Goal: Transaction & Acquisition: Register for event/course

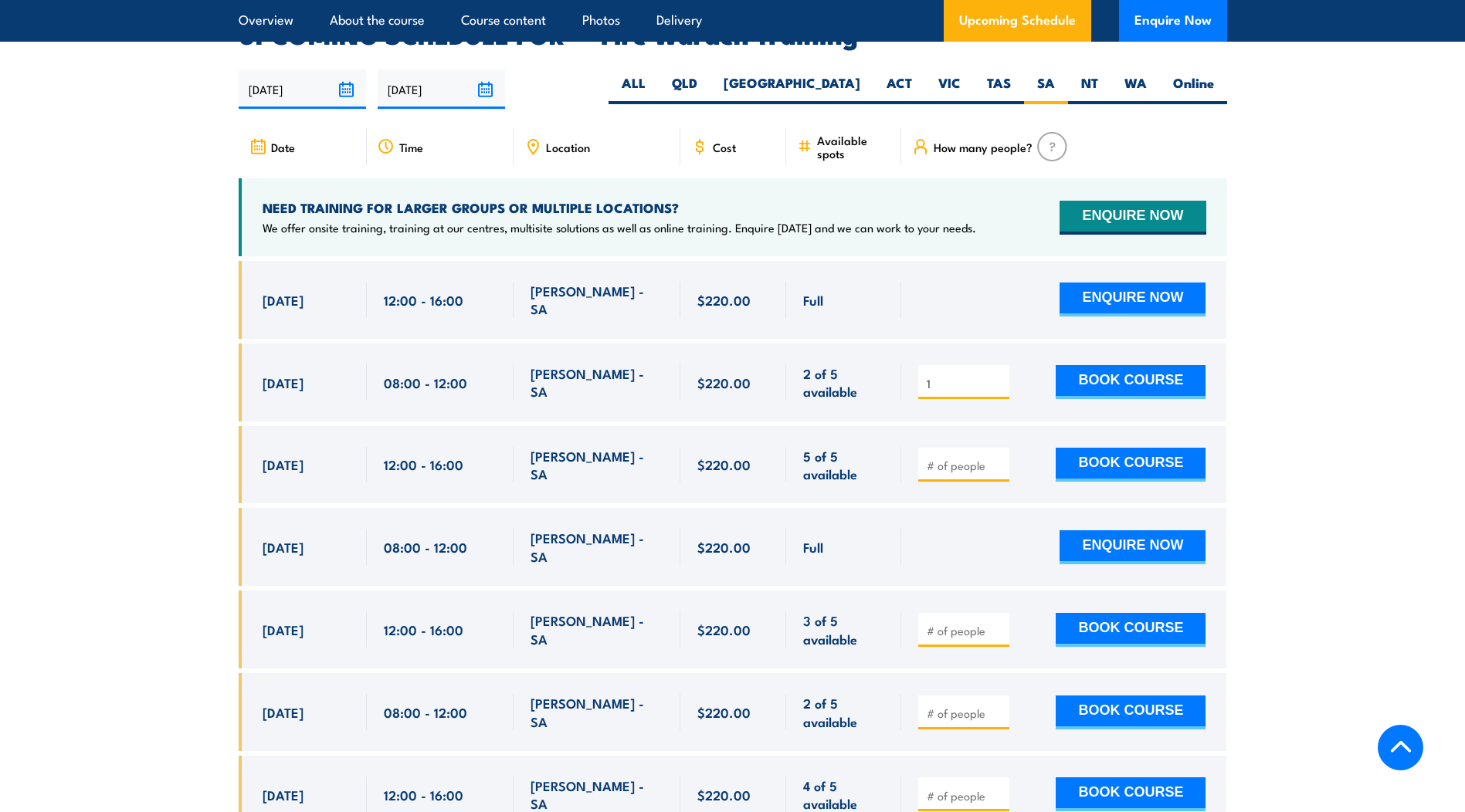
type input "1"
click at [995, 376] on input "1" at bounding box center [965, 384] width 78 height 16
click at [1116, 365] on button "BOOK COURSE" at bounding box center [1130, 382] width 150 height 34
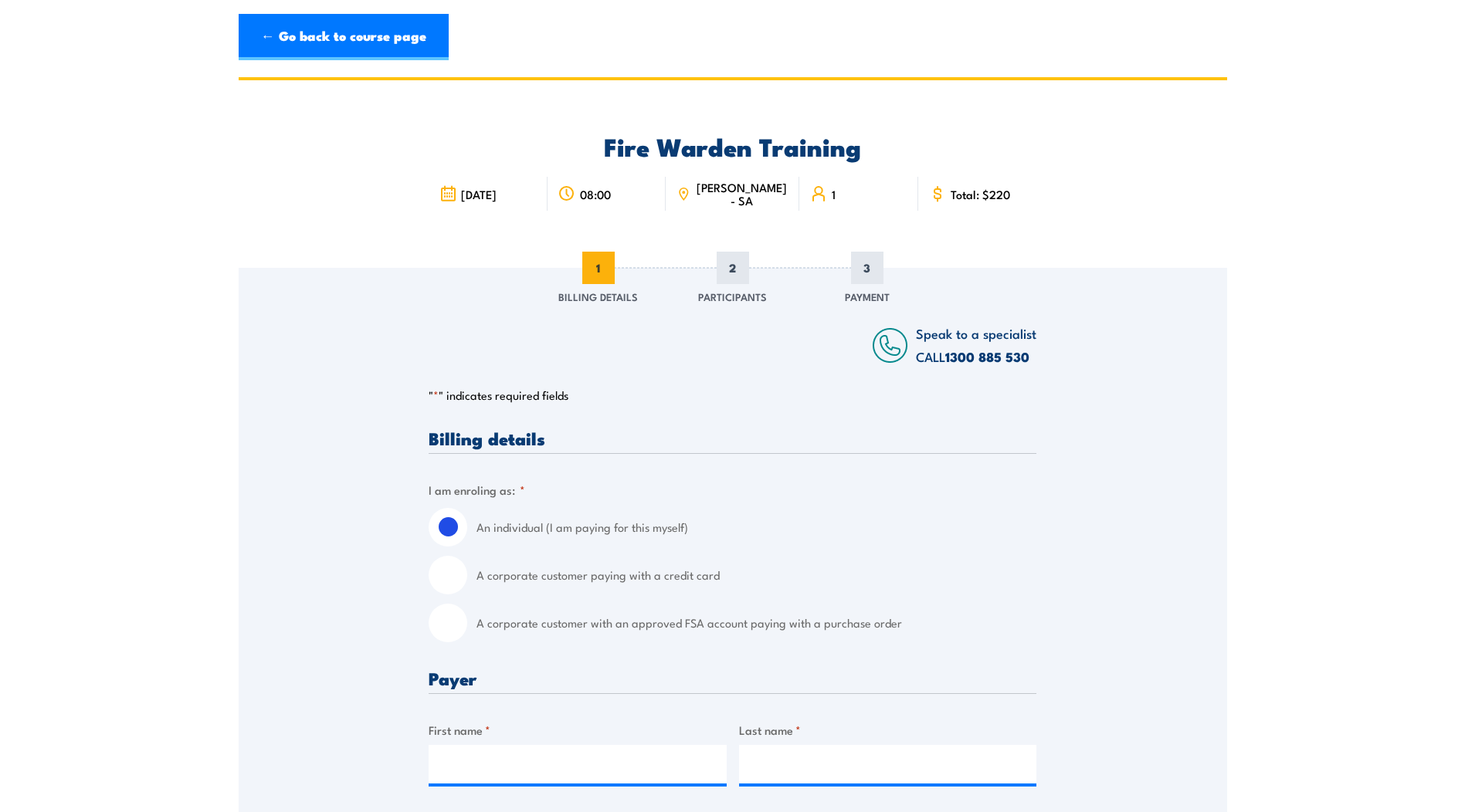
click at [455, 577] on input "A corporate customer paying with a credit card" at bounding box center [447, 574] width 39 height 39
radio input "true"
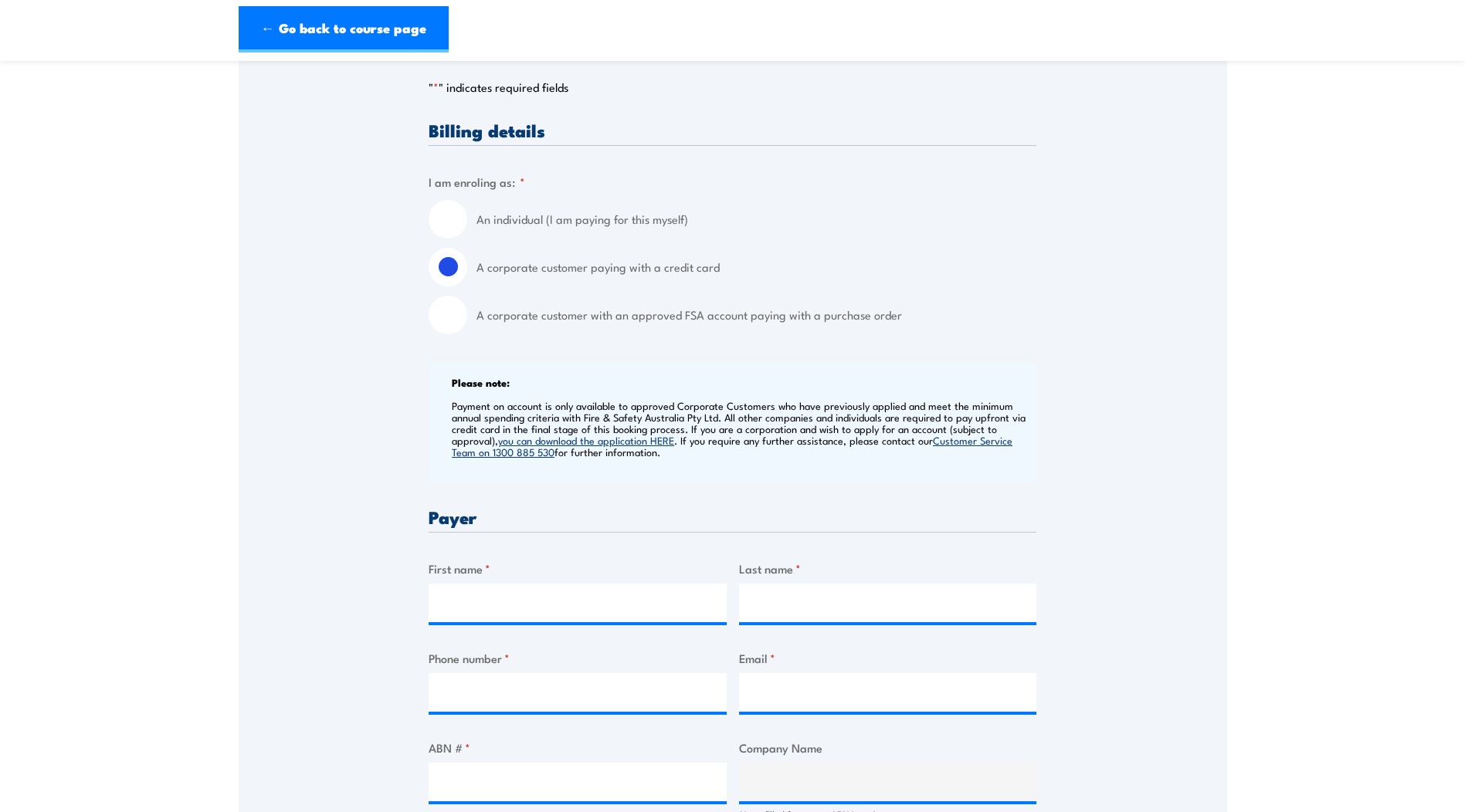
scroll to position [309, 0]
click at [451, 323] on input "A corporate customer with an approved FSA account paying with a purchase order" at bounding box center [447, 314] width 39 height 39
radio input "true"
click at [448, 264] on input "A corporate customer paying with a credit card" at bounding box center [447, 266] width 39 height 39
radio input "true"
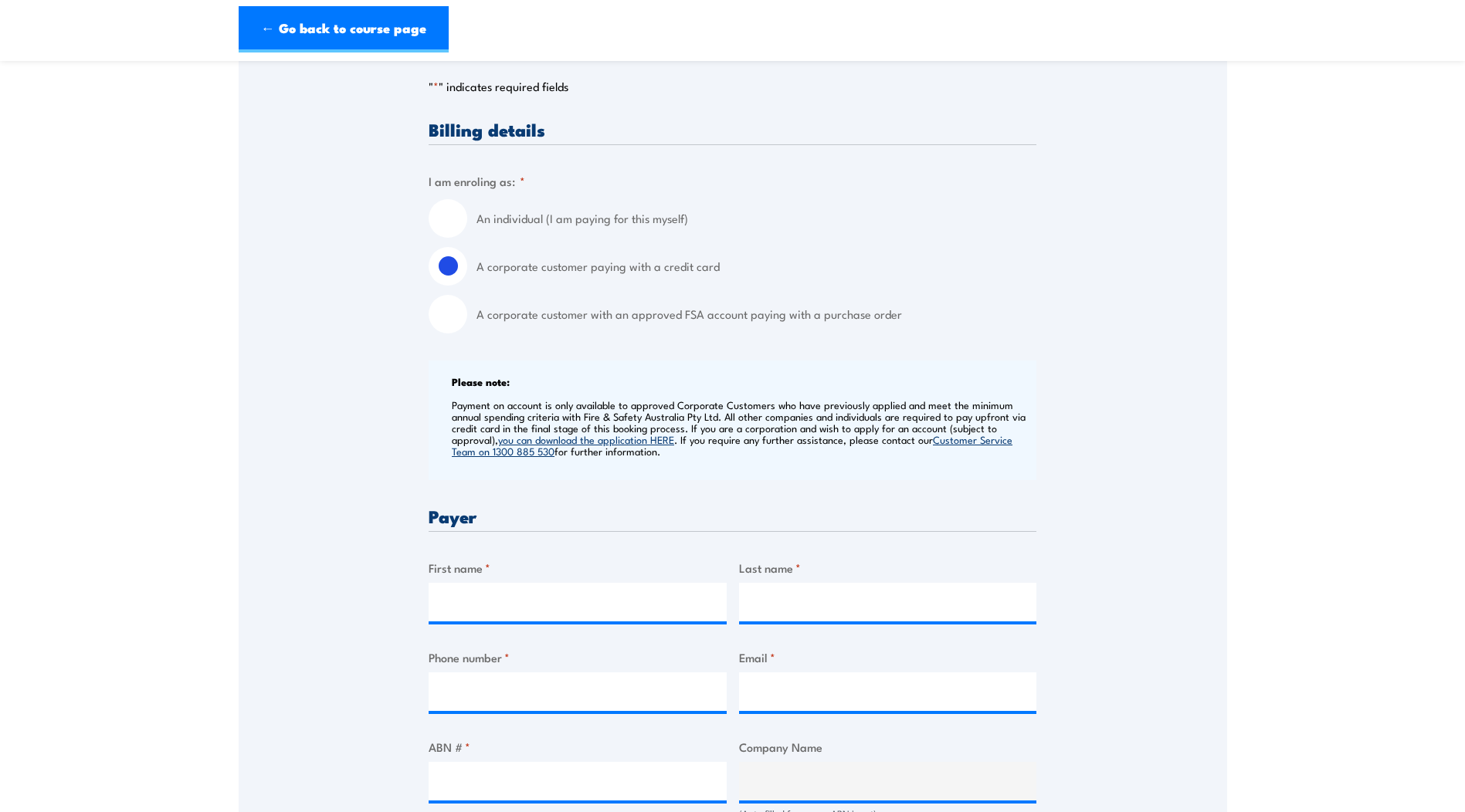
click at [455, 307] on input "A corporate customer with an approved FSA account paying with a purchase order" at bounding box center [447, 314] width 39 height 39
radio input "true"
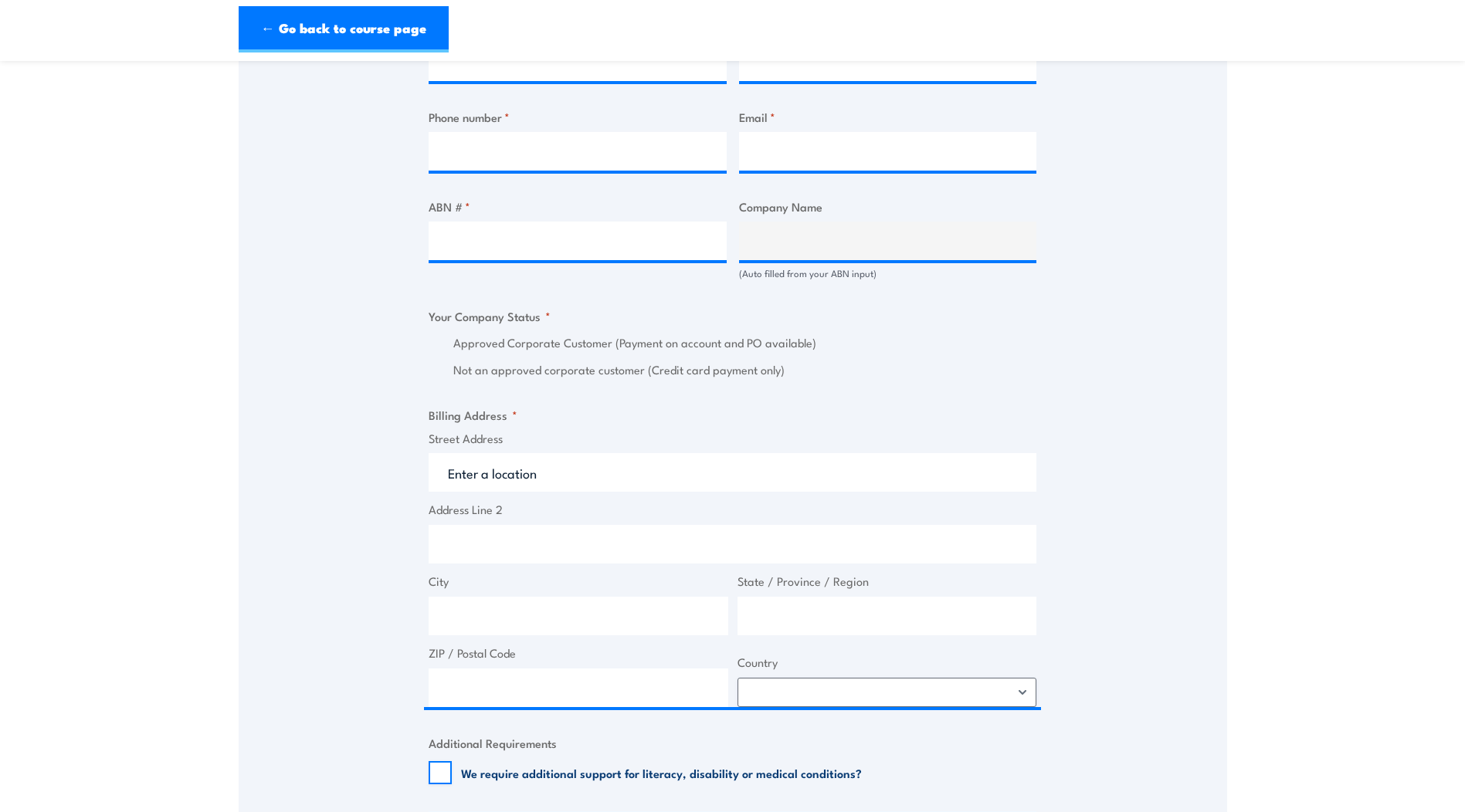
scroll to position [541, 0]
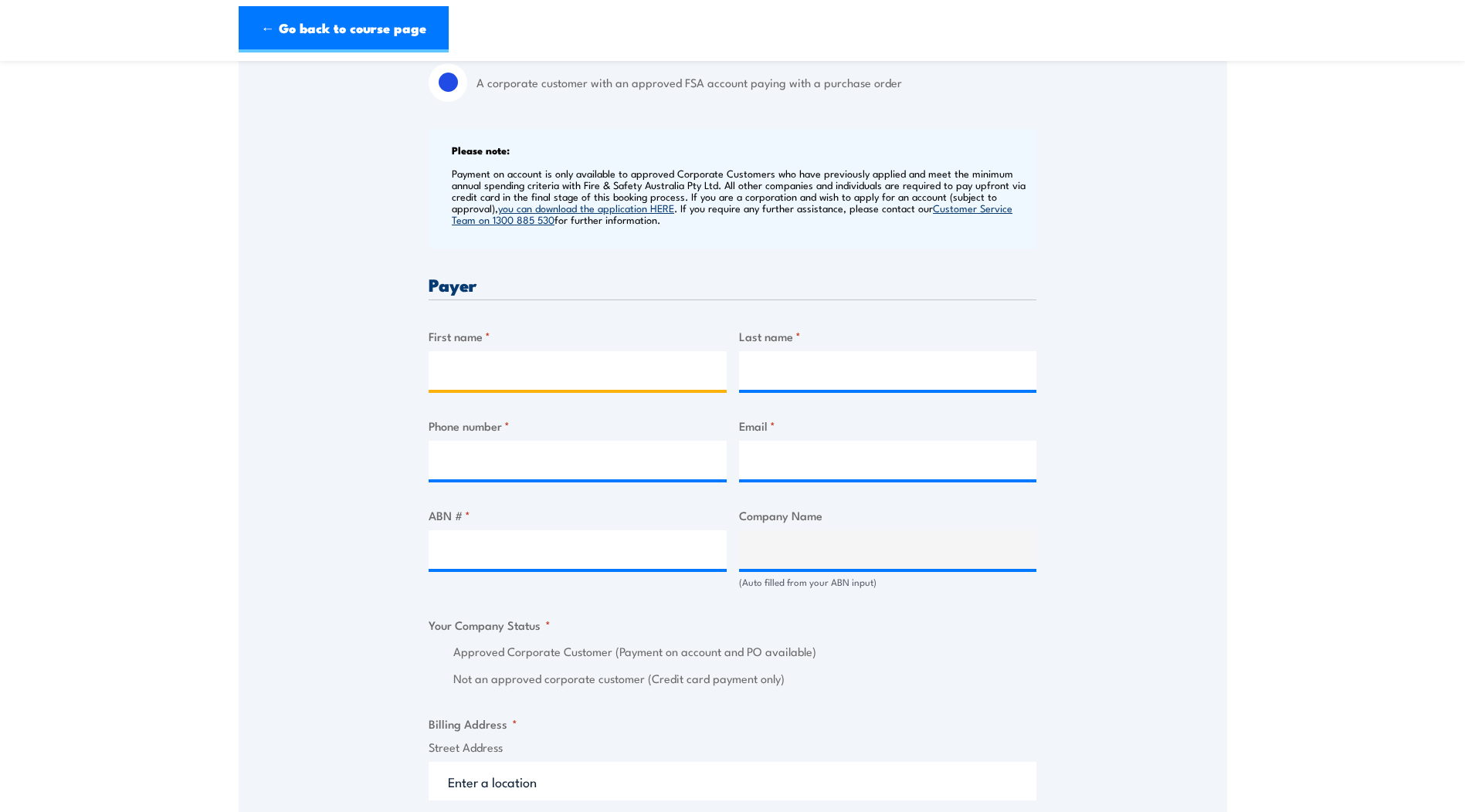
click at [481, 375] on input "First name *" at bounding box center [577, 370] width 298 height 39
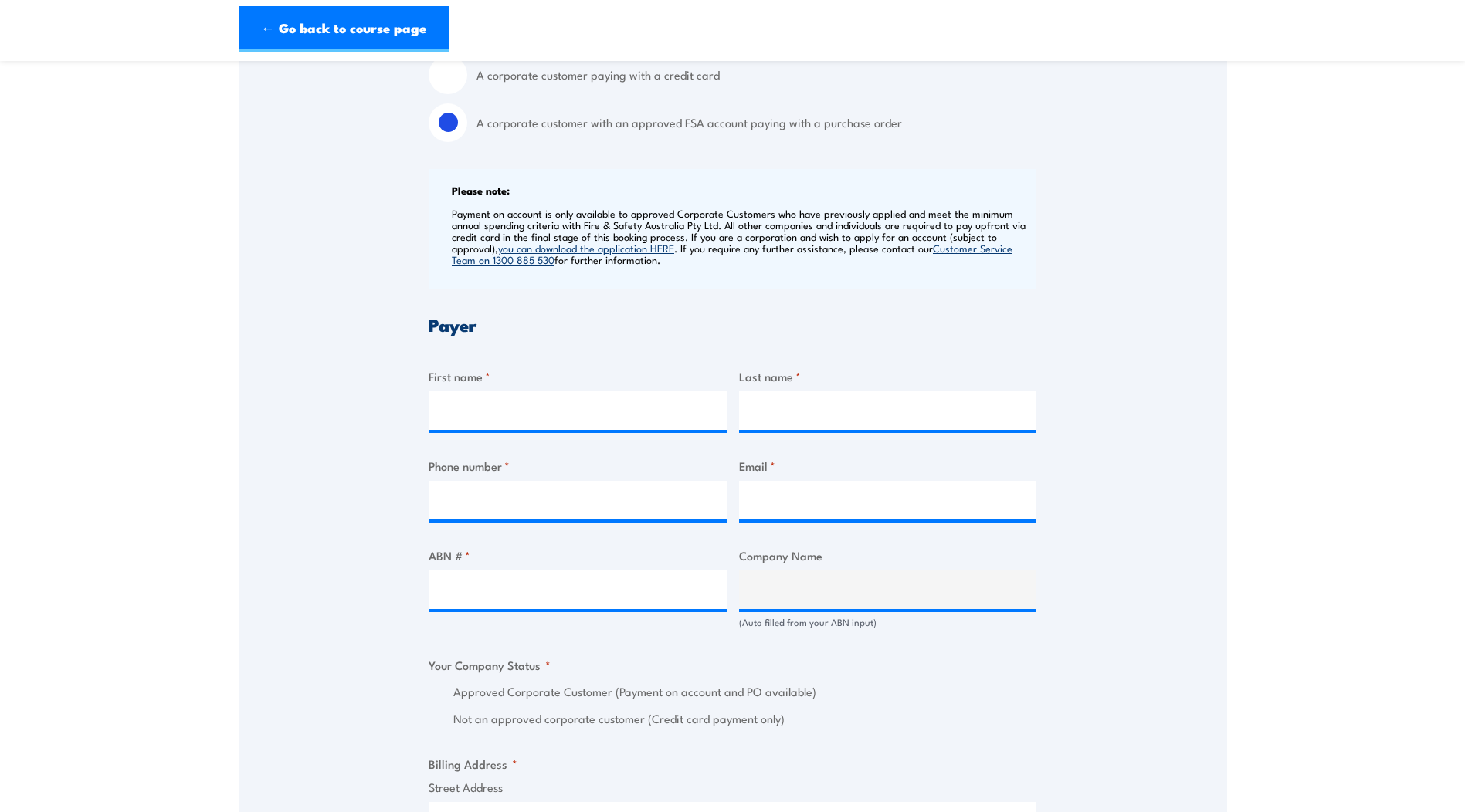
scroll to position [463, 0]
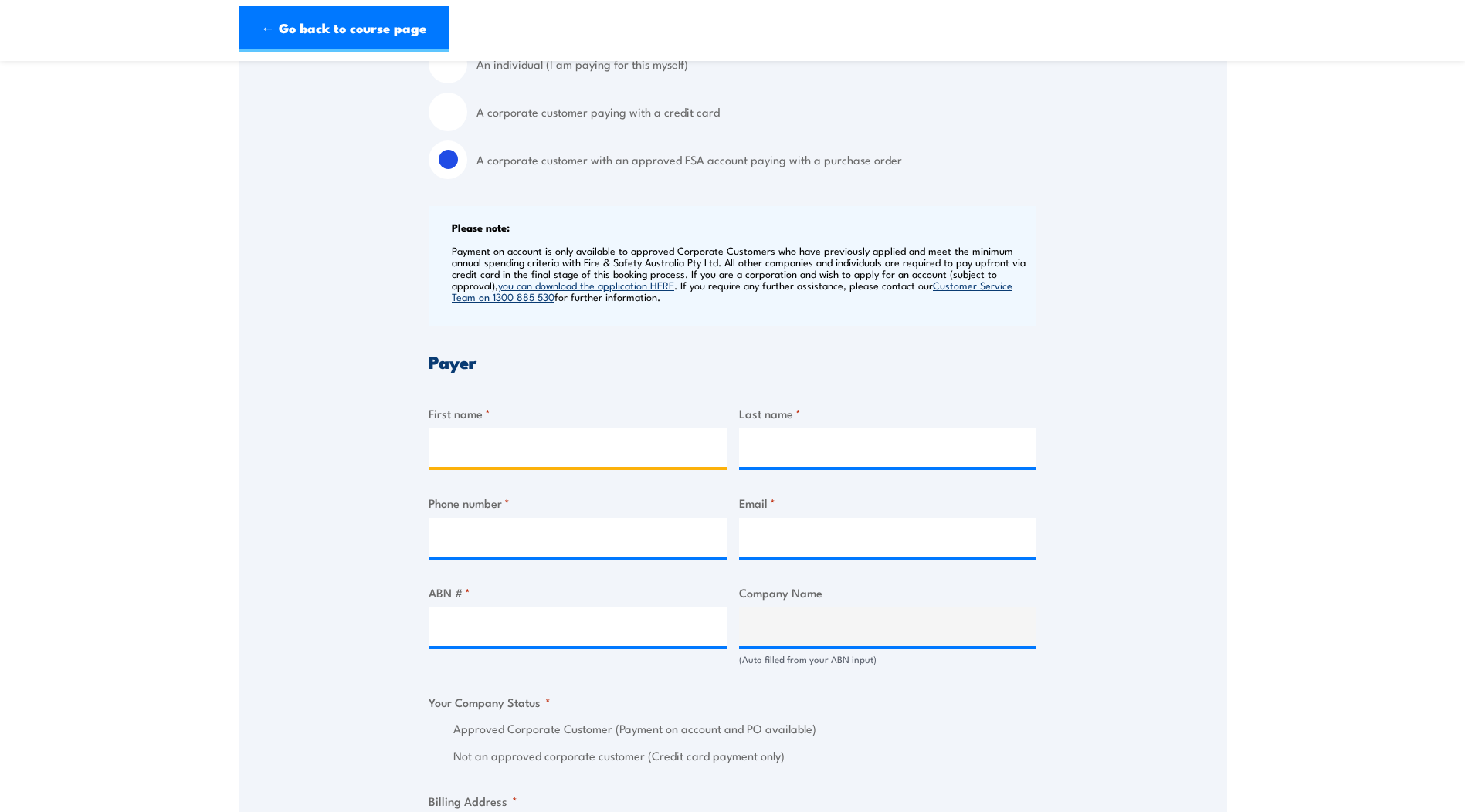
click at [582, 451] on input "First name *" at bounding box center [577, 447] width 298 height 39
type input "Nicholas"
type input "Nocera"
click at [568, 530] on input "Phone number *" at bounding box center [577, 537] width 298 height 39
type input "0432525109"
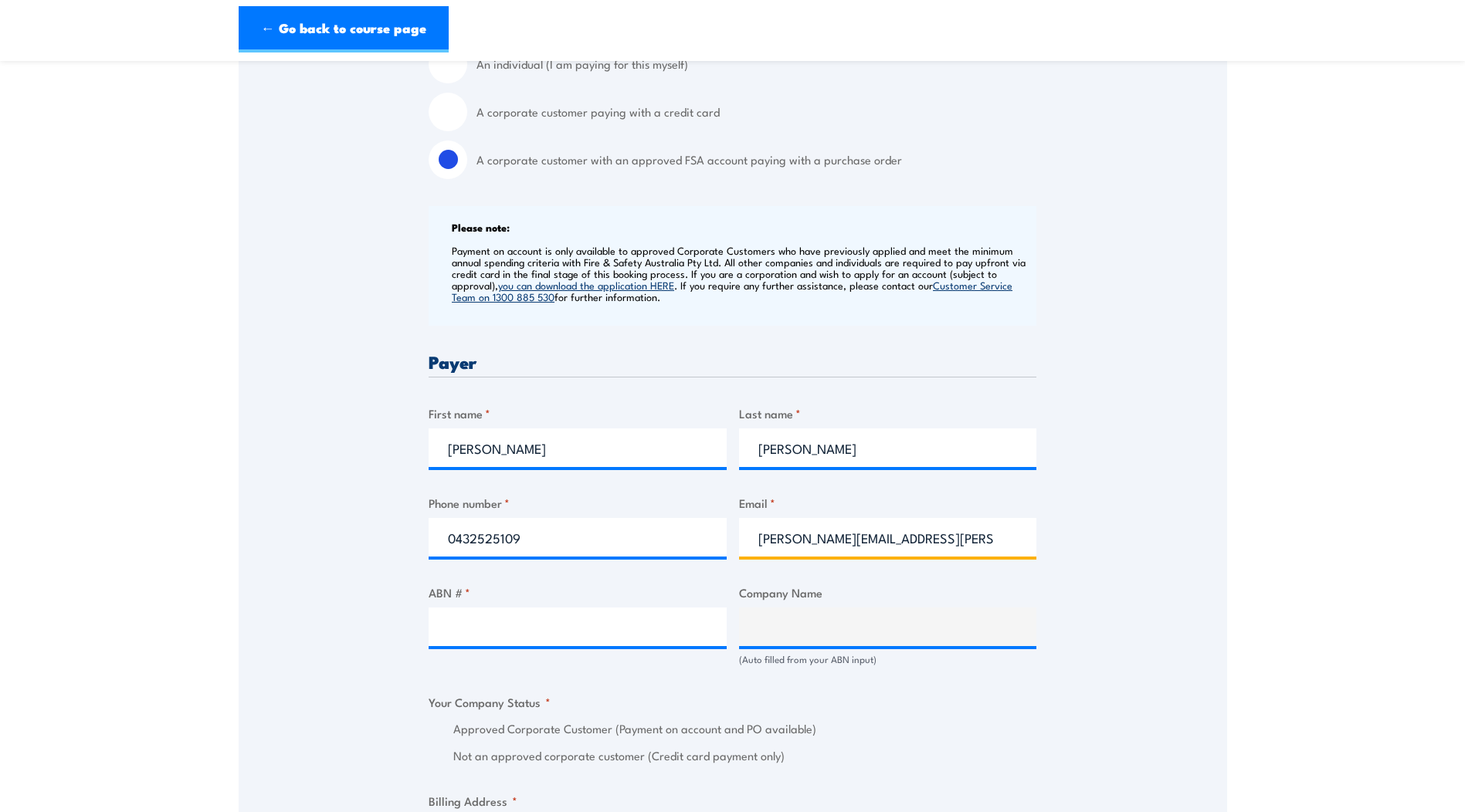
type input "nicholas.nocera@apa.com.au"
click at [603, 638] on input "ABN # *" at bounding box center [577, 626] width 298 height 39
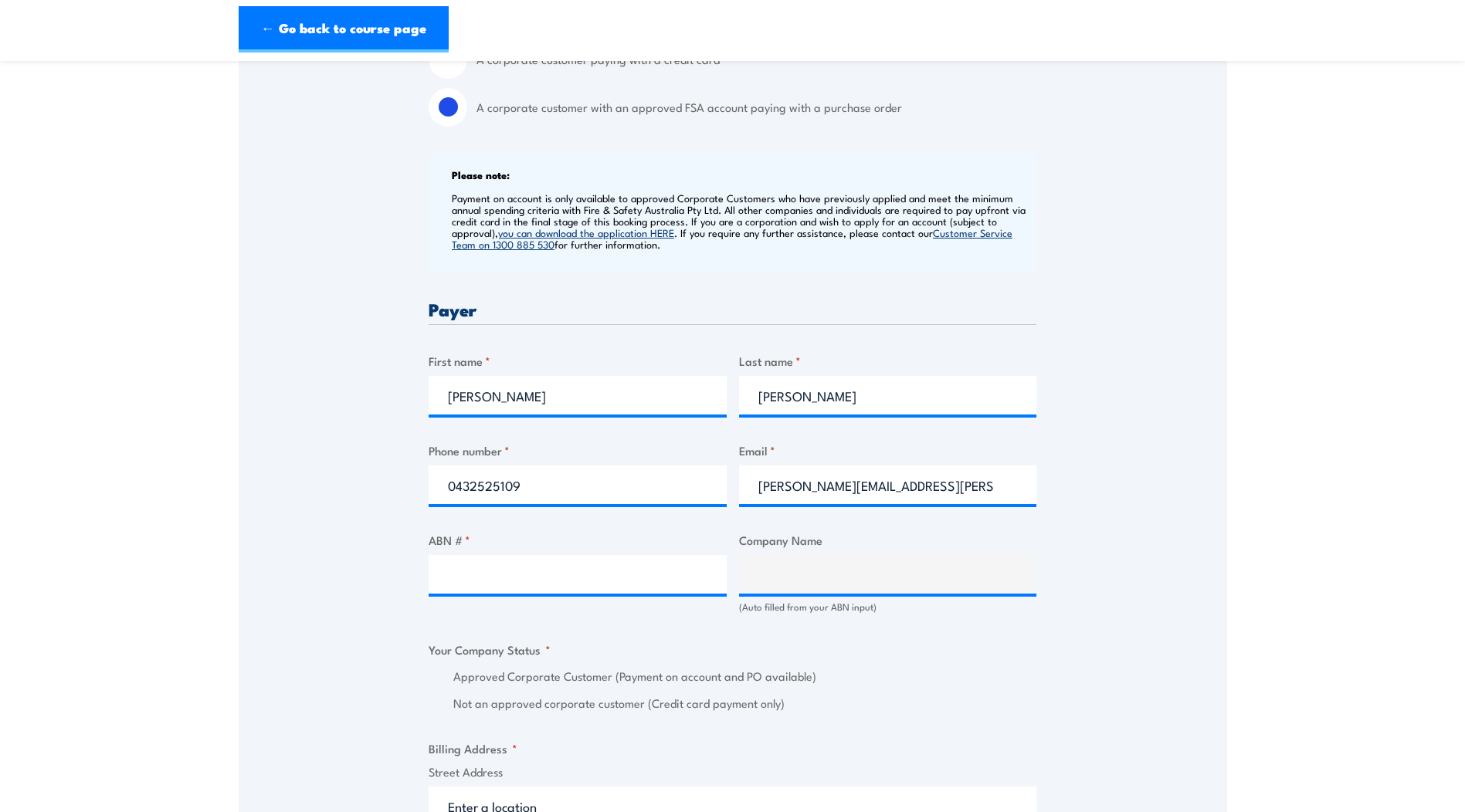
scroll to position [541, 0]
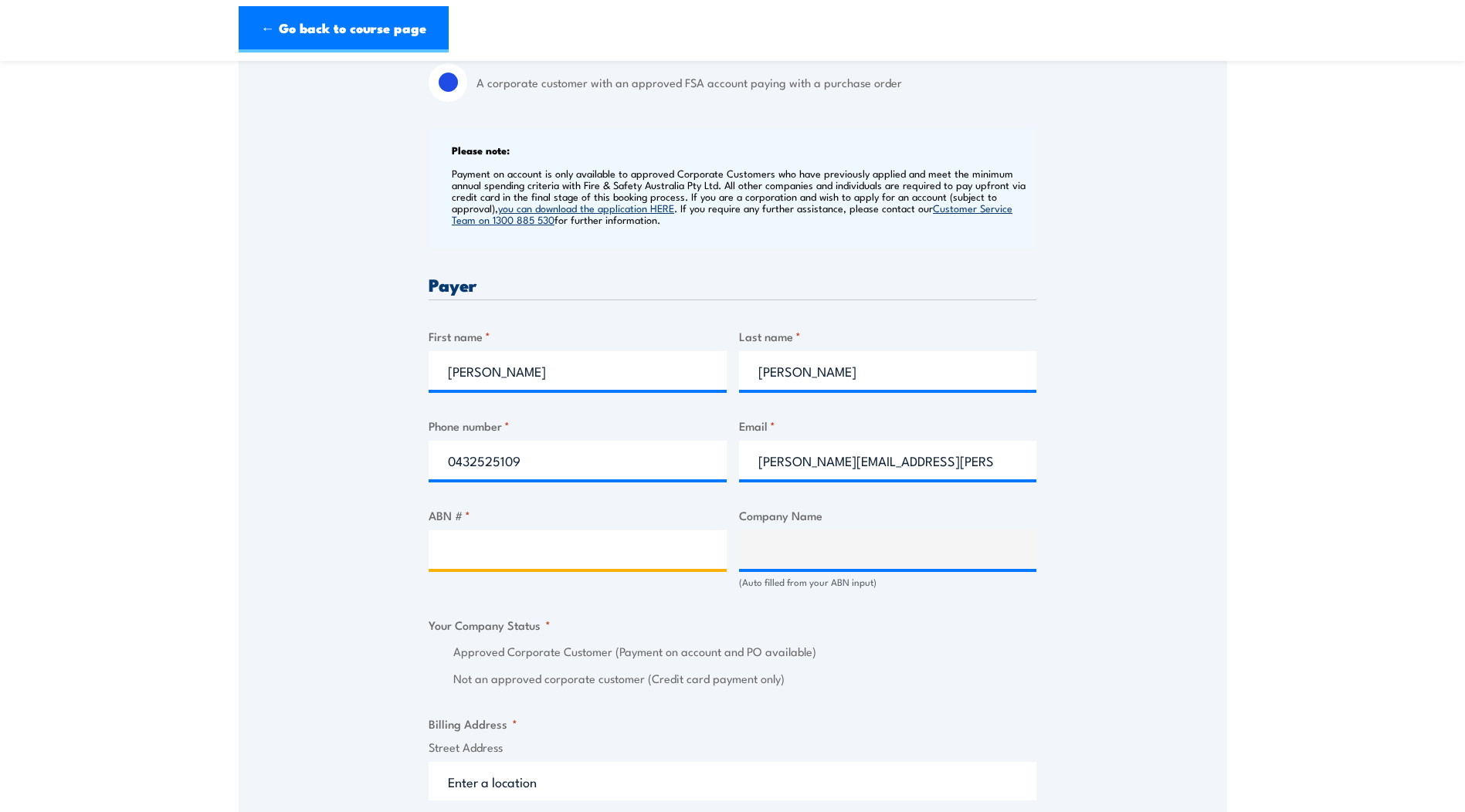
click at [585, 552] on input "ABN # *" at bounding box center [577, 550] width 298 height 39
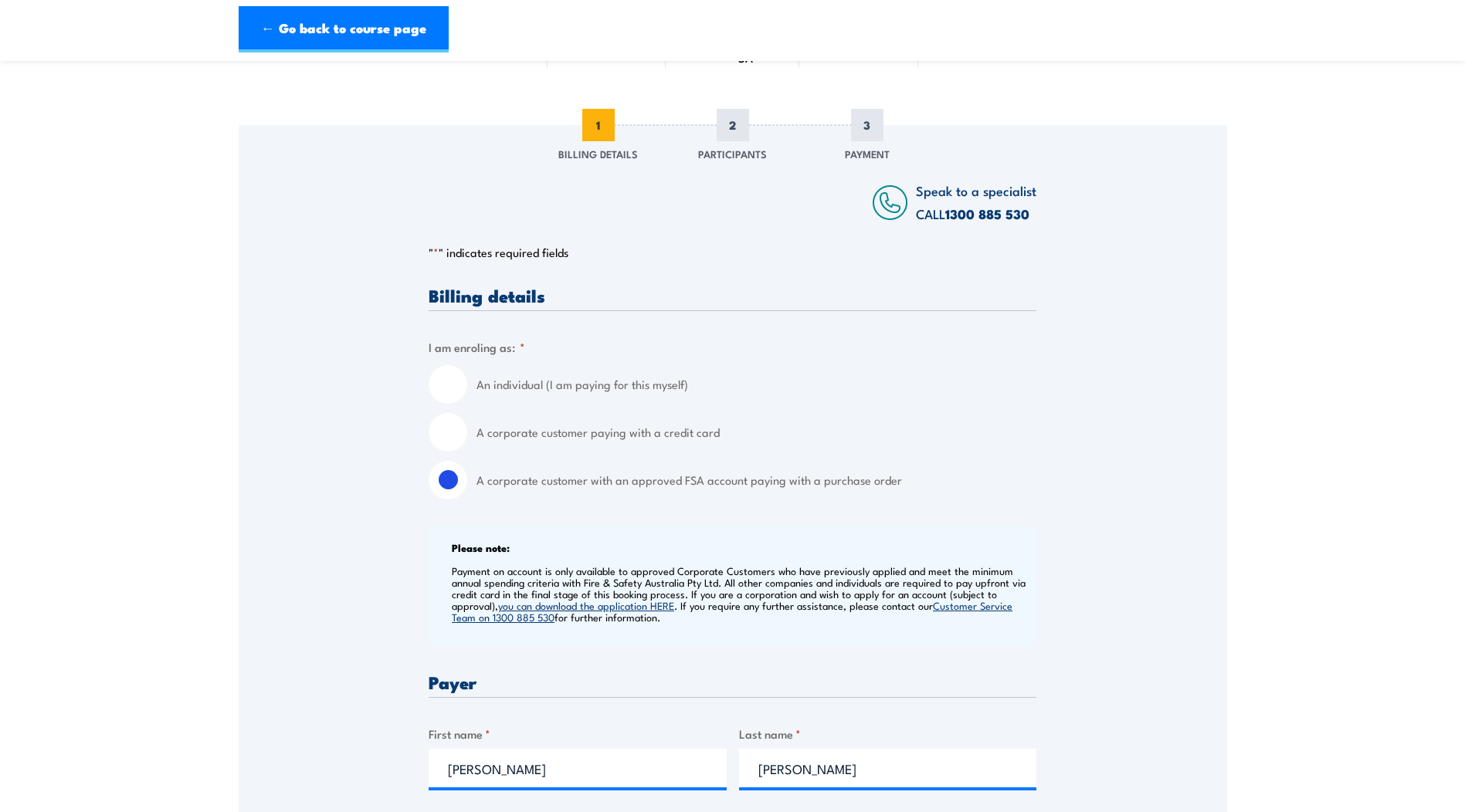
scroll to position [0, 0]
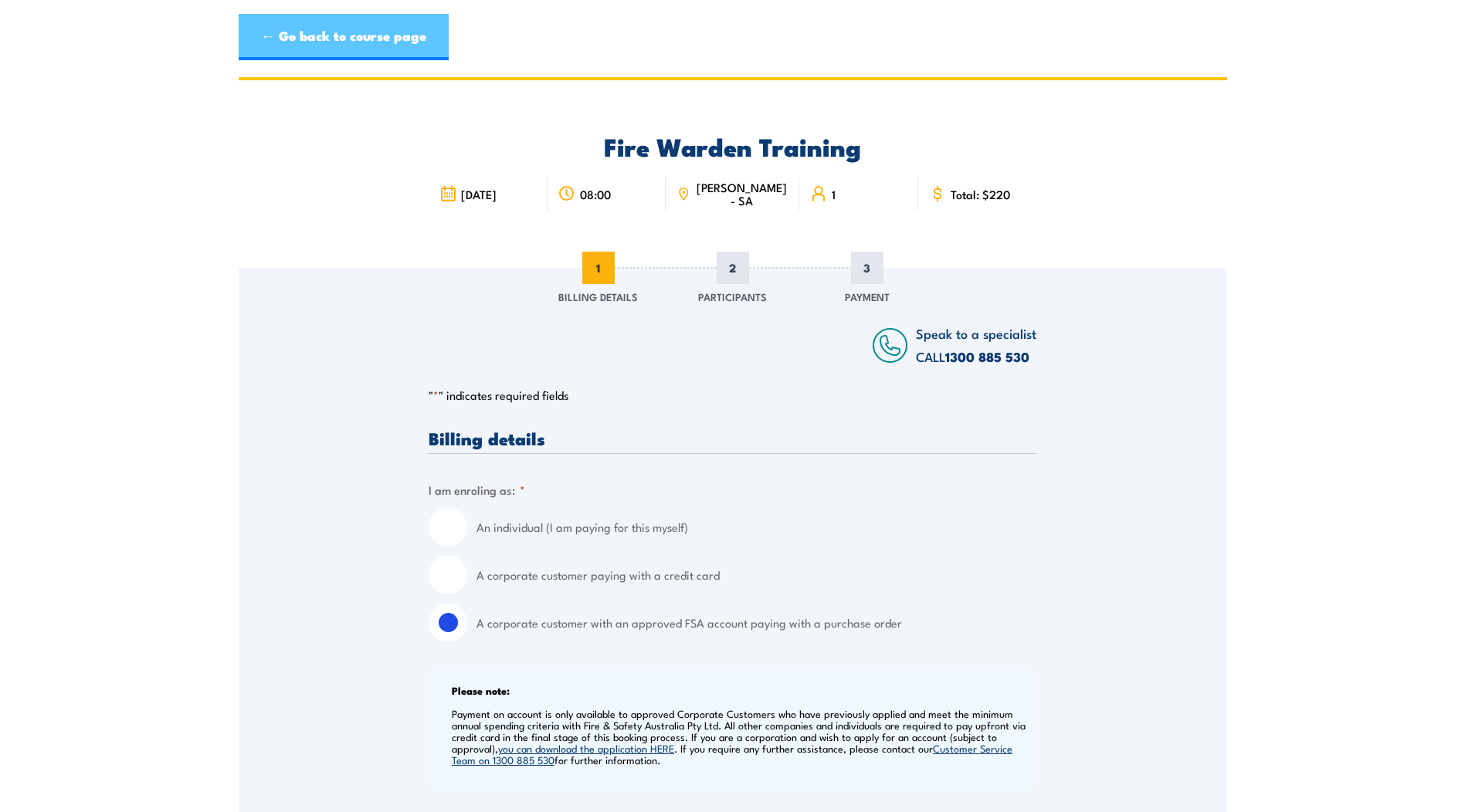
click at [358, 50] on link "← Go back to course page" at bounding box center [343, 37] width 210 height 47
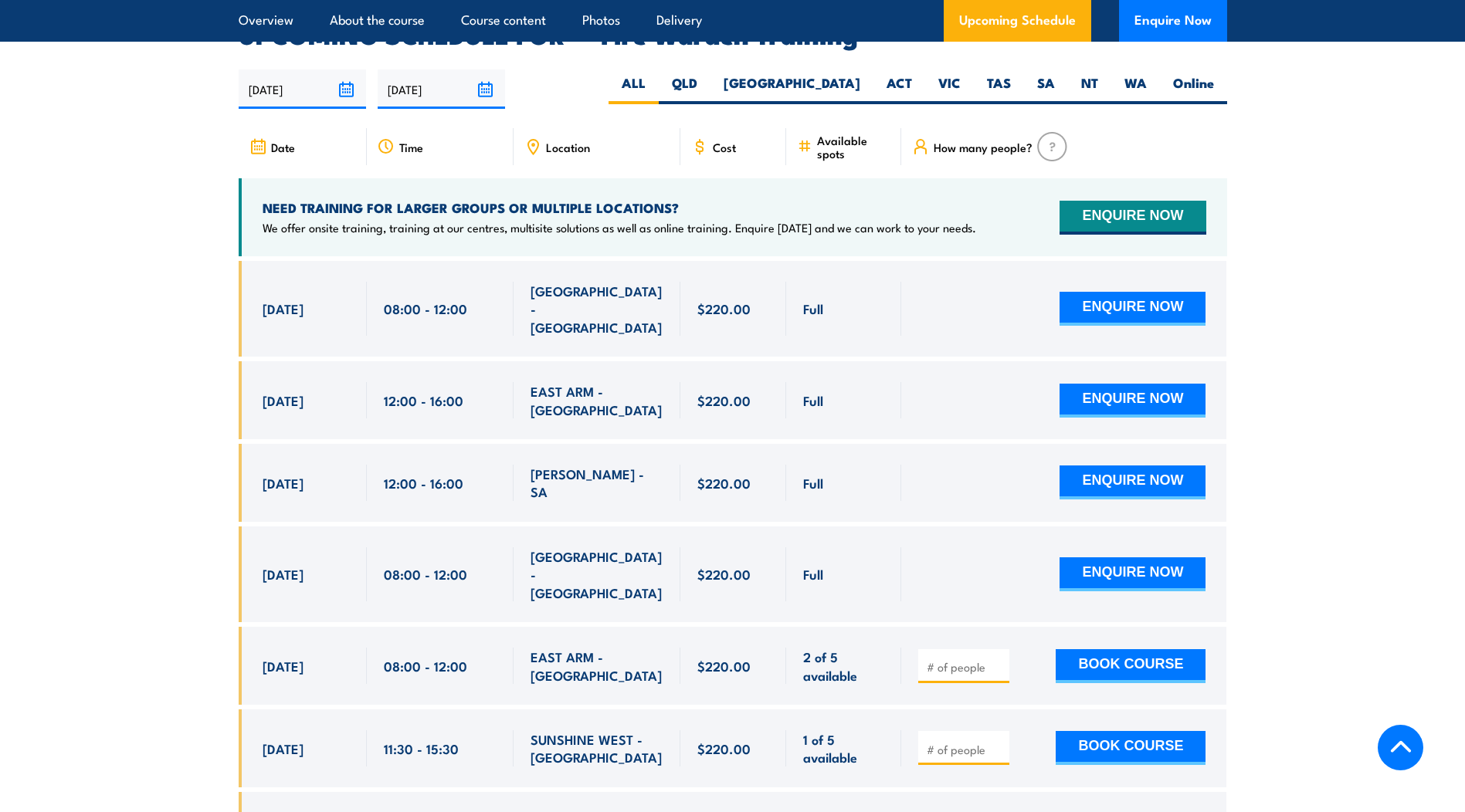
click at [946, 659] on input "number" at bounding box center [965, 667] width 78 height 16
click at [993, 659] on input "1" at bounding box center [965, 667] width 78 height 16
click at [995, 659] on input "2" at bounding box center [965, 667] width 78 height 16
type input "1"
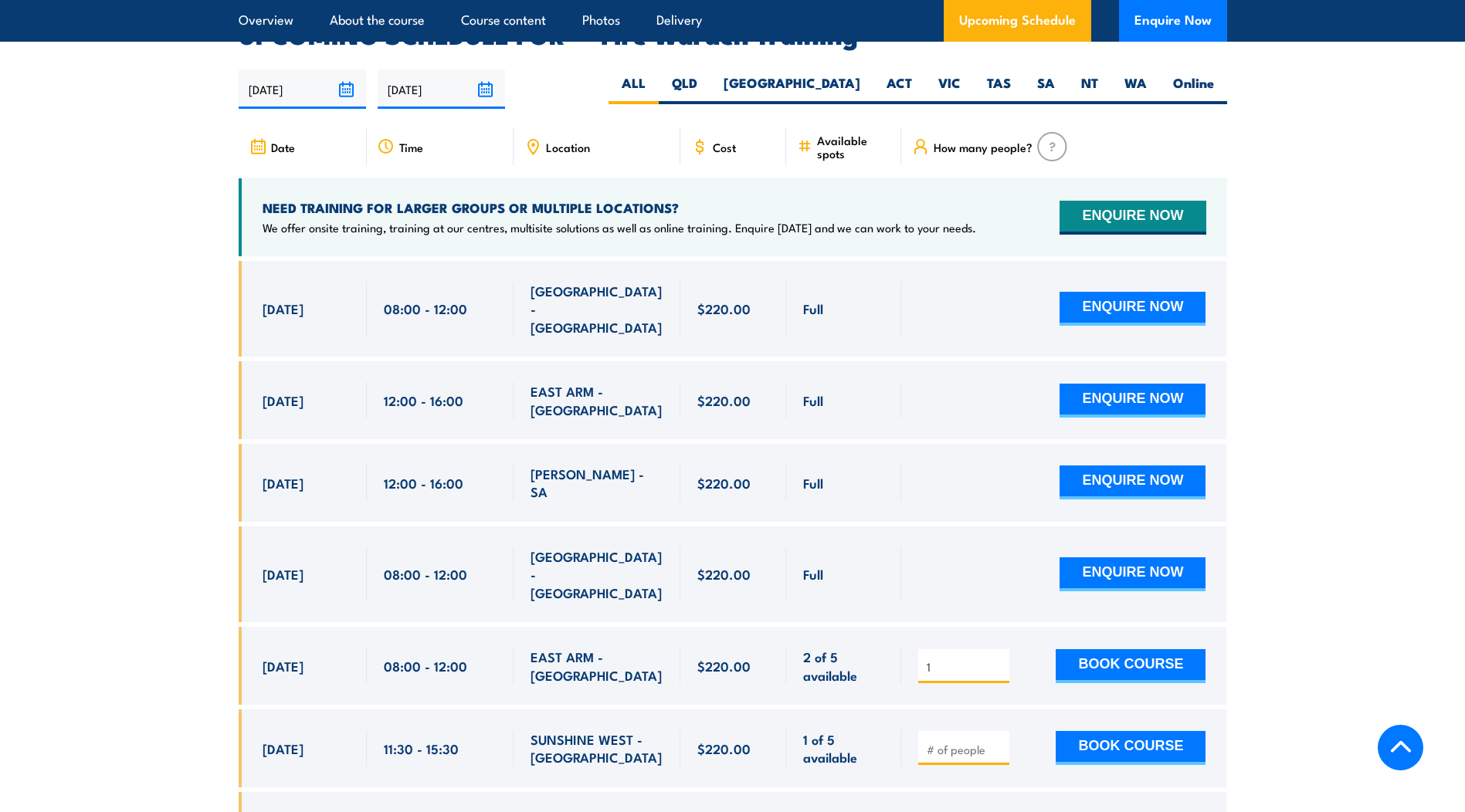
click at [1002, 659] on input "1" at bounding box center [965, 667] width 78 height 16
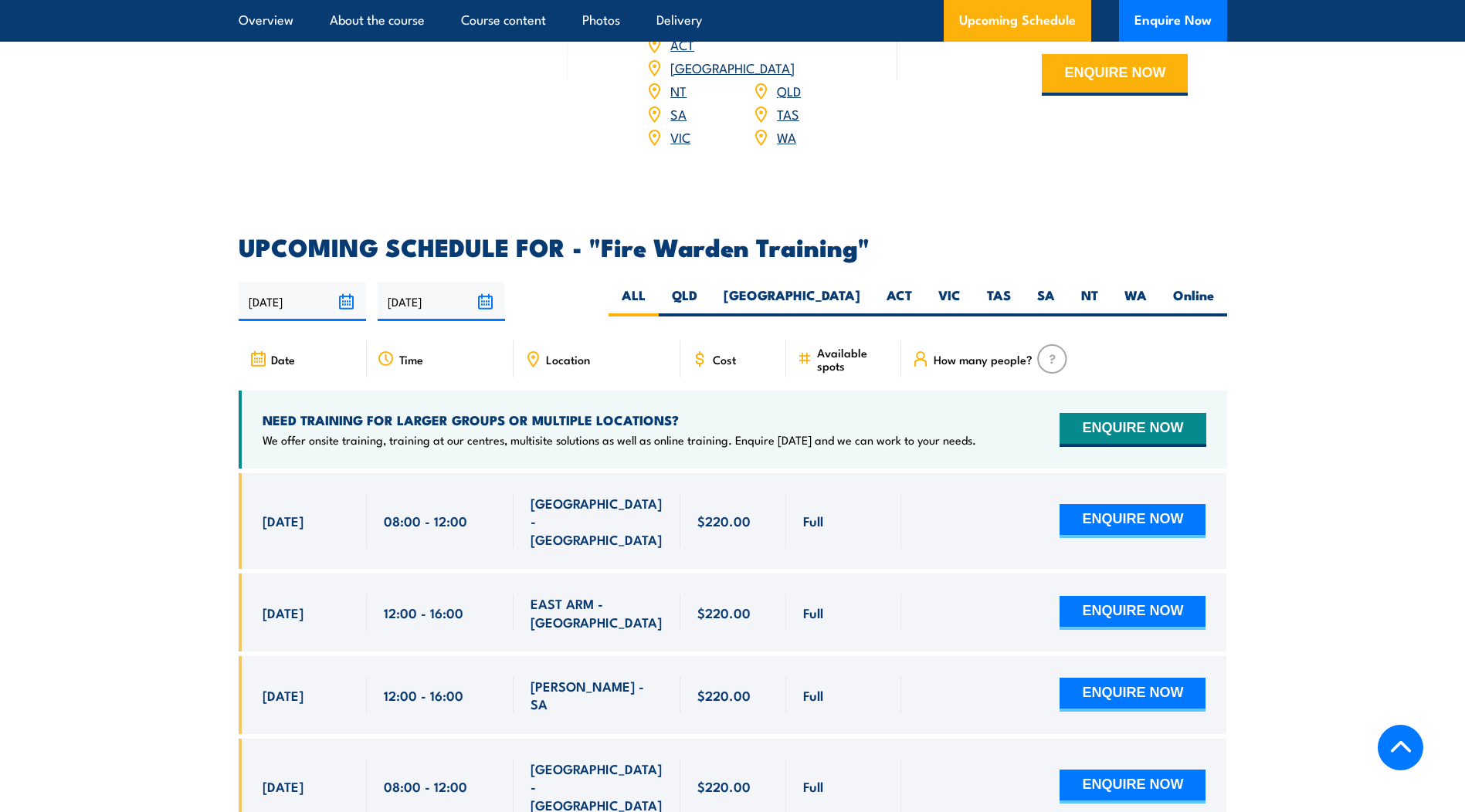
scroll to position [2640, 0]
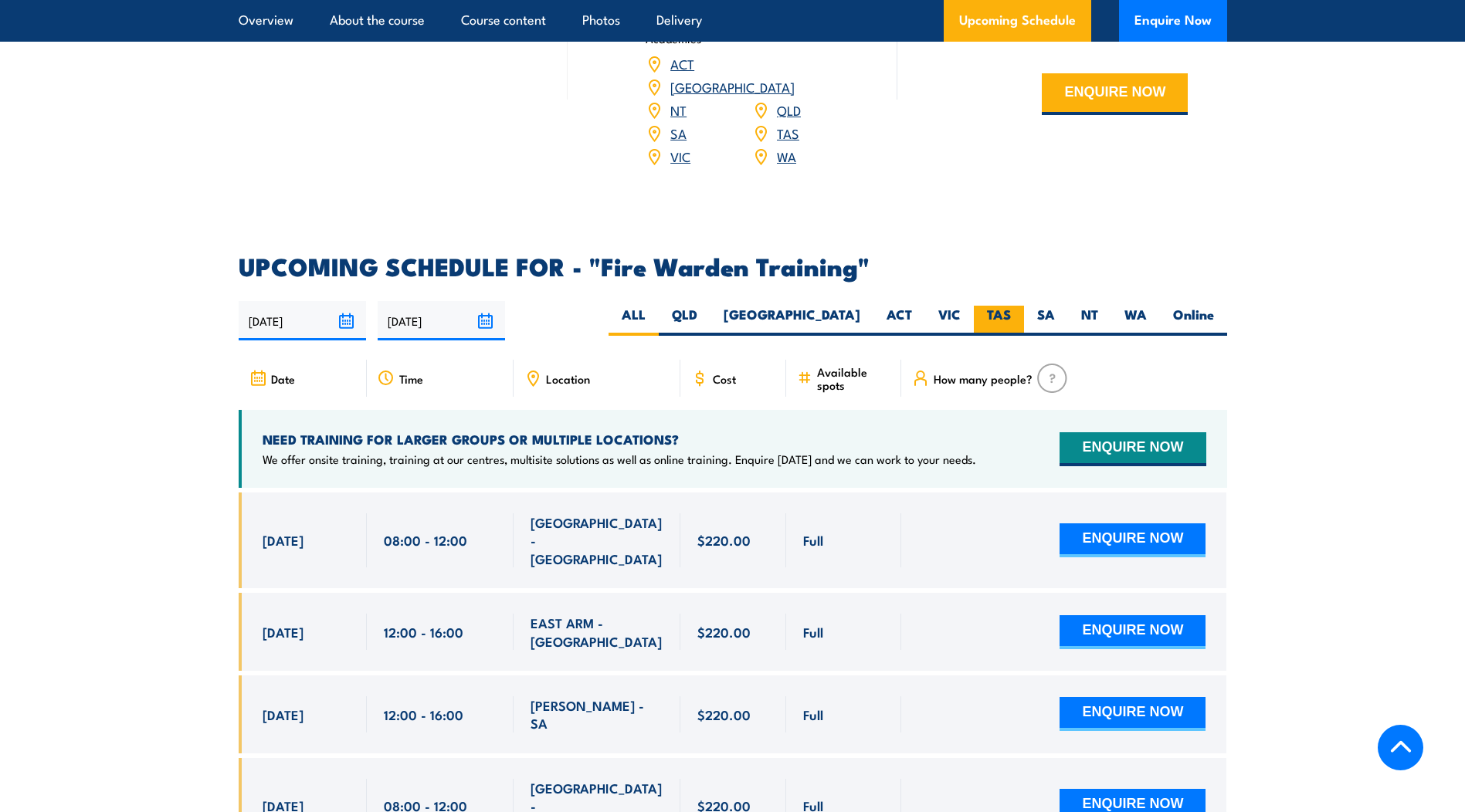
click at [992, 306] on label "TAS" at bounding box center [999, 321] width 50 height 30
click at [1011, 306] on input "TAS" at bounding box center [1016, 311] width 10 height 10
radio input "true"
click at [1037, 306] on label "SA" at bounding box center [1046, 321] width 44 height 30
click at [1055, 306] on input "SA" at bounding box center [1059, 311] width 10 height 10
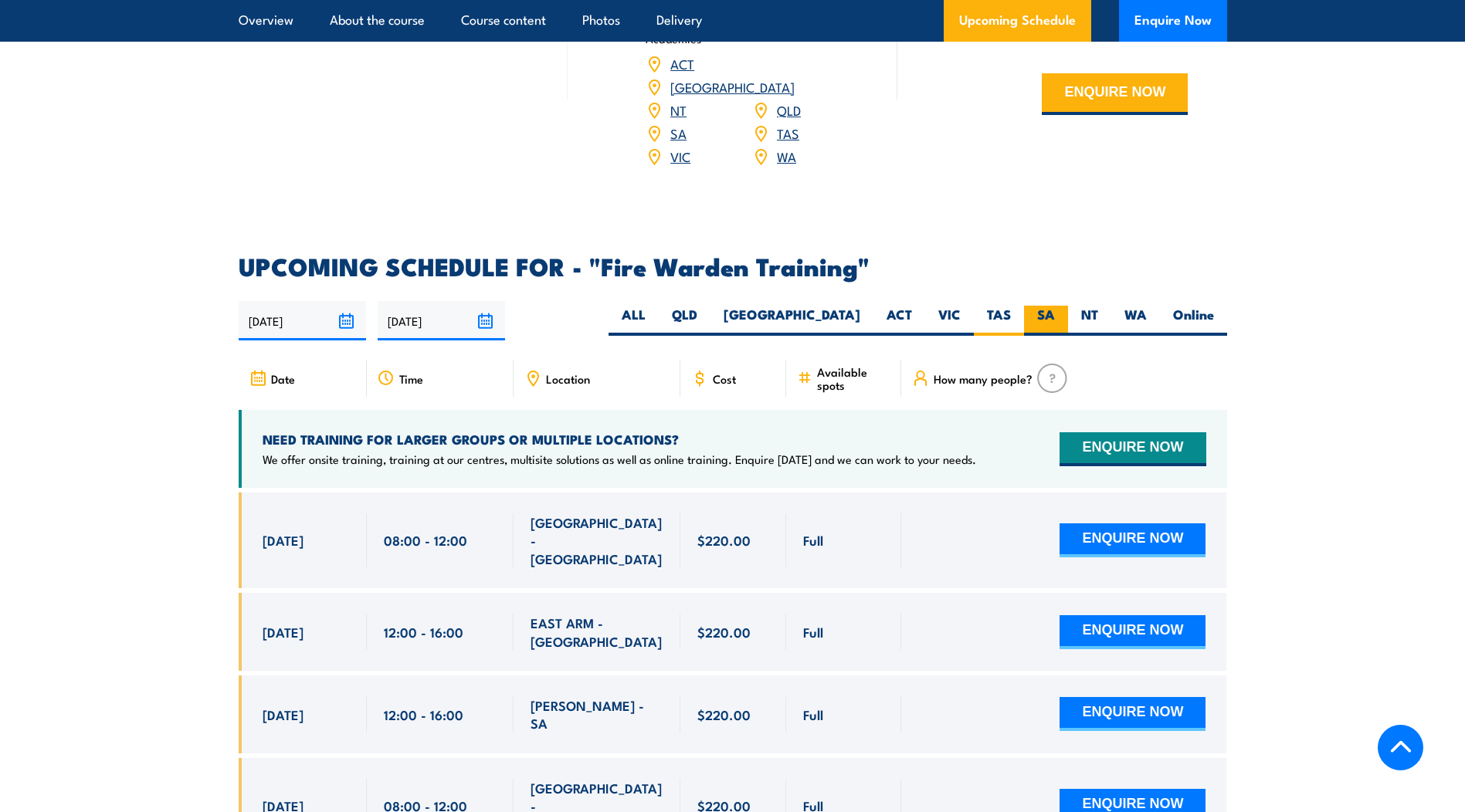
radio input "true"
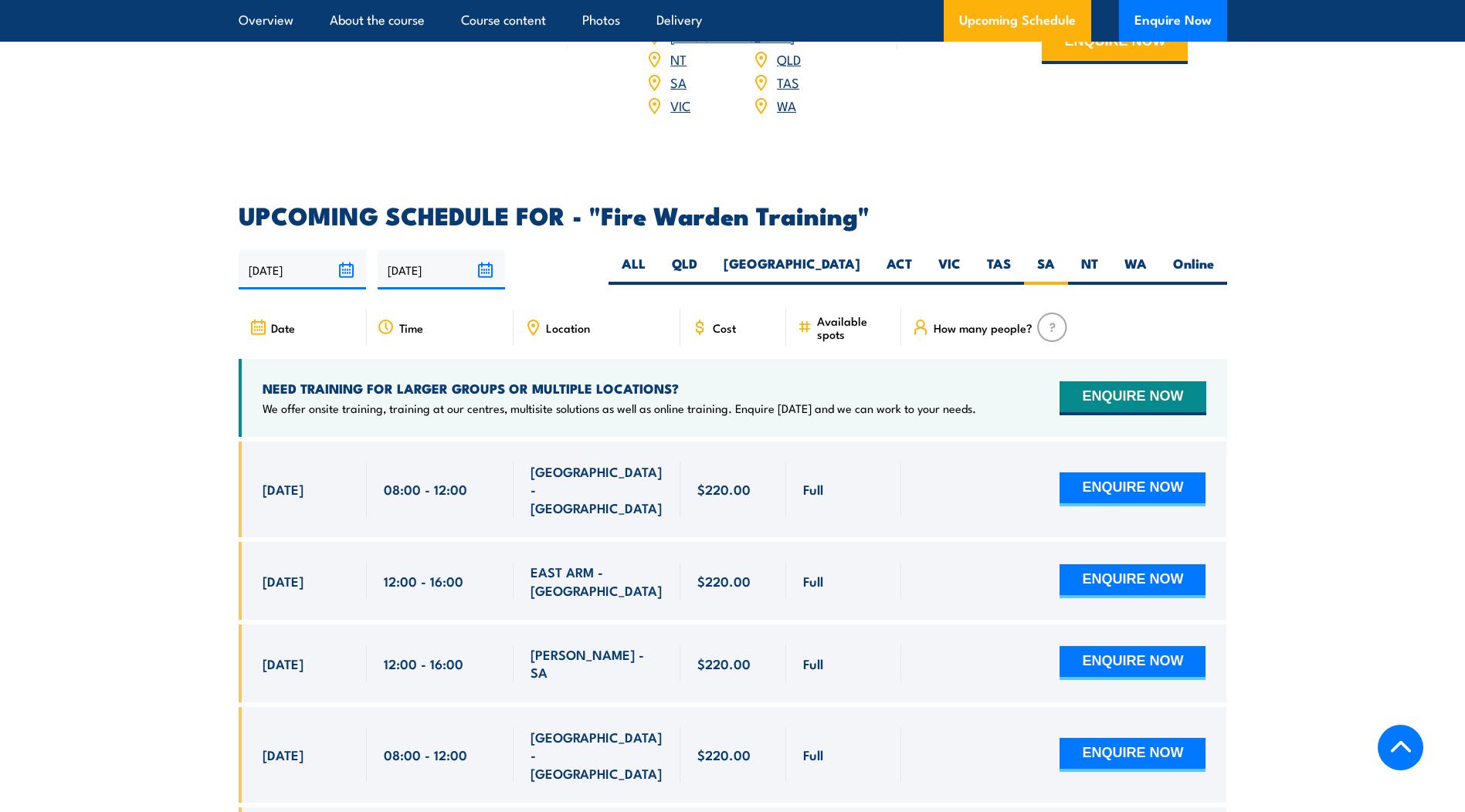
scroll to position [2717, 0]
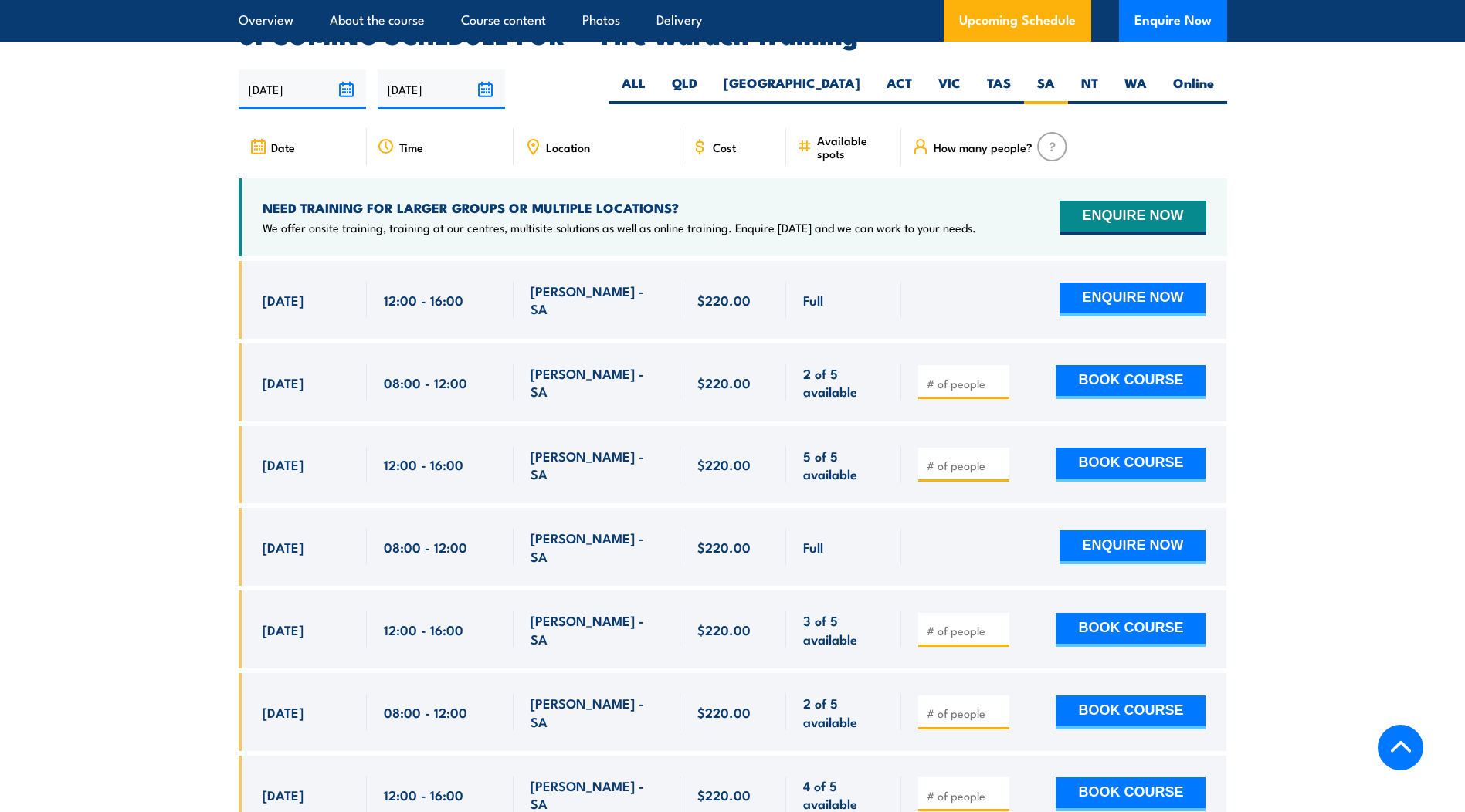
click at [957, 376] on input "number" at bounding box center [965, 384] width 78 height 16
click at [1001, 376] on input "1" at bounding box center [965, 384] width 78 height 16
type input "2"
click at [1001, 376] on input "2" at bounding box center [965, 384] width 78 height 16
click at [997, 376] on input "2" at bounding box center [965, 384] width 78 height 16
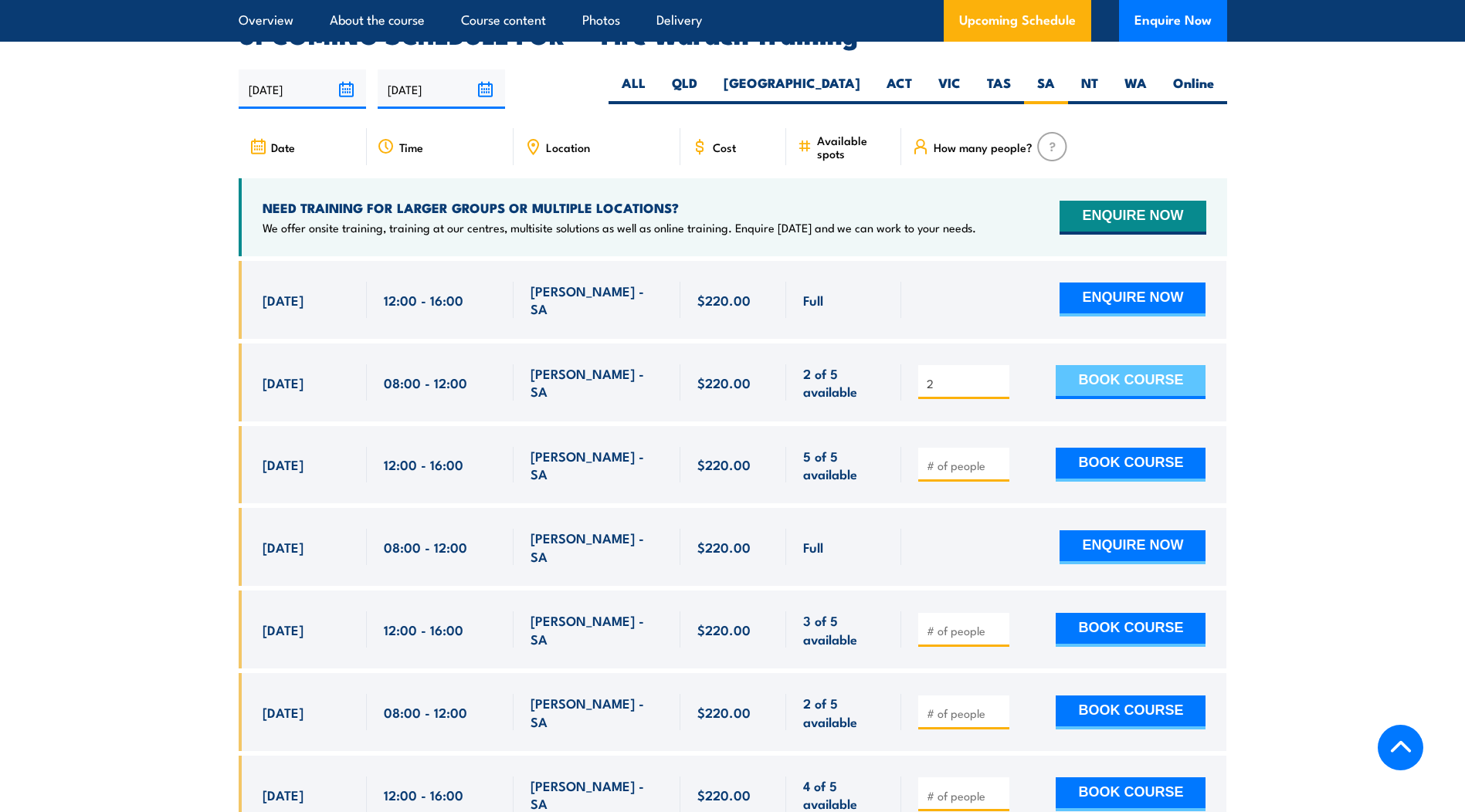
click at [1143, 365] on button "BOOK COURSE" at bounding box center [1130, 382] width 150 height 34
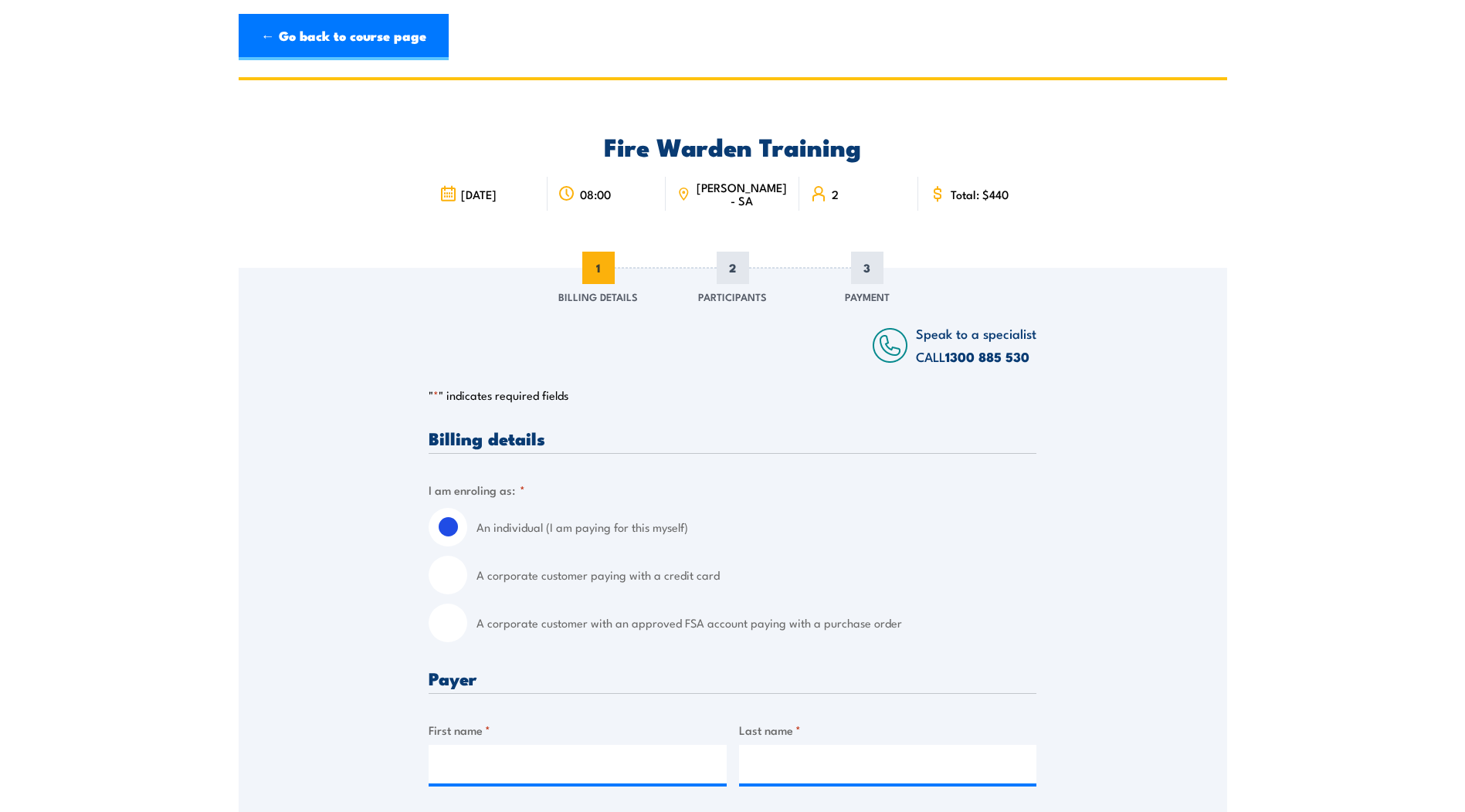
click at [463, 628] on input "A corporate customer with an approved FSA account paying with a purchase order" at bounding box center [447, 622] width 39 height 39
radio input "true"
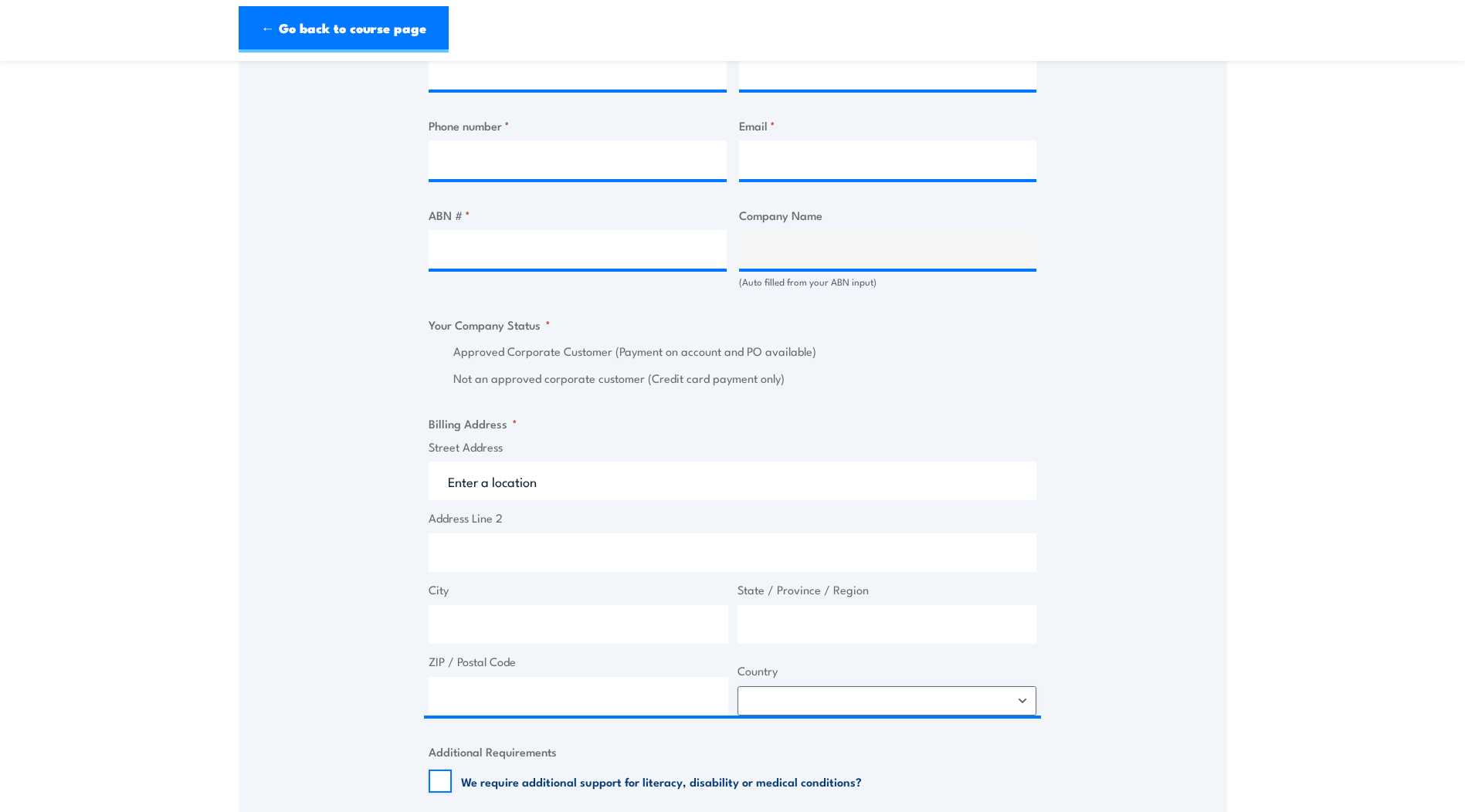
scroll to position [849, 0]
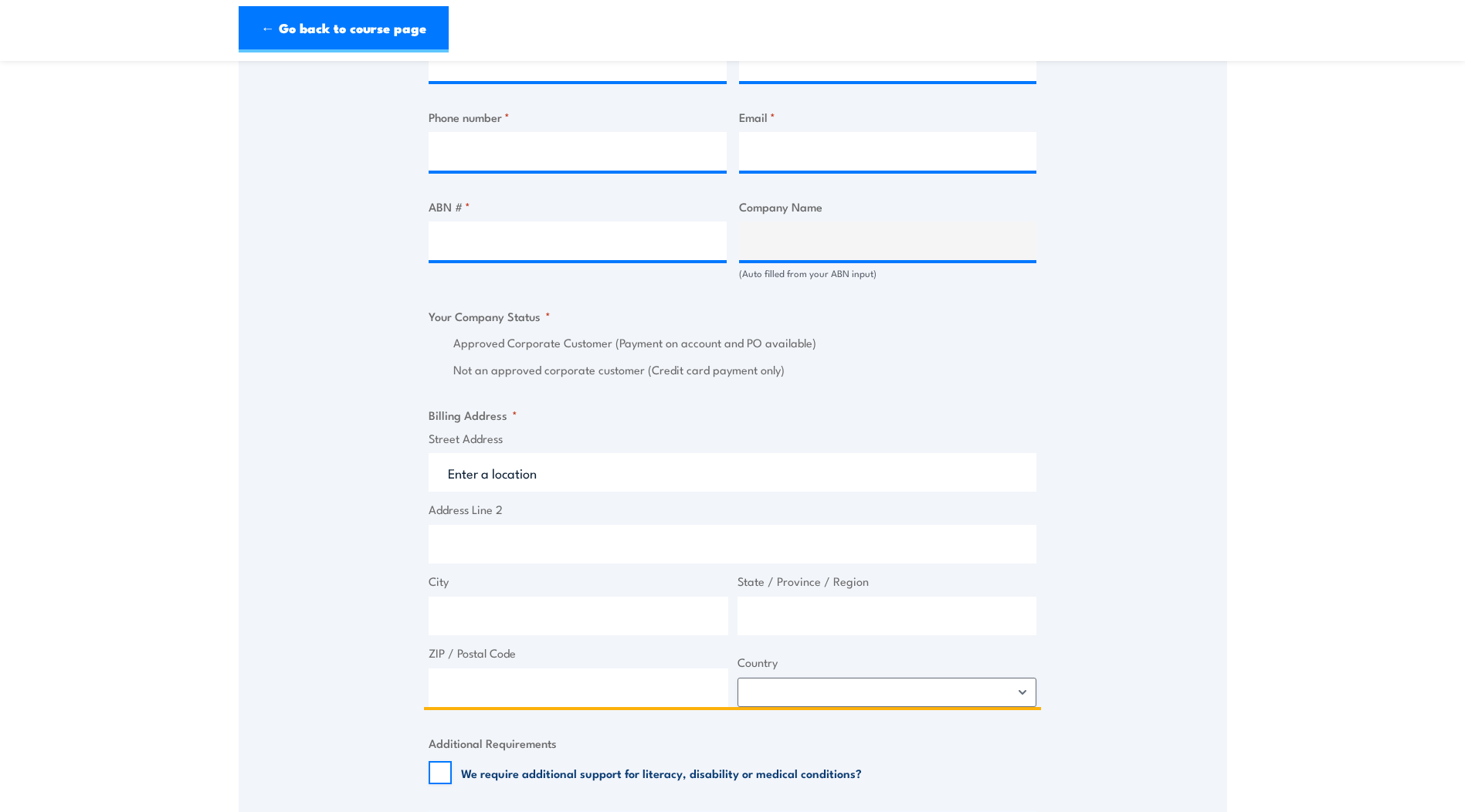
click at [498, 468] on input "Street Address" at bounding box center [732, 472] width 607 height 39
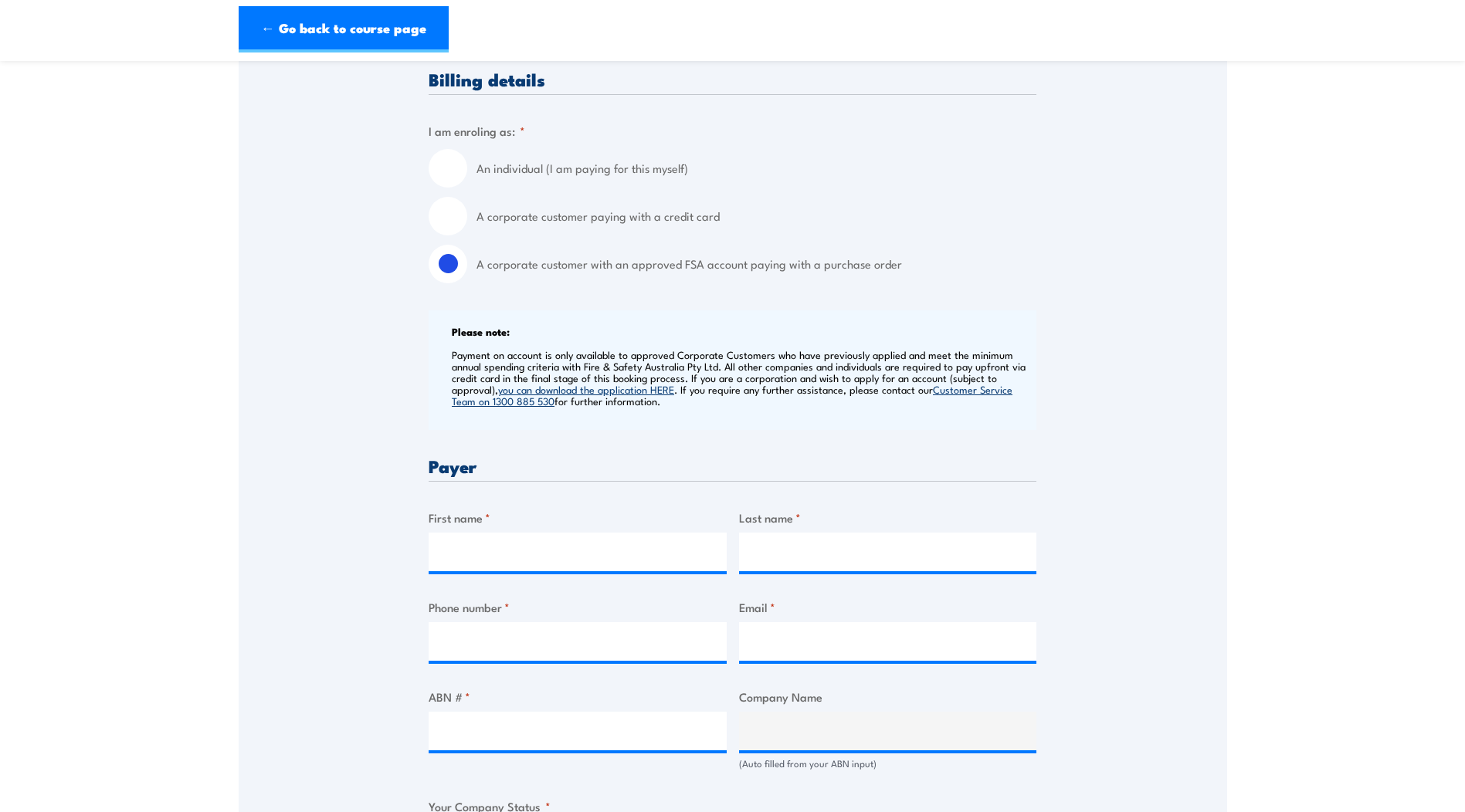
scroll to position [386, 0]
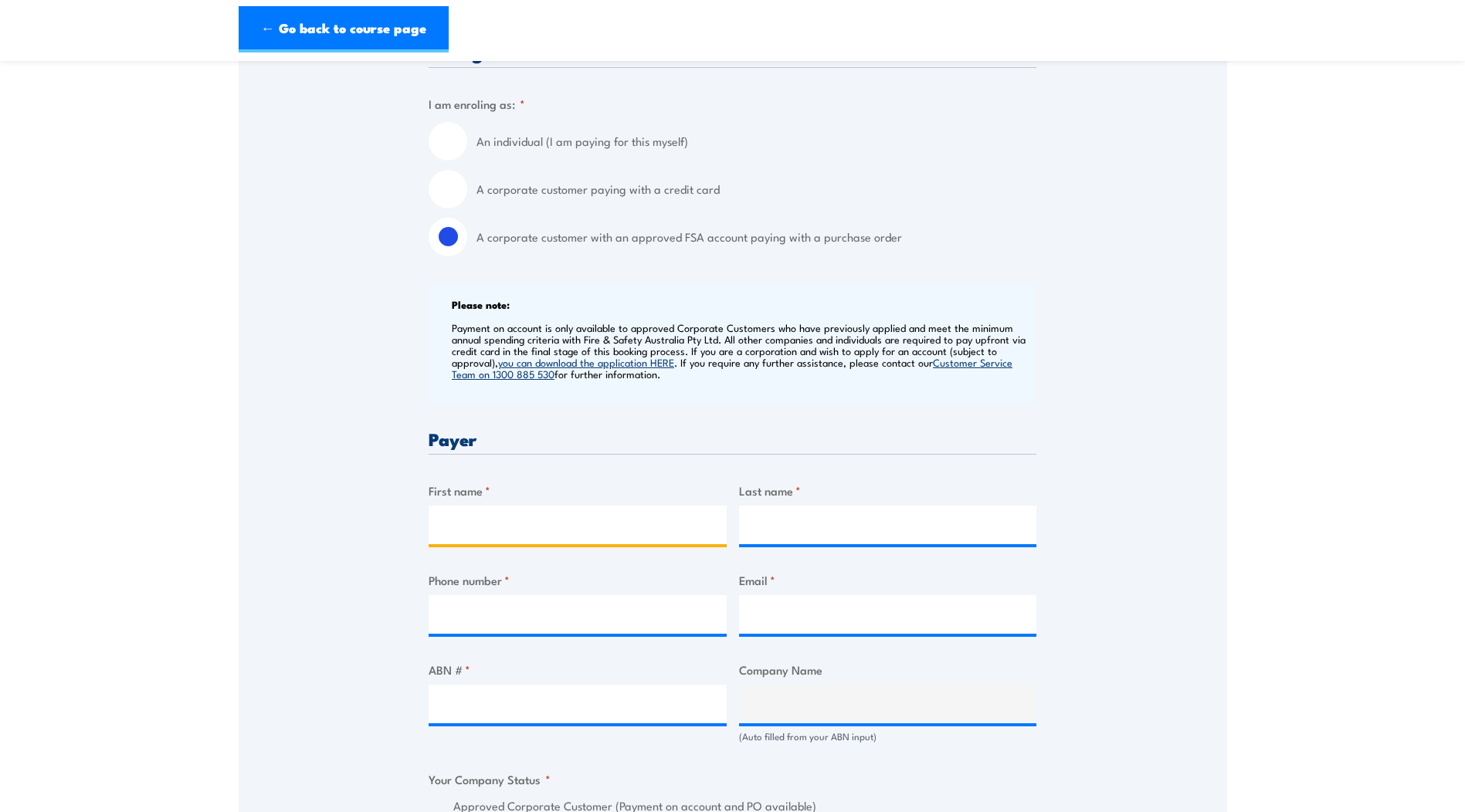
click at [621, 540] on input "First name *" at bounding box center [577, 525] width 298 height 39
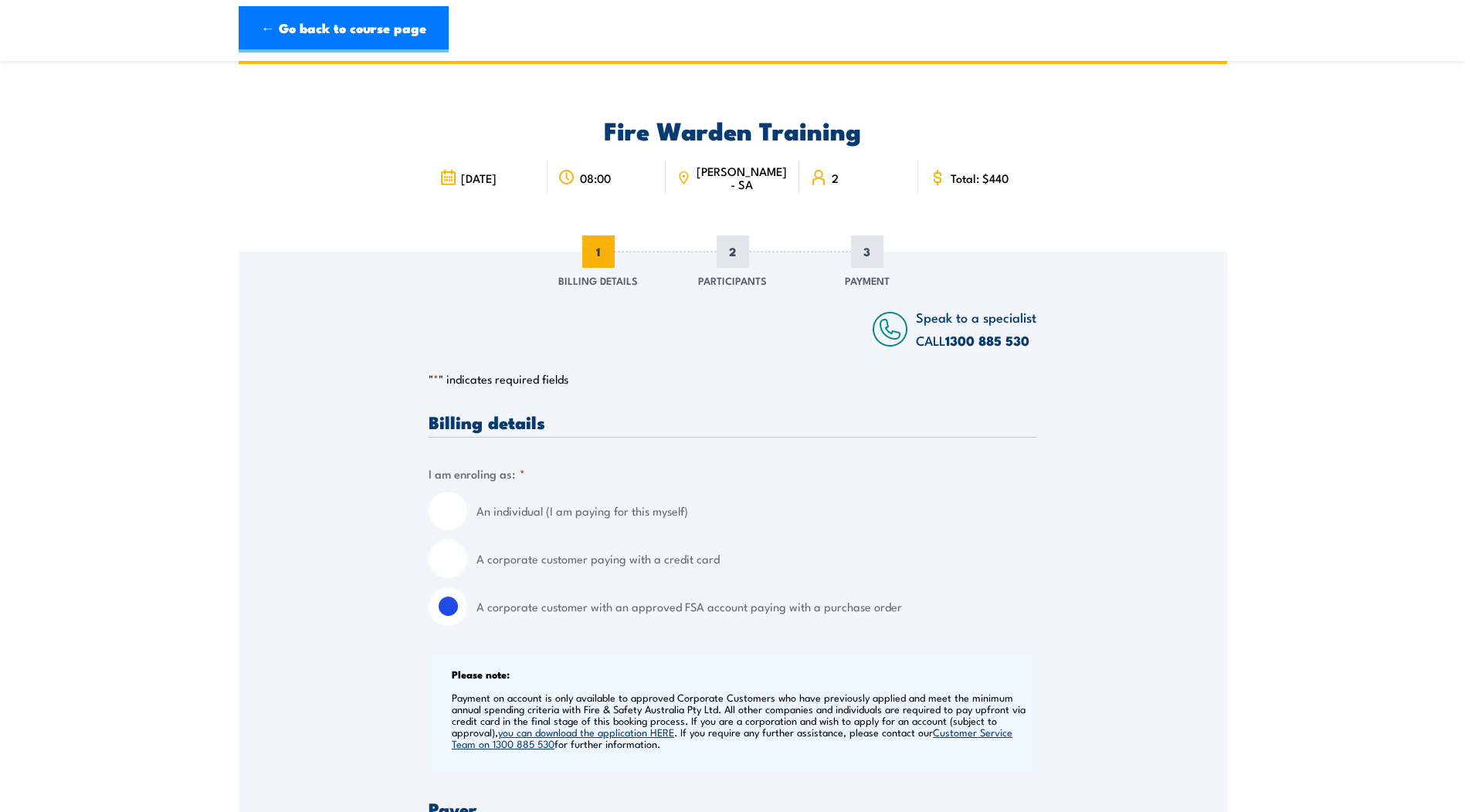
scroll to position [0, 0]
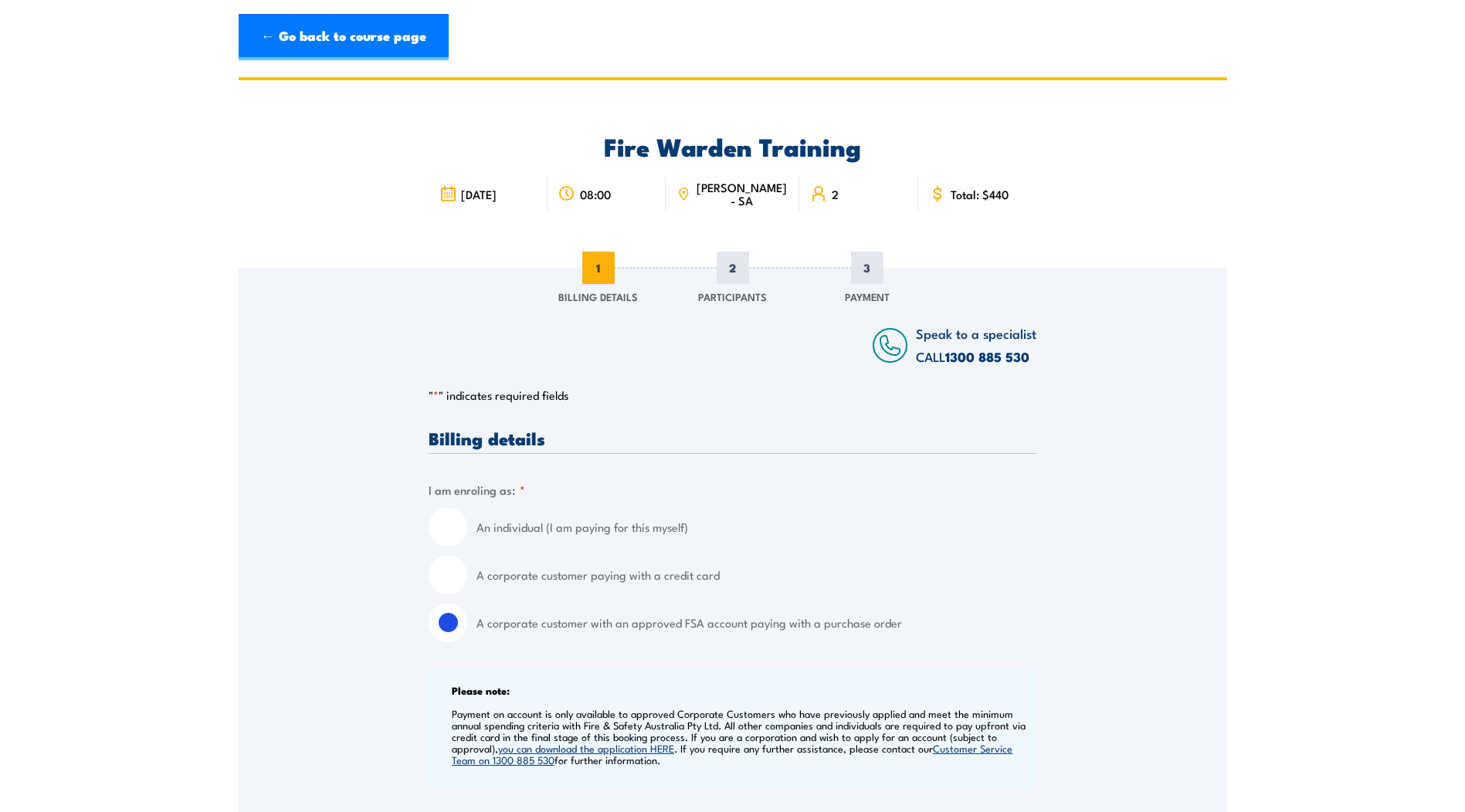
type input "Nich"
click at [832, 196] on span "2" at bounding box center [835, 194] width 7 height 13
click at [315, 55] on link "← Go back to course page" at bounding box center [343, 37] width 210 height 47
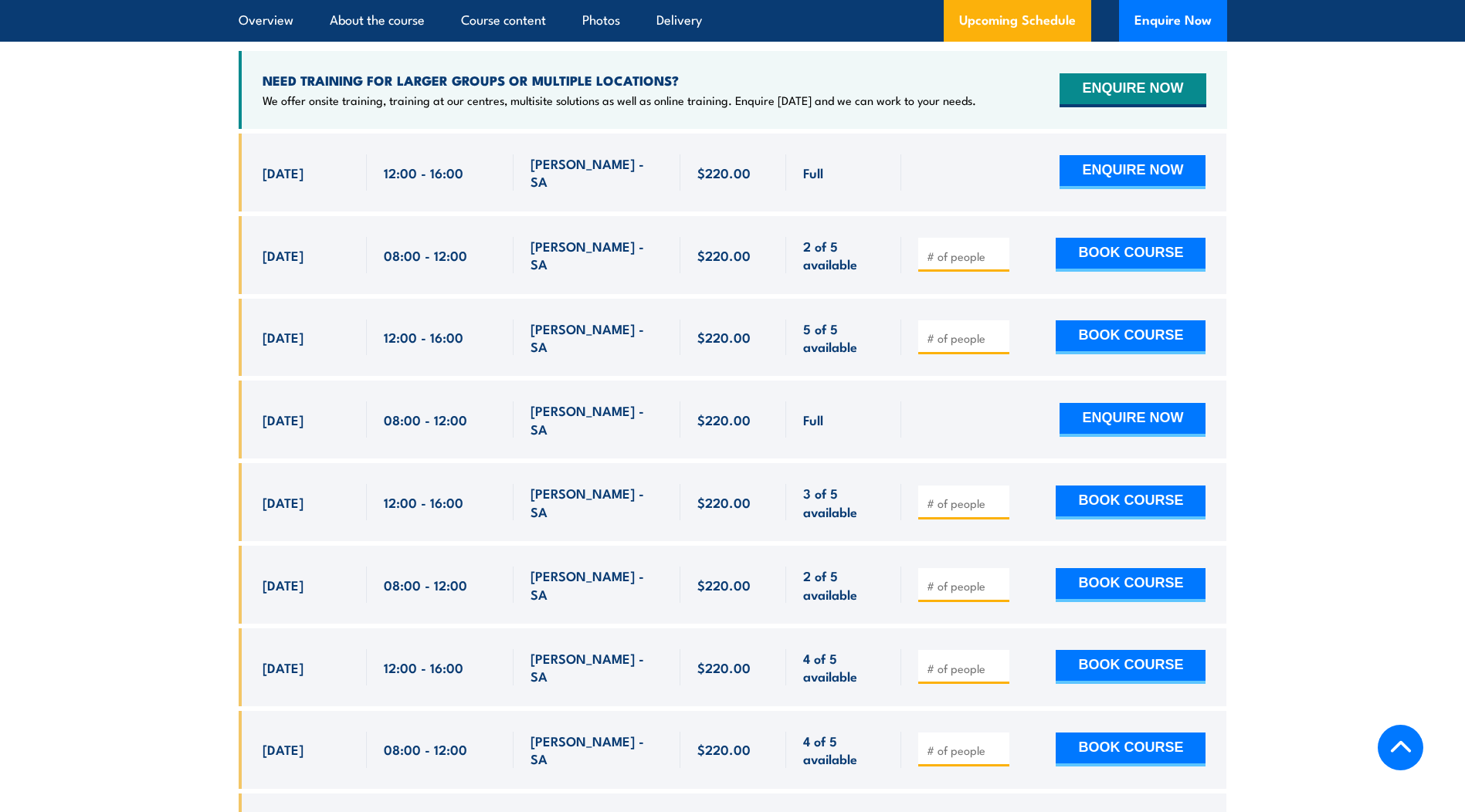
scroll to position [3025, 0]
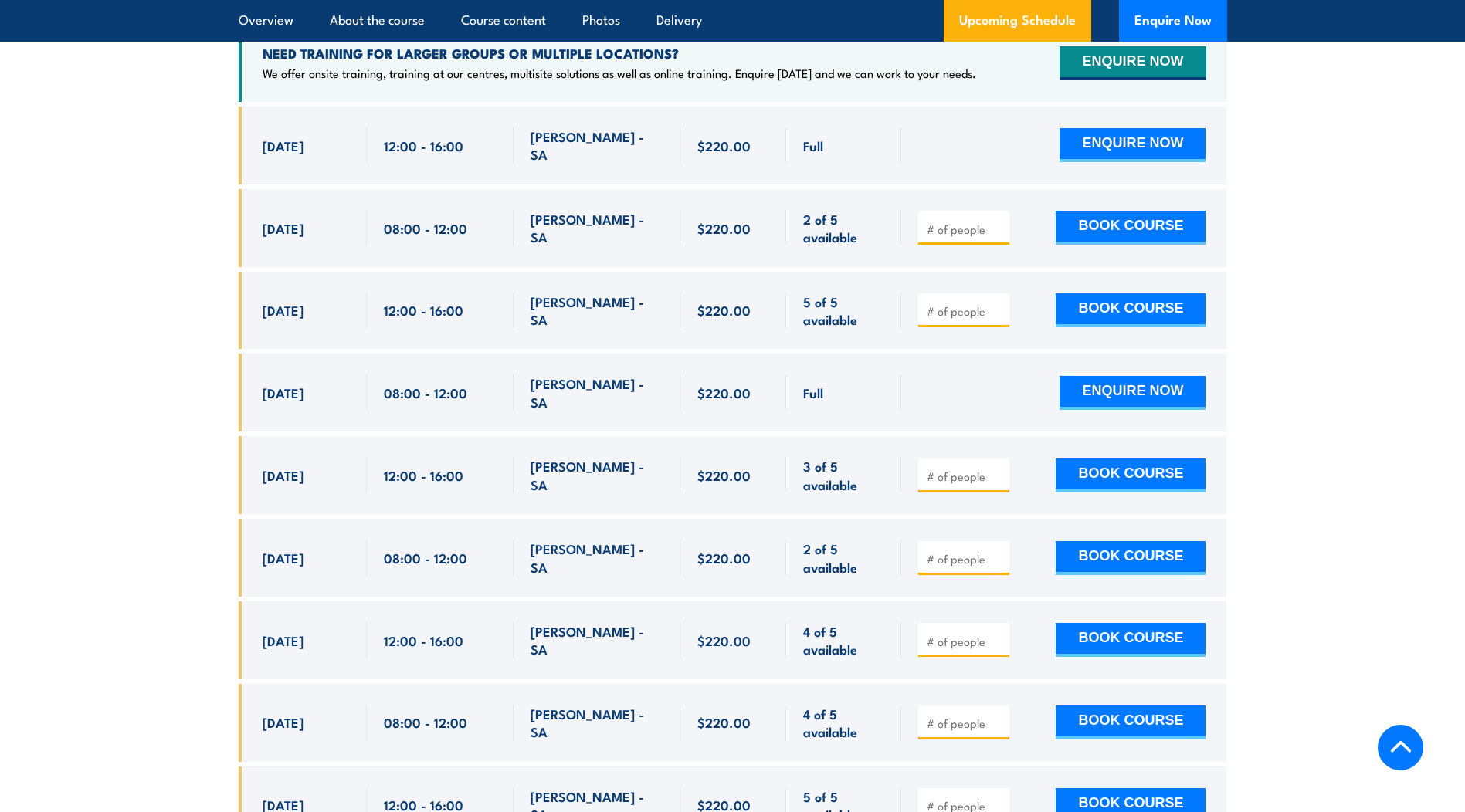
click at [949, 222] on input "number" at bounding box center [965, 230] width 78 height 16
type input "1"
click at [997, 222] on input "1" at bounding box center [965, 230] width 78 height 16
click at [1091, 211] on button "BOOK COURSE" at bounding box center [1130, 228] width 150 height 34
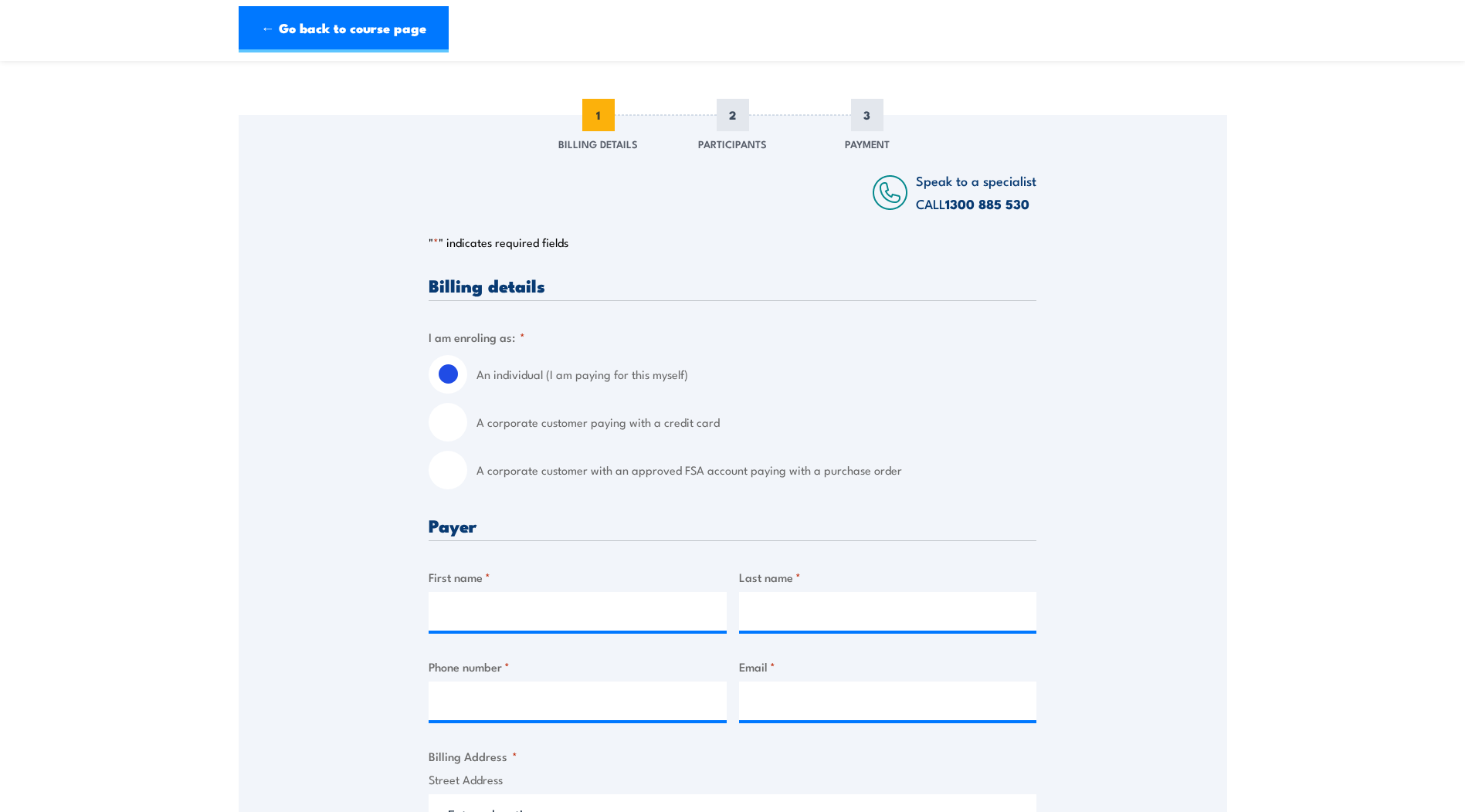
scroll to position [154, 0]
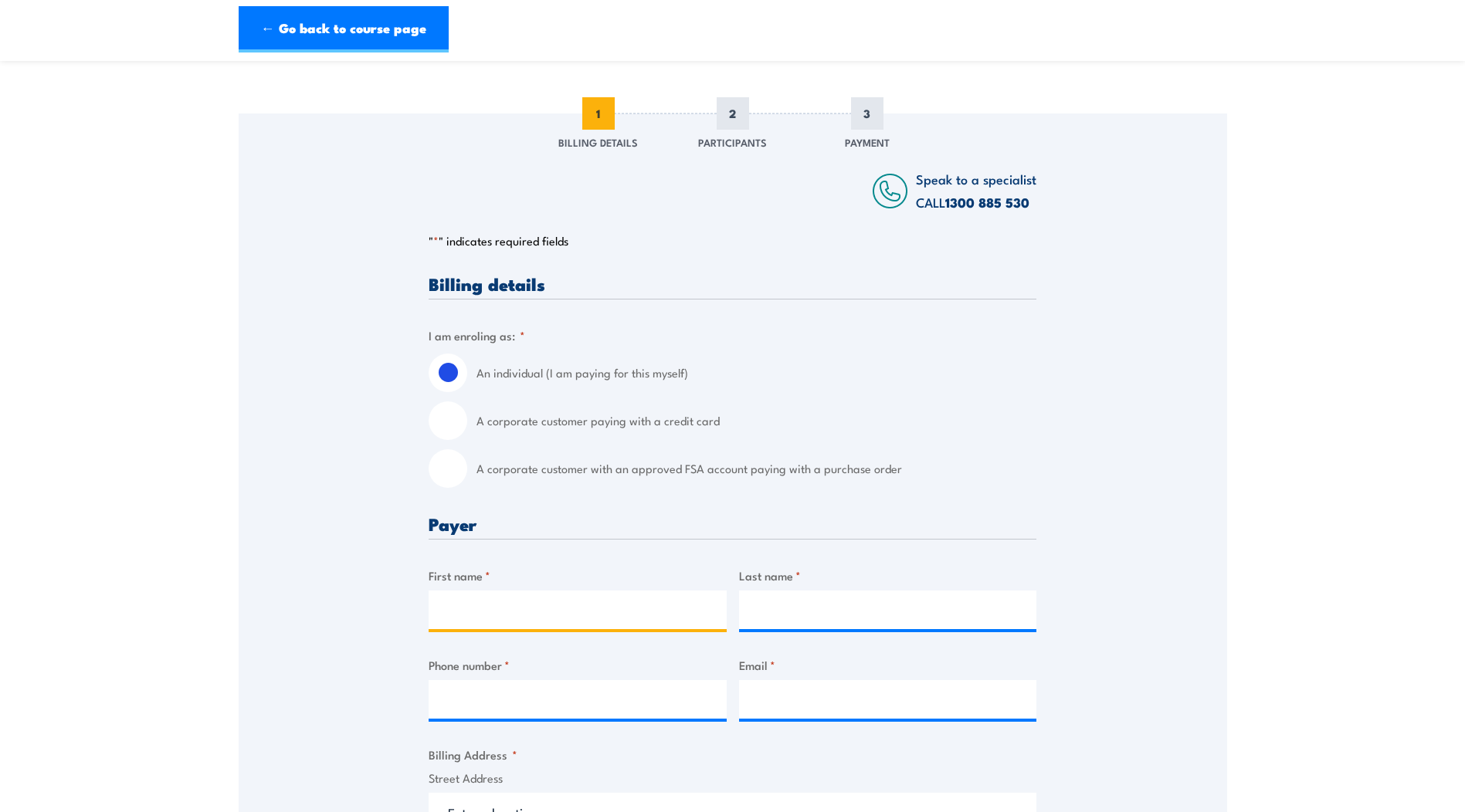
click at [529, 617] on input "First name *" at bounding box center [577, 609] width 298 height 39
type input "Nicholas"
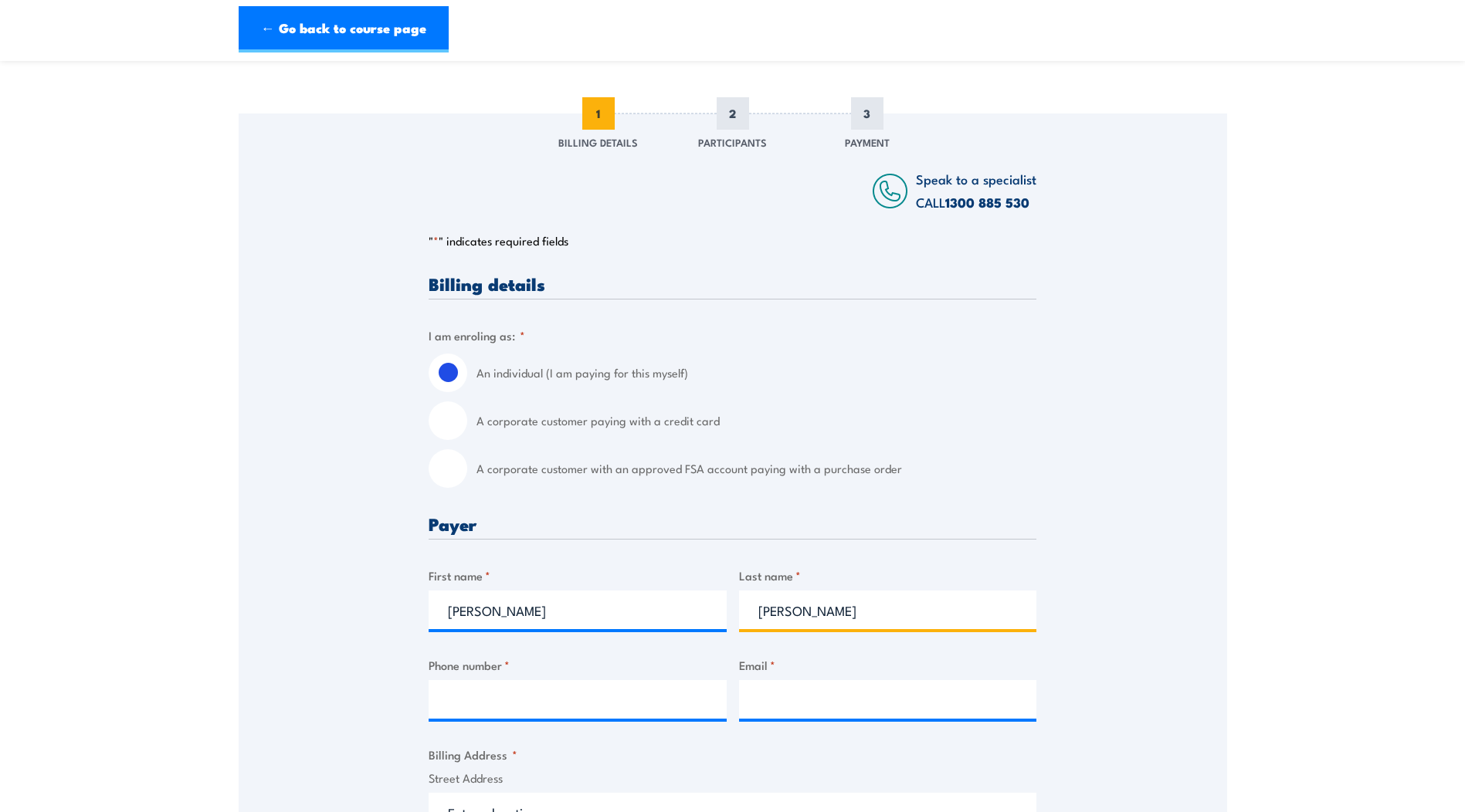
type input "Nocera"
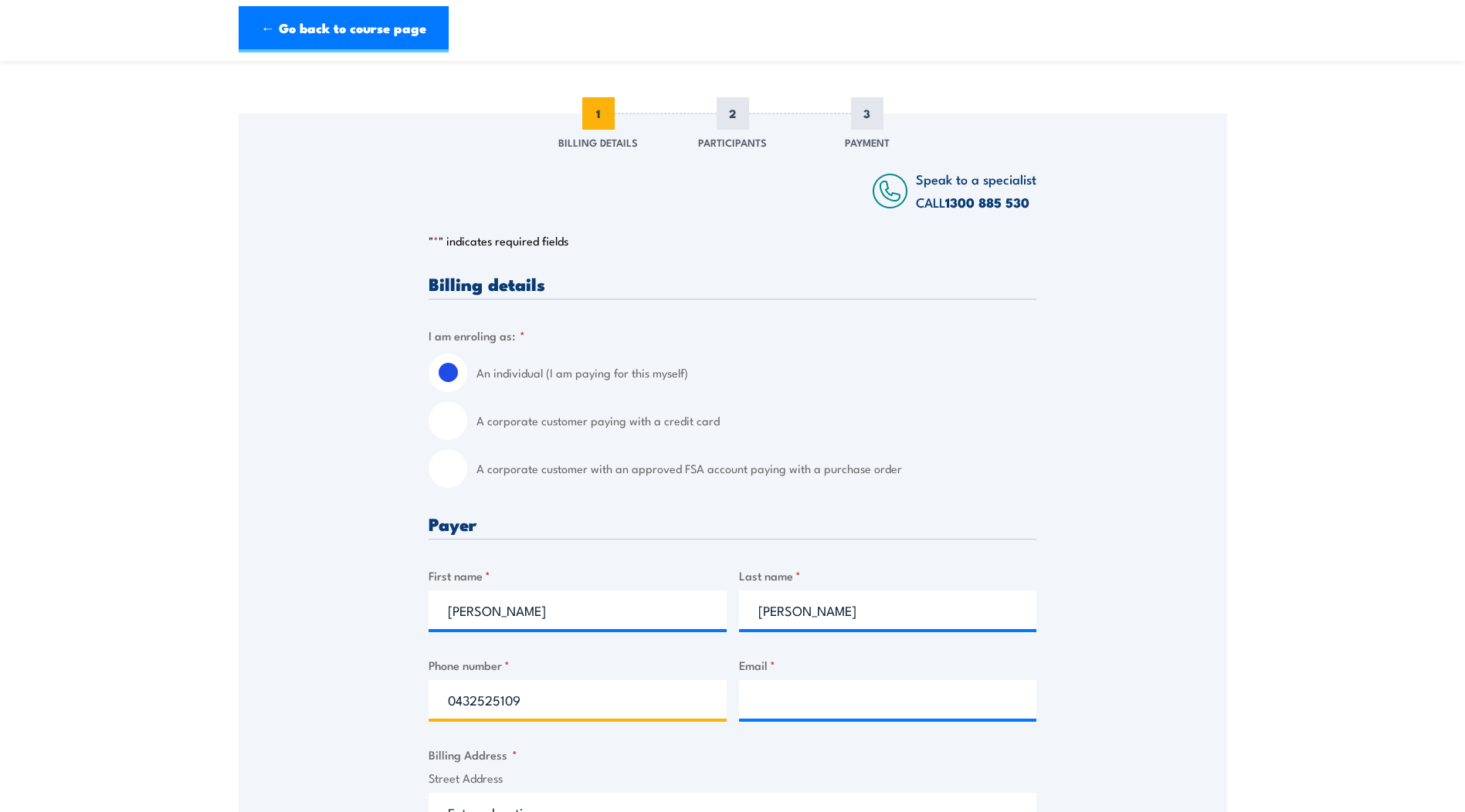
type input "0432525109"
click at [471, 461] on div "A corporate customer with an approved FSA account paying with a purchase order" at bounding box center [732, 468] width 607 height 39
click at [466, 461] on div "A corporate customer with an approved FSA account paying with a purchase order" at bounding box center [732, 468] width 607 height 39
click at [462, 465] on input "A corporate customer with an approved FSA account paying with a purchase order" at bounding box center [447, 468] width 39 height 39
radio input "true"
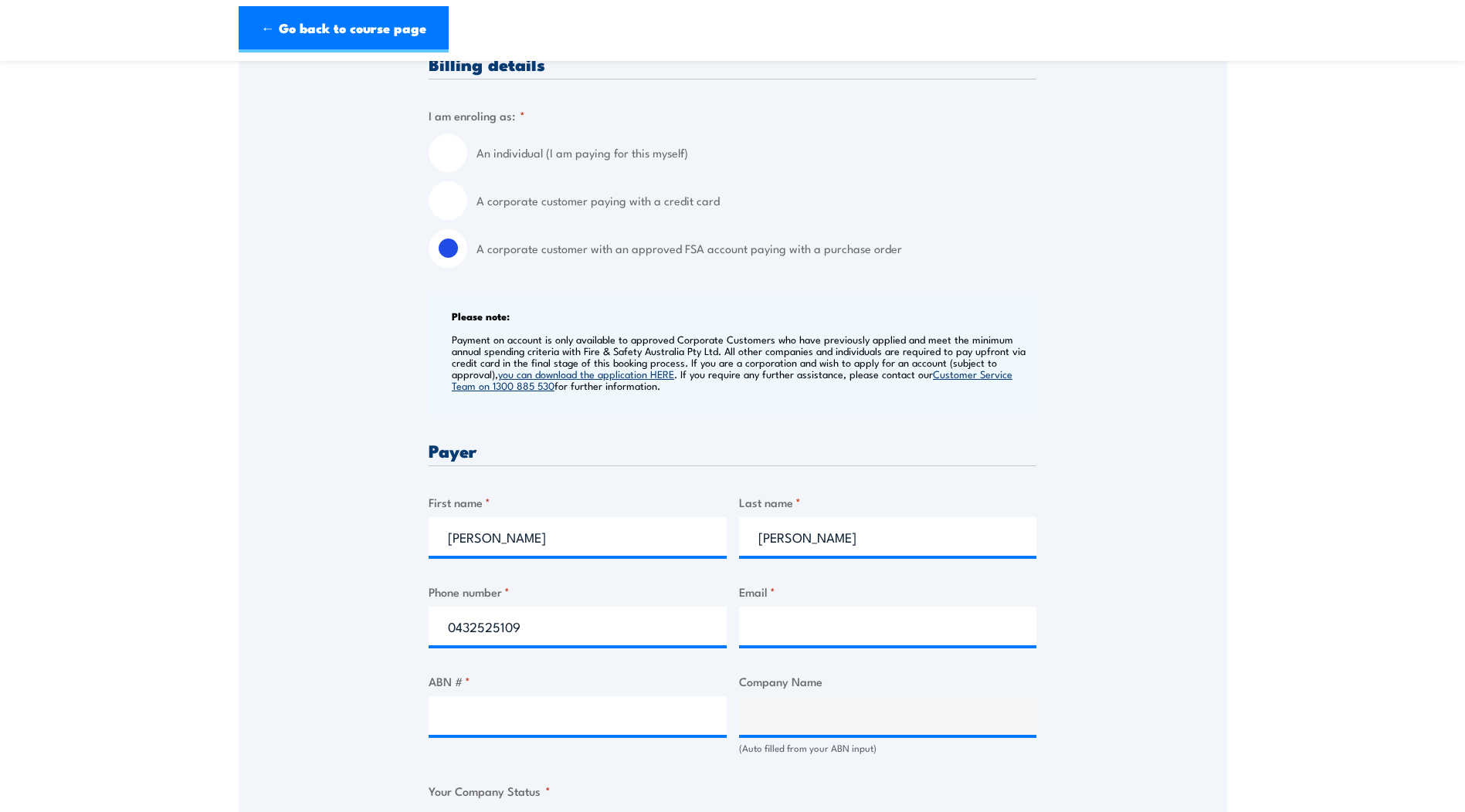
scroll to position [463, 0]
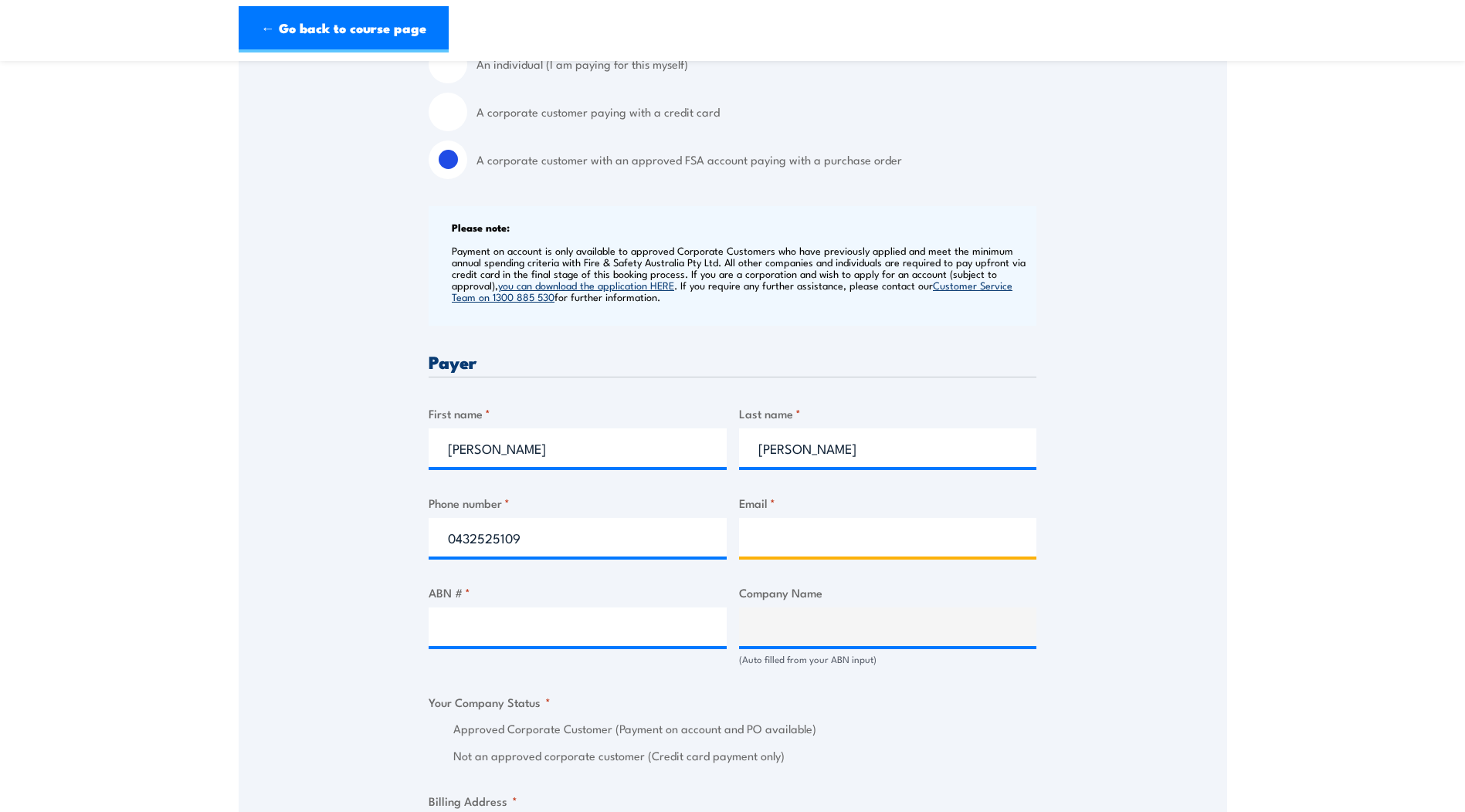
click at [867, 535] on input "Email *" at bounding box center [888, 537] width 298 height 39
type input "nicholas.nocera@apa.com.au"
click at [569, 615] on input "ABN # *" at bounding box center [577, 626] width 298 height 39
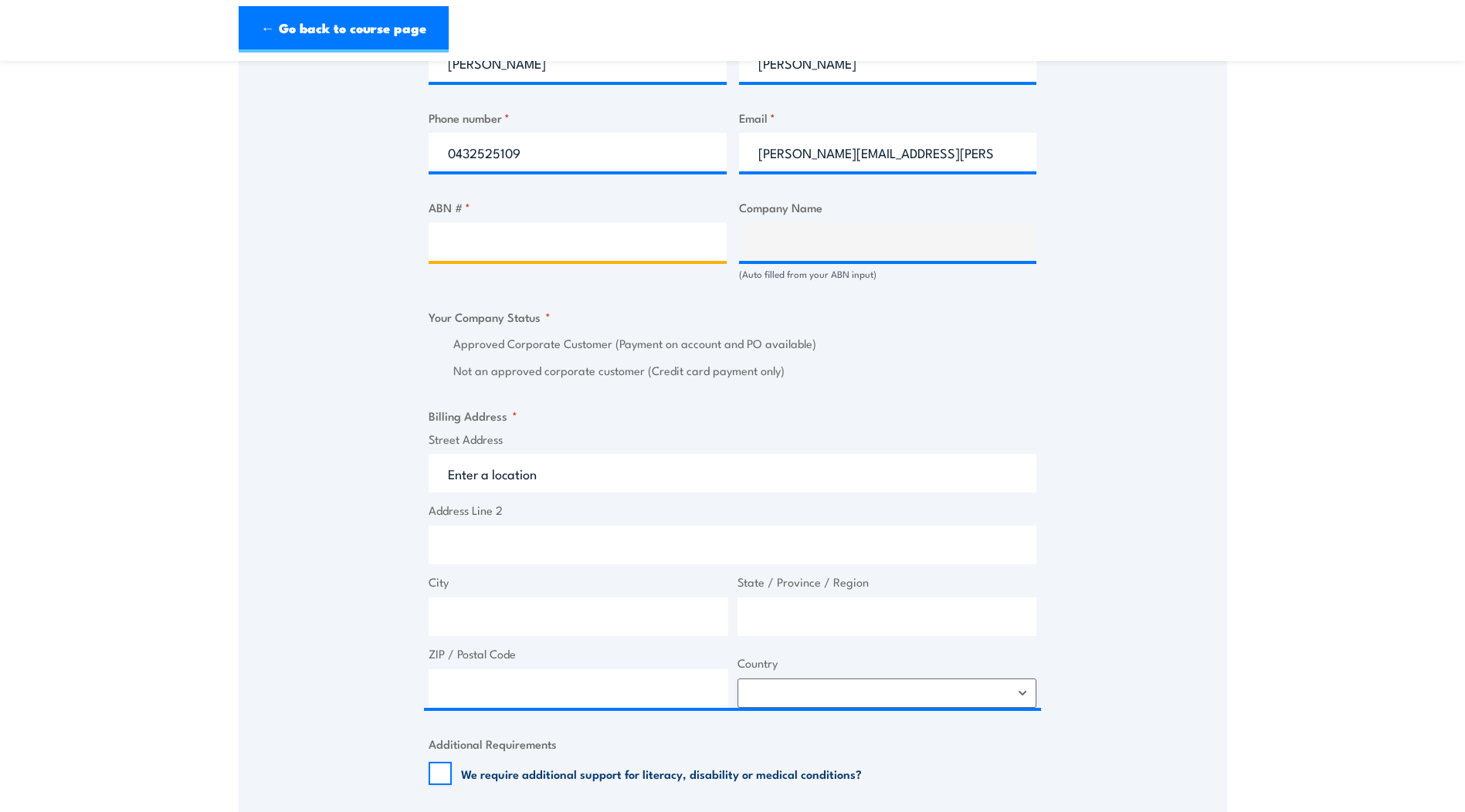
scroll to position [849, 0]
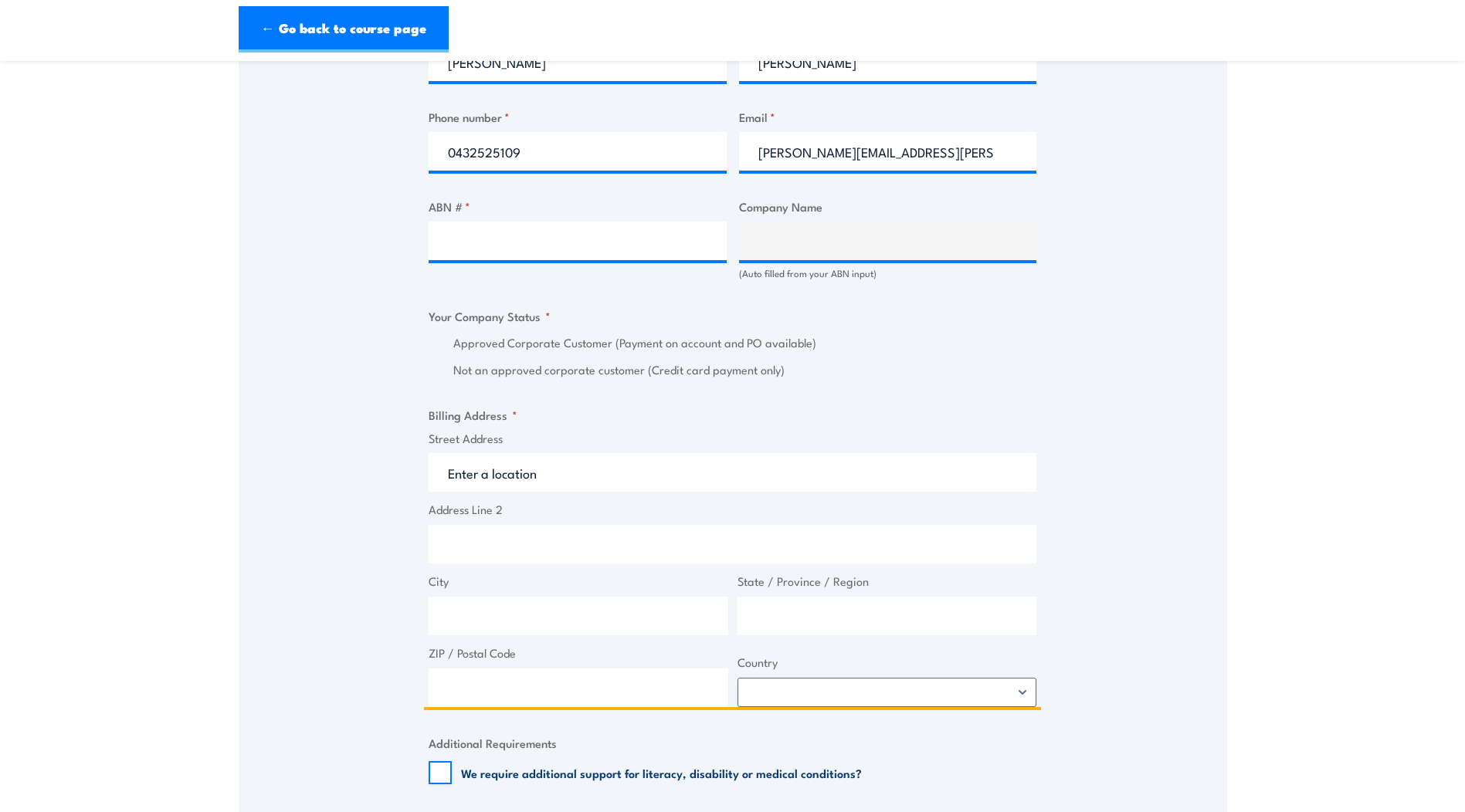
drag, startPoint x: 573, startPoint y: 479, endPoint x: 446, endPoint y: 467, distance: 127.6
click at [446, 467] on input "Street Address" at bounding box center [732, 472] width 607 height 39
click at [471, 467] on input "Street Address" at bounding box center [732, 472] width 607 height 39
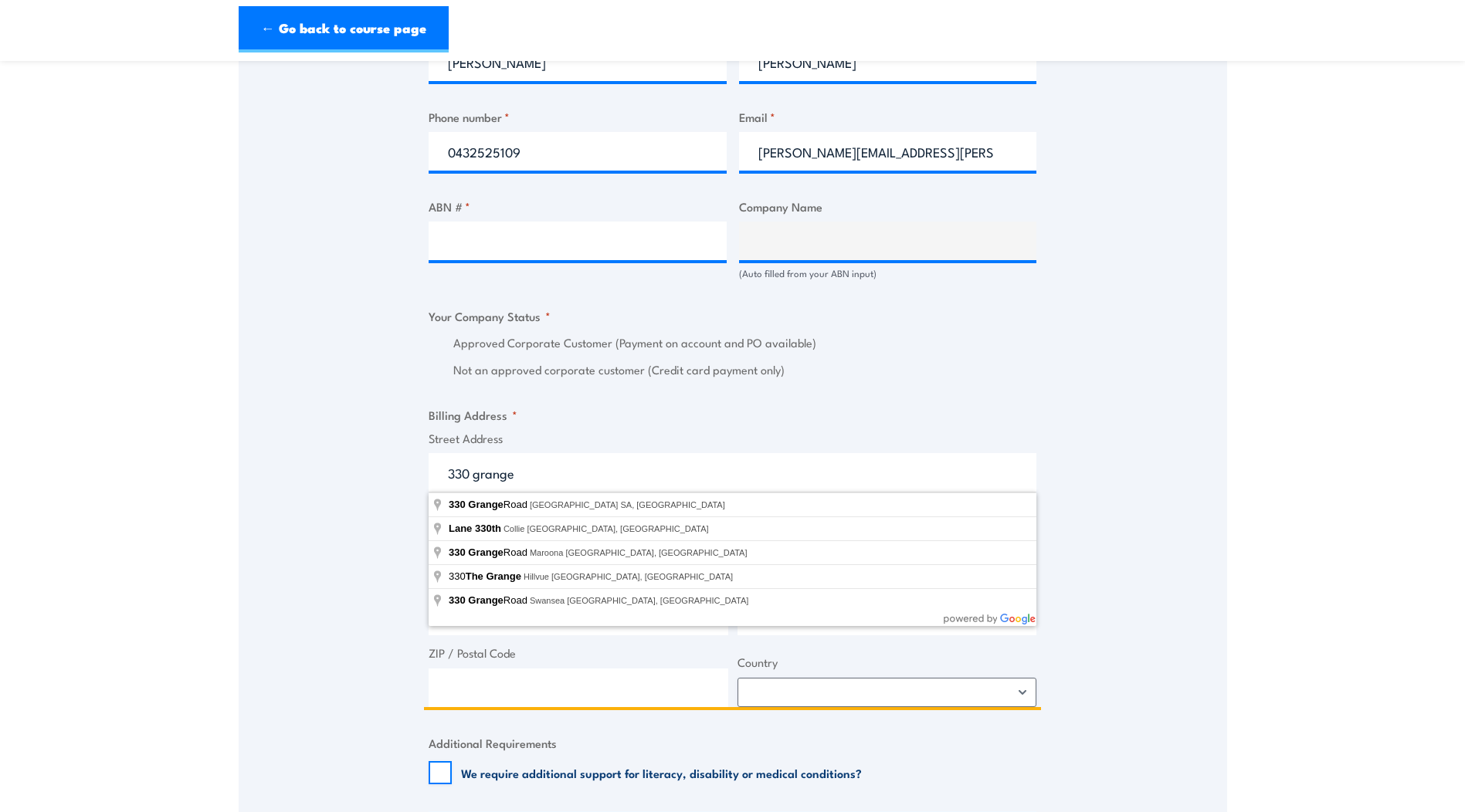
type input "330 Grange Road, Kidman Park SA, Australia"
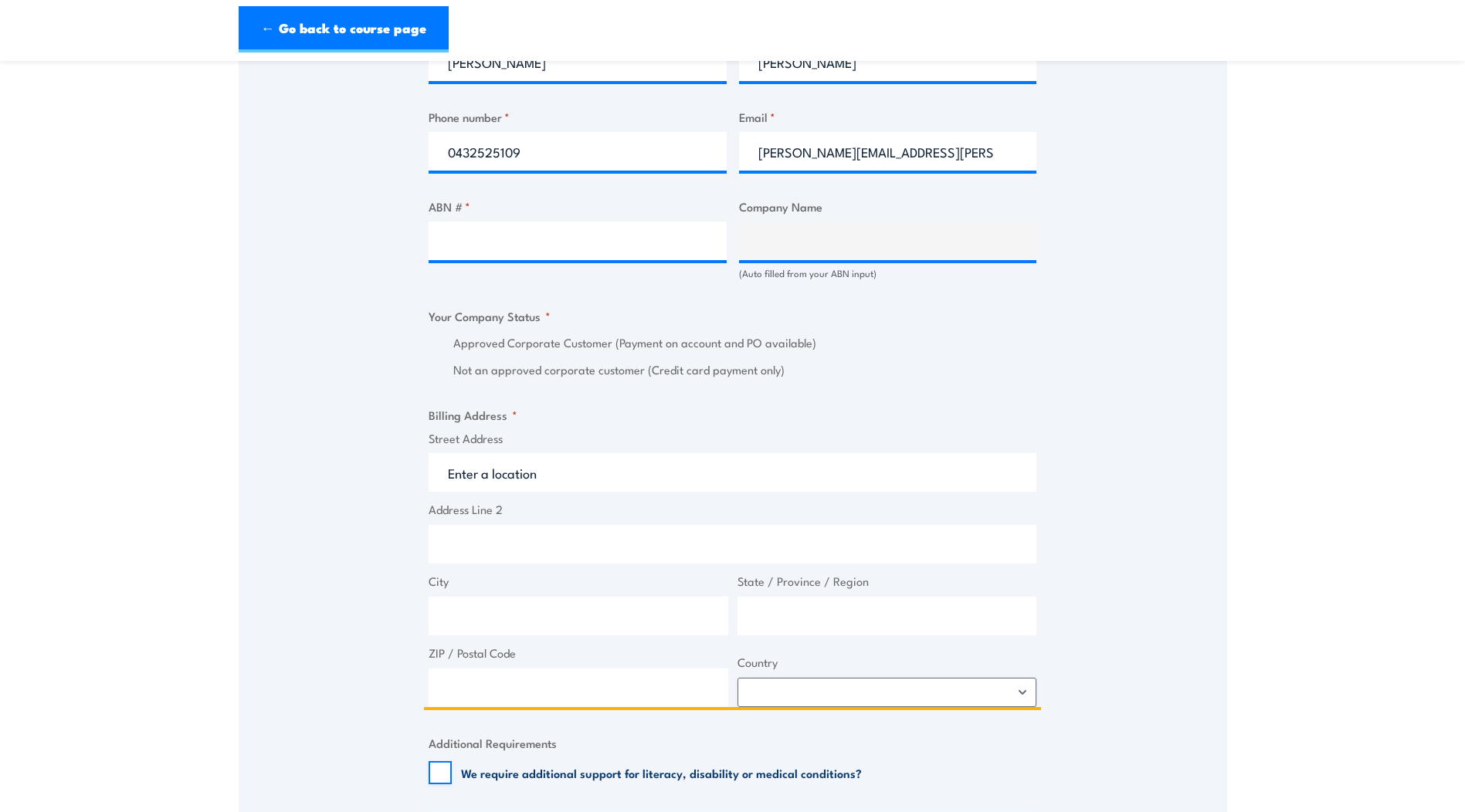
type input "330 Grange Rd"
type input "Kidman Park"
type input "South Australia"
type input "5025"
select select "Australia"
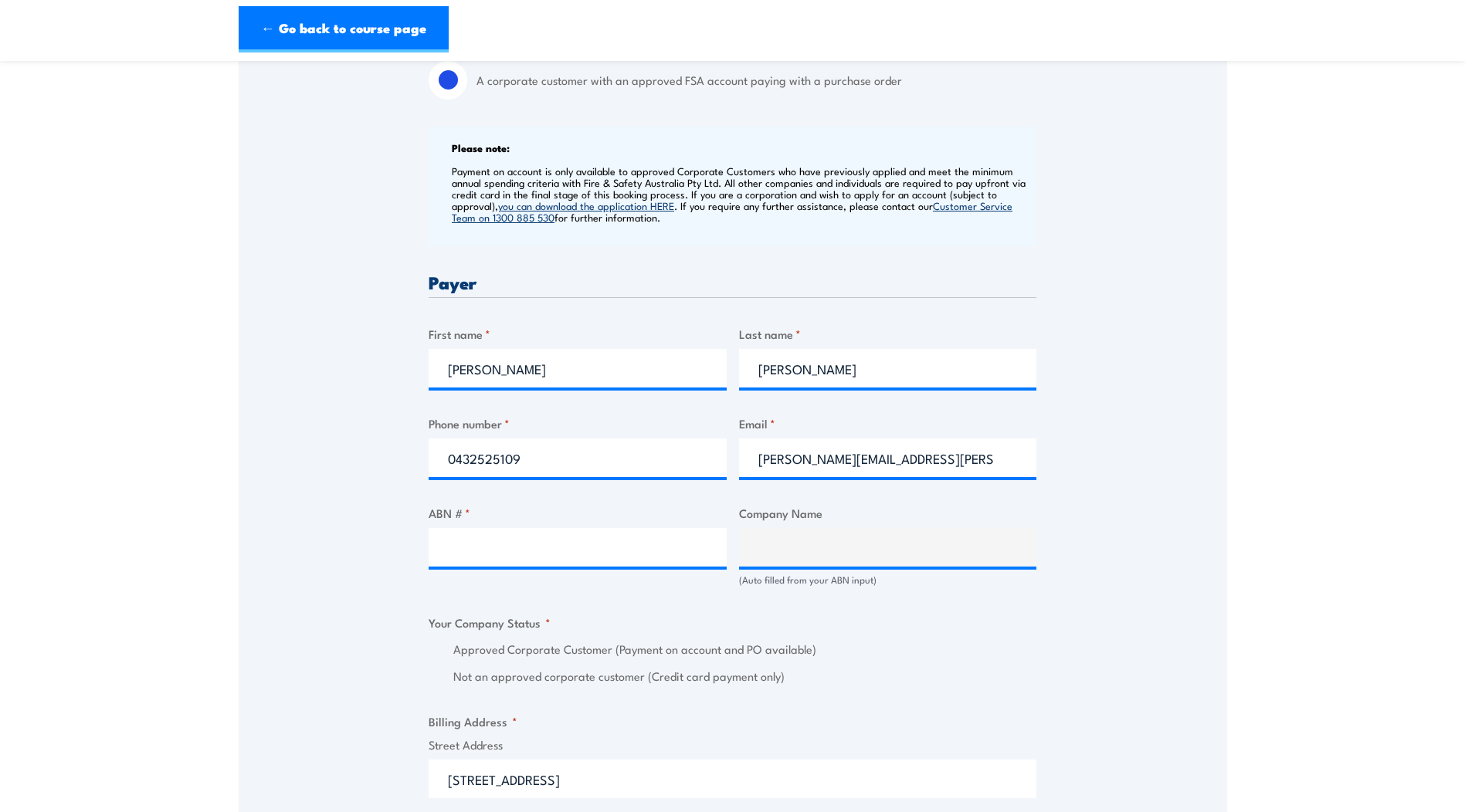
scroll to position [541, 0]
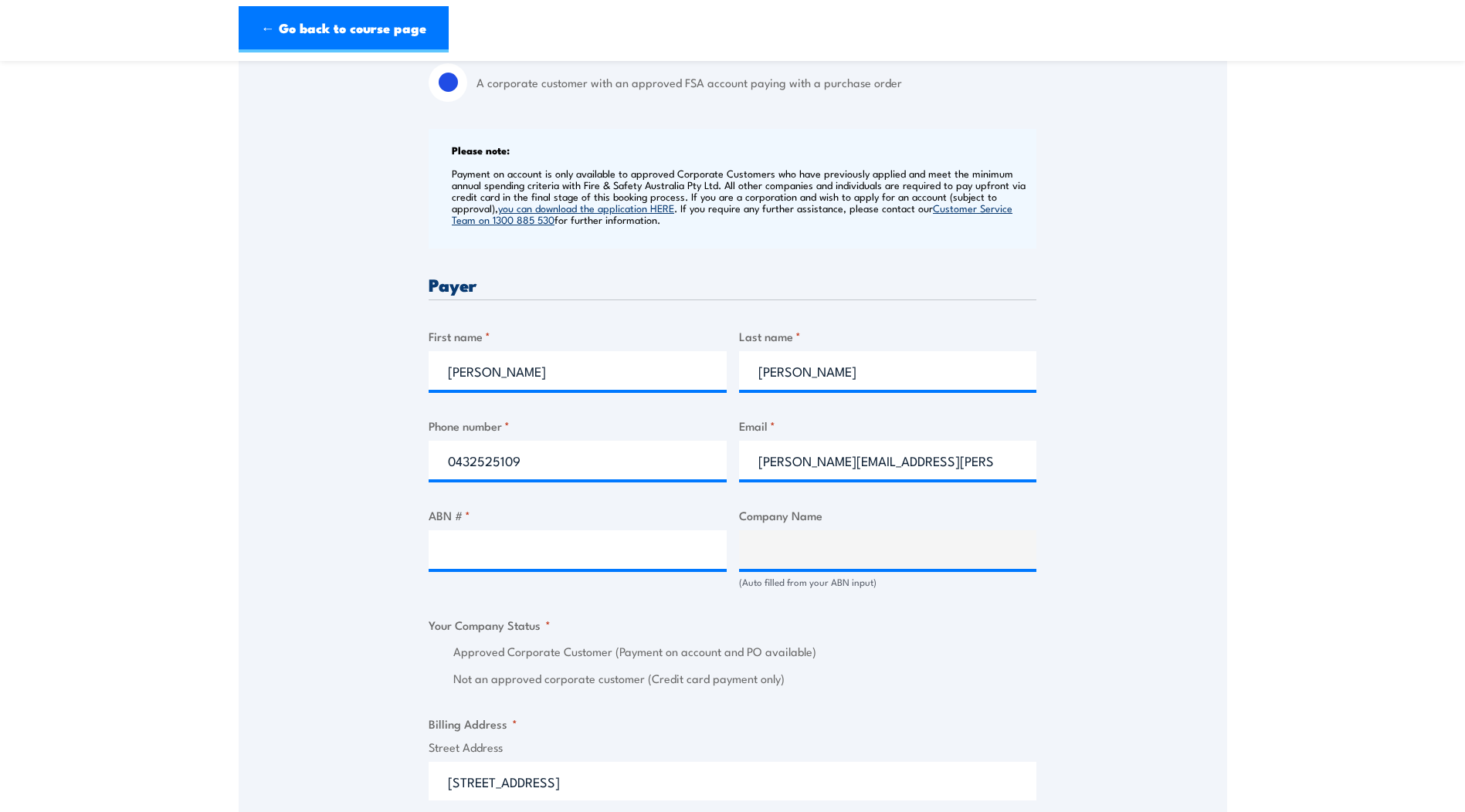
type input "330 Grange Rd"
click at [621, 558] on input "ABN # *" at bounding box center [577, 550] width 298 height 39
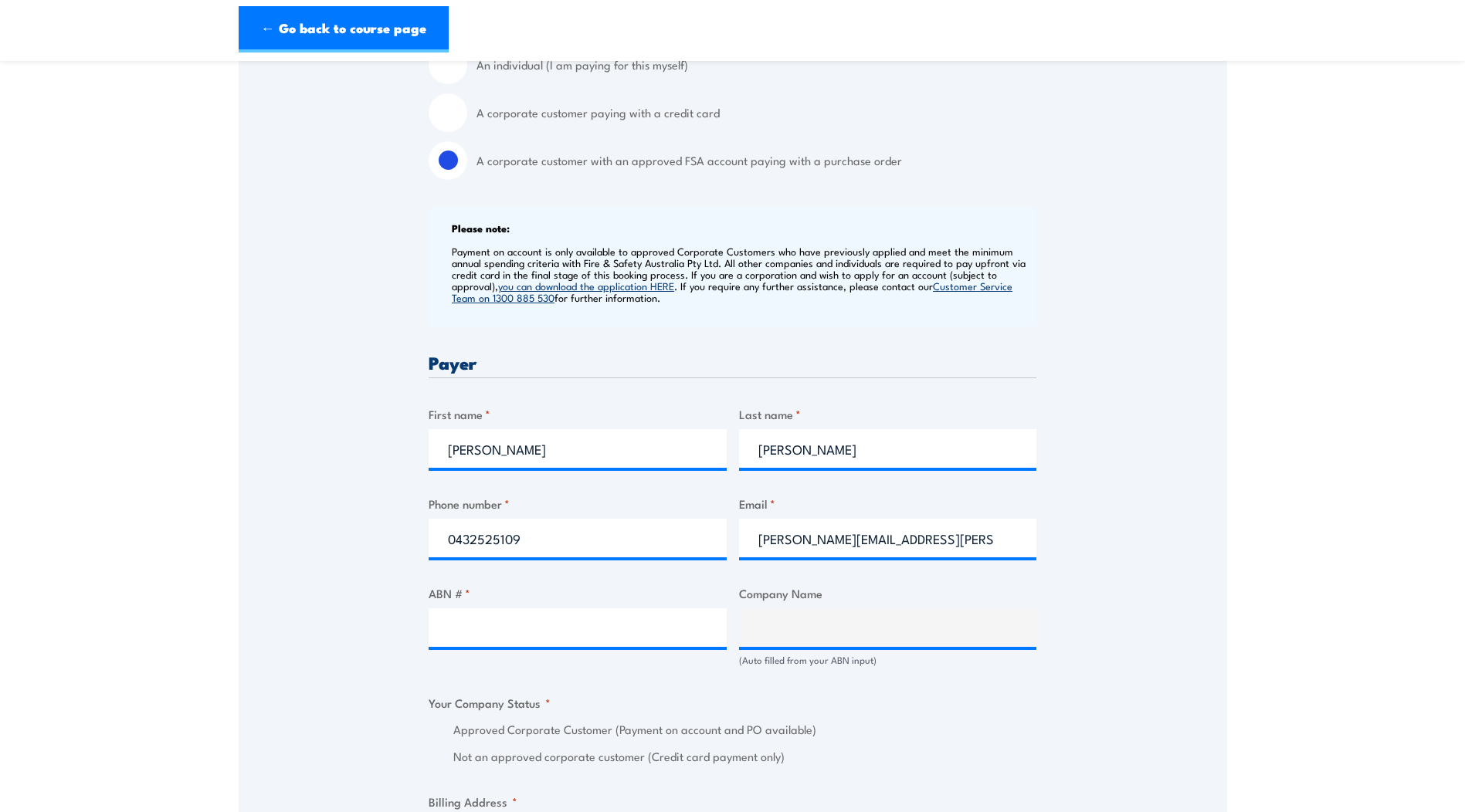
scroll to position [463, 0]
click at [501, 611] on input "ABN # *" at bounding box center [577, 626] width 298 height 39
paste input "PO-00012203"
type input "PO-00012203"
drag, startPoint x: 569, startPoint y: 618, endPoint x: 308, endPoint y: 580, distance: 263.8
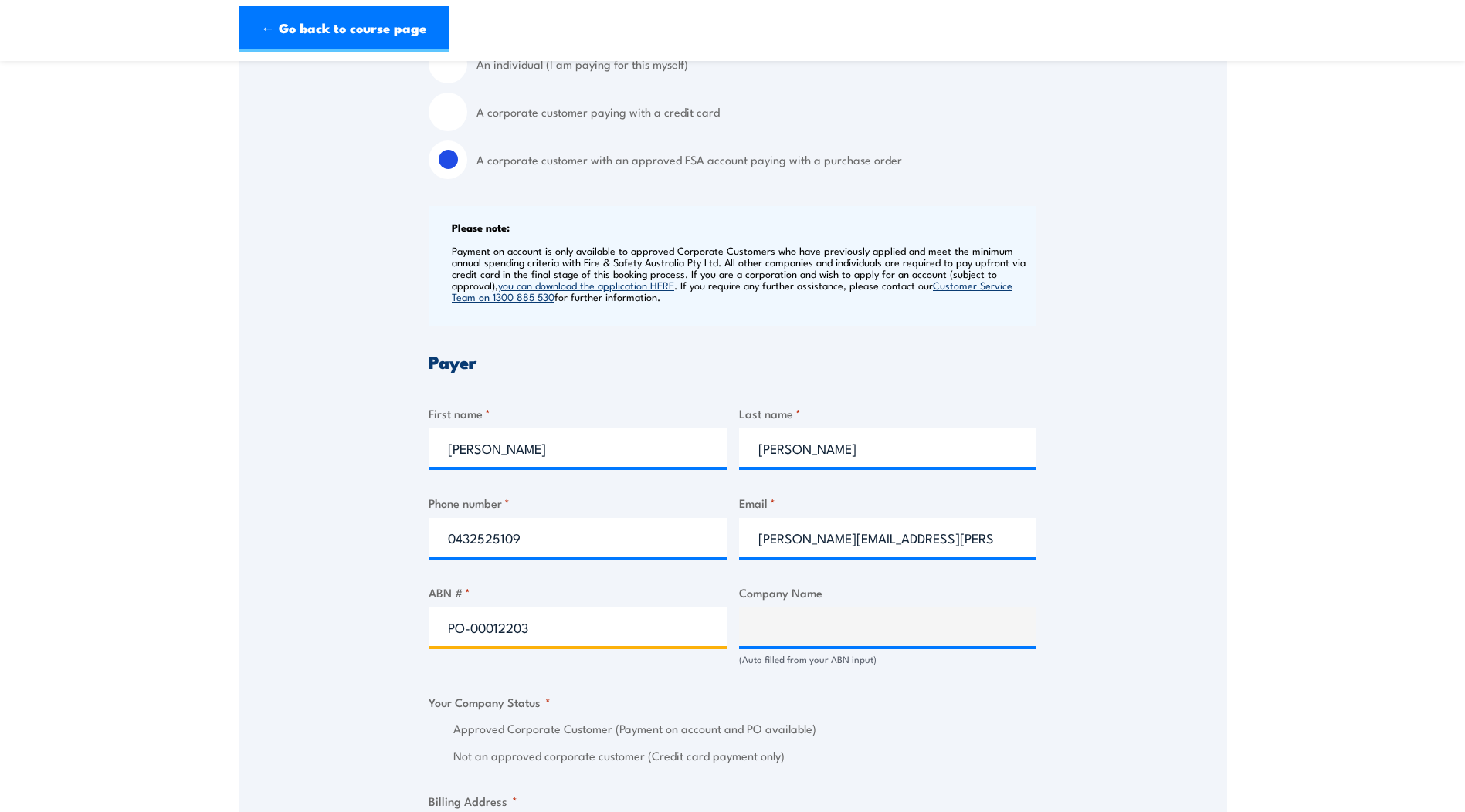
click at [308, 580] on div "Speak to a specialist CALL 1300 885 530 CALL 1300 885 530 " * " indicates requi…" at bounding box center [732, 656] width 988 height 1704
click at [545, 626] on input "ABN # *" at bounding box center [577, 626] width 298 height 39
paste input "PO-00012203"
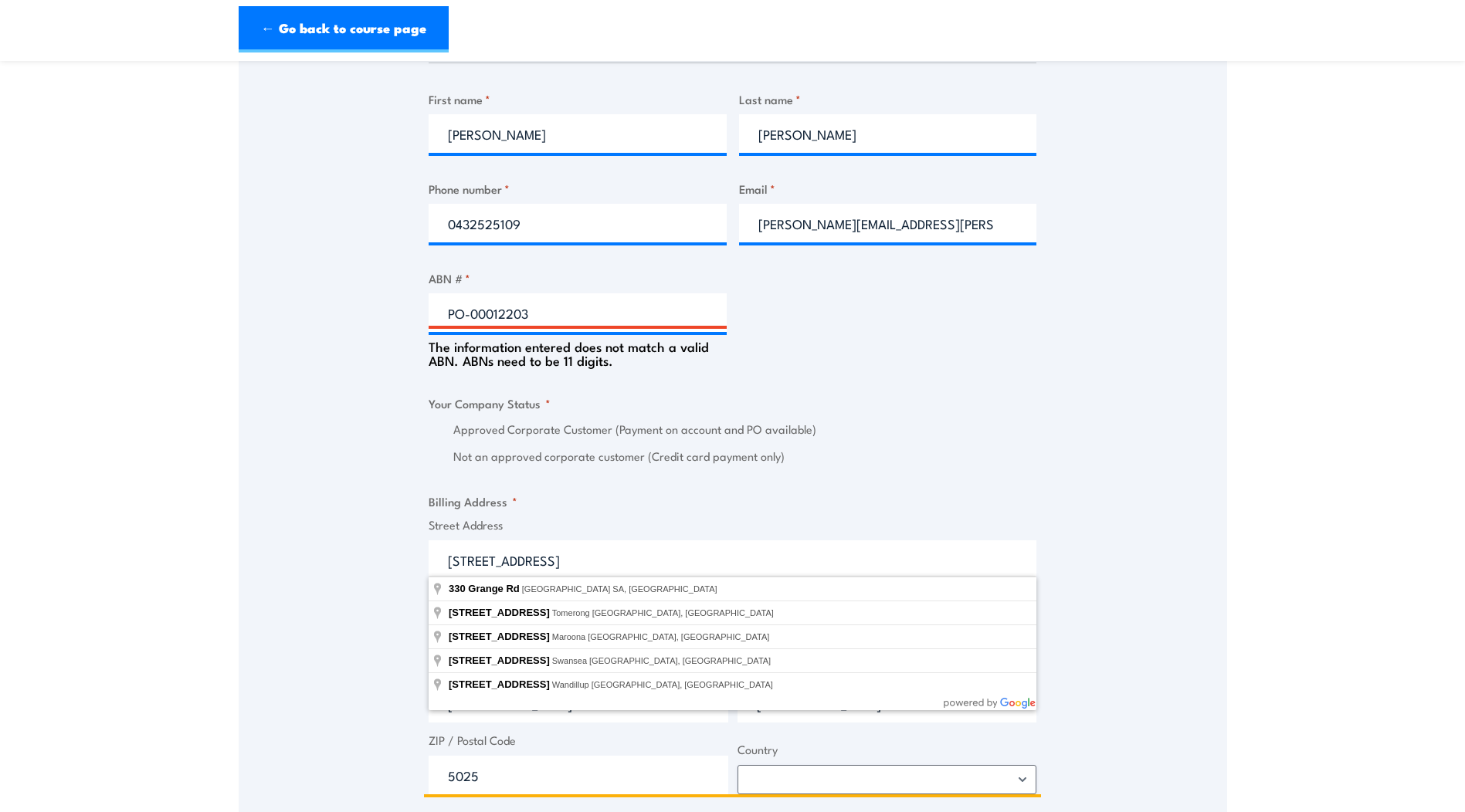
scroll to position [776, 0]
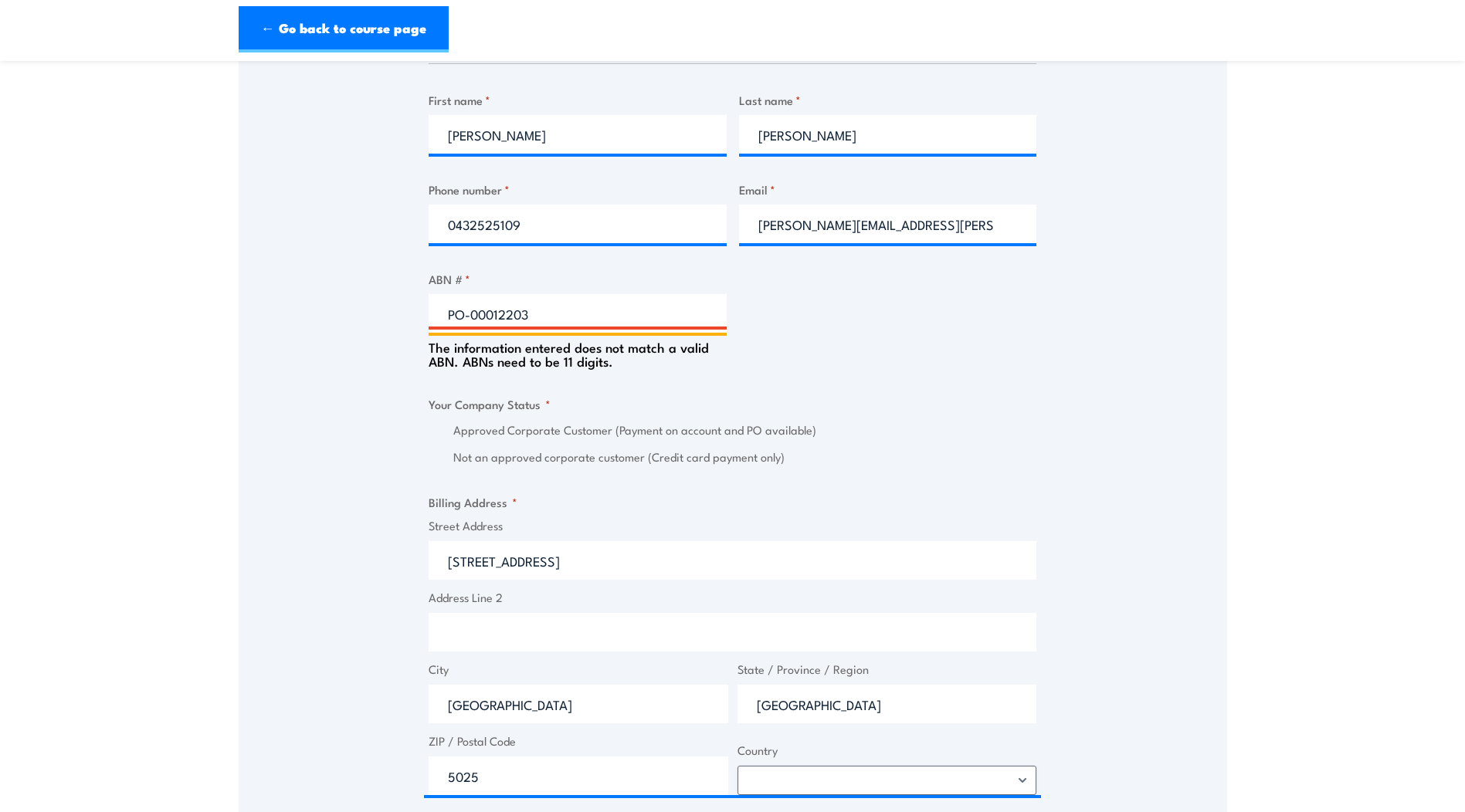
drag, startPoint x: 570, startPoint y: 311, endPoint x: 243, endPoint y: 305, distance: 327.1
click at [243, 305] on div "Speak to a specialist CALL 1300 885 530 CALL 1300 885 530 " * " indicates requi…" at bounding box center [732, 350] width 988 height 1718
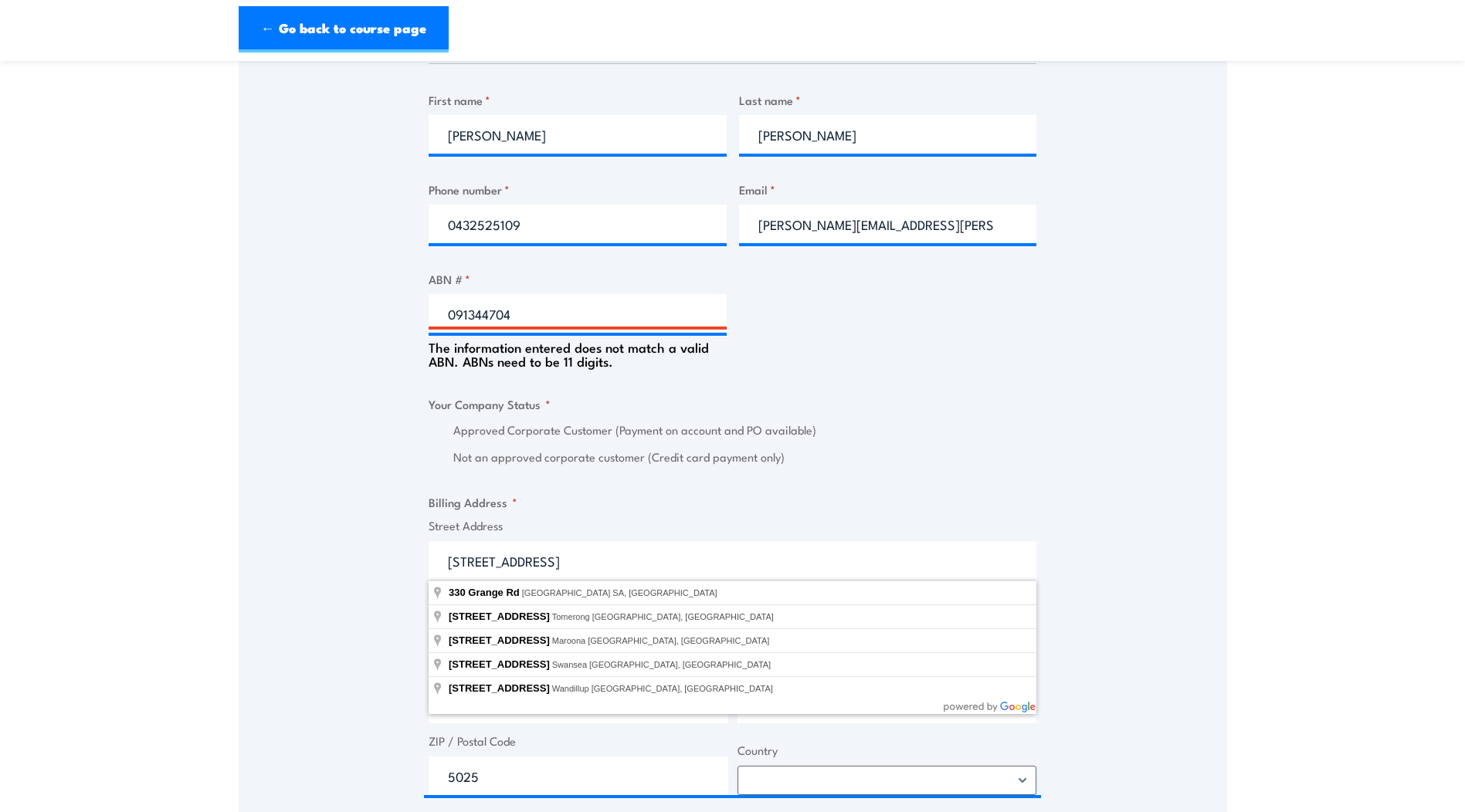
click at [606, 509] on fieldset "Billing Address * Street Address 330 Grange Rd Address Line 2 City Kidman Park …" at bounding box center [732, 643] width 607 height 301
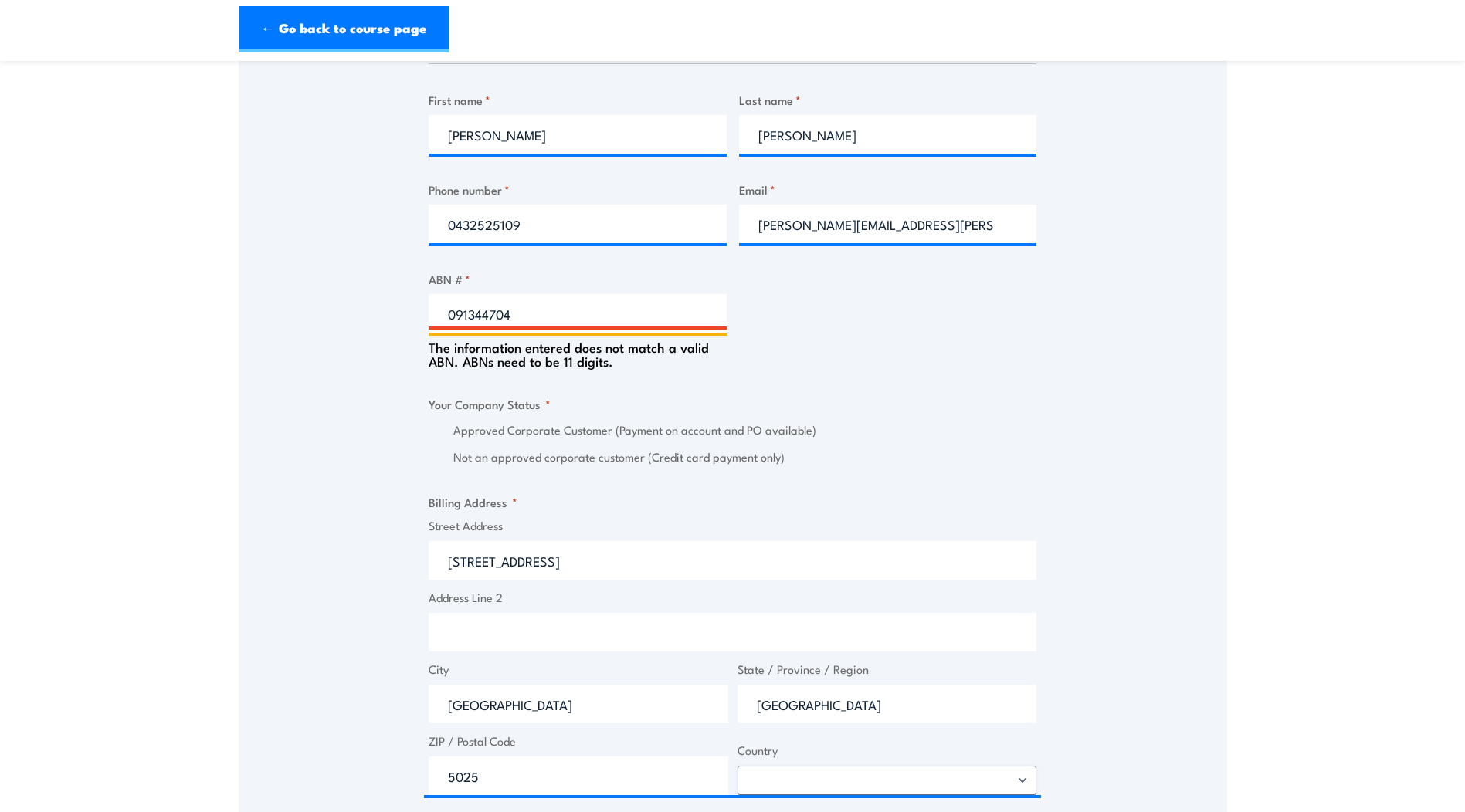
click at [496, 313] on input "091344704" at bounding box center [577, 313] width 298 height 39
click at [472, 320] on input "091344704" at bounding box center [577, 313] width 298 height 39
click at [469, 317] on input "091344704" at bounding box center [577, 313] width 298 height 39
type input "091 344704"
drag, startPoint x: 531, startPoint y: 315, endPoint x: 392, endPoint y: 321, distance: 139.1
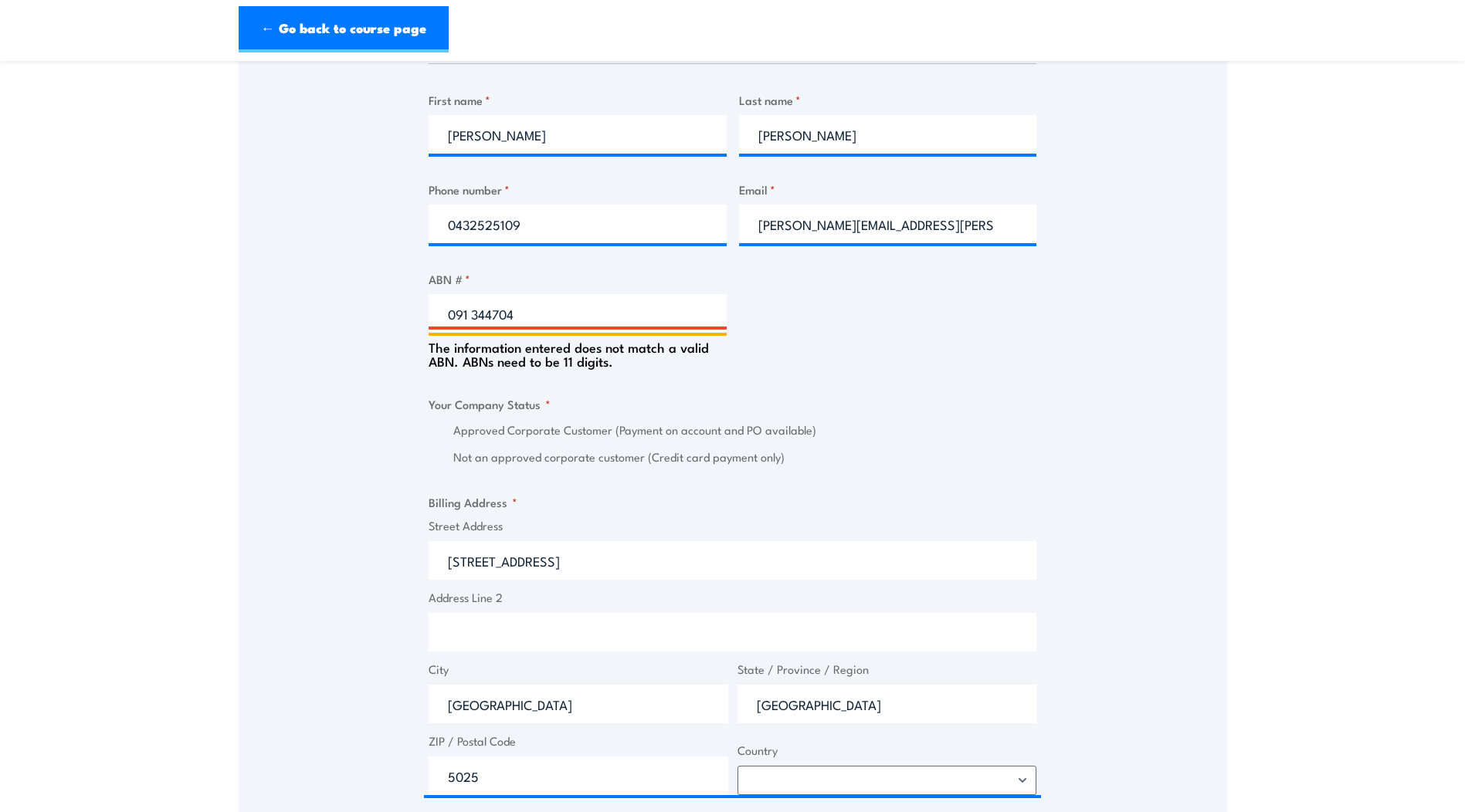
click at [392, 321] on div "Speak to a specialist CALL 1300 885 530 CALL 1300 885 530 " * " indicates requi…" at bounding box center [732, 350] width 988 height 1718
click at [582, 432] on label "Approved Corporate Customer (Payment on account and PO available)" at bounding box center [744, 430] width 582 height 18
click at [662, 199] on div "Phone number * 0432525109" at bounding box center [577, 212] width 298 height 63
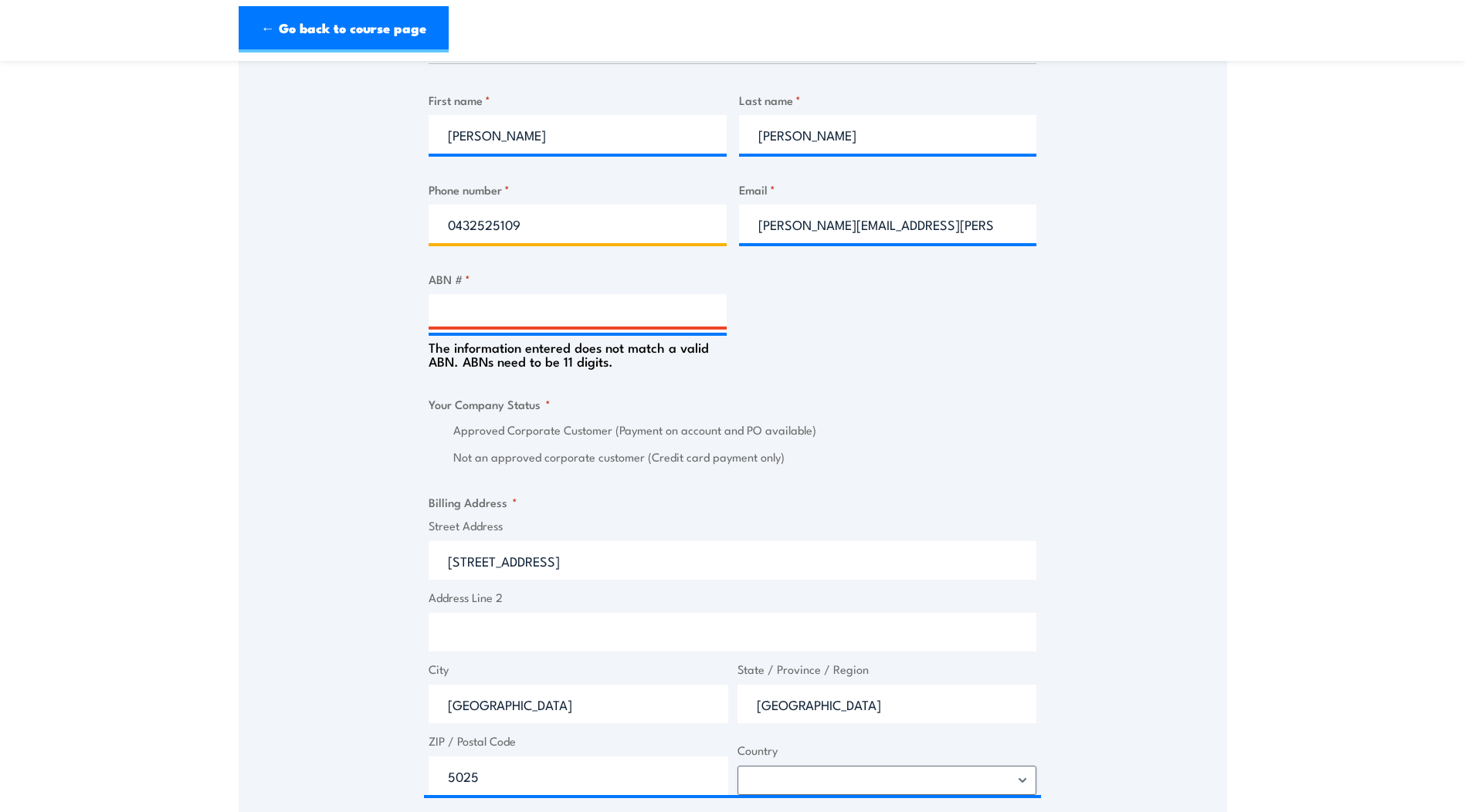
click at [646, 223] on input "0432525109" at bounding box center [577, 224] width 298 height 39
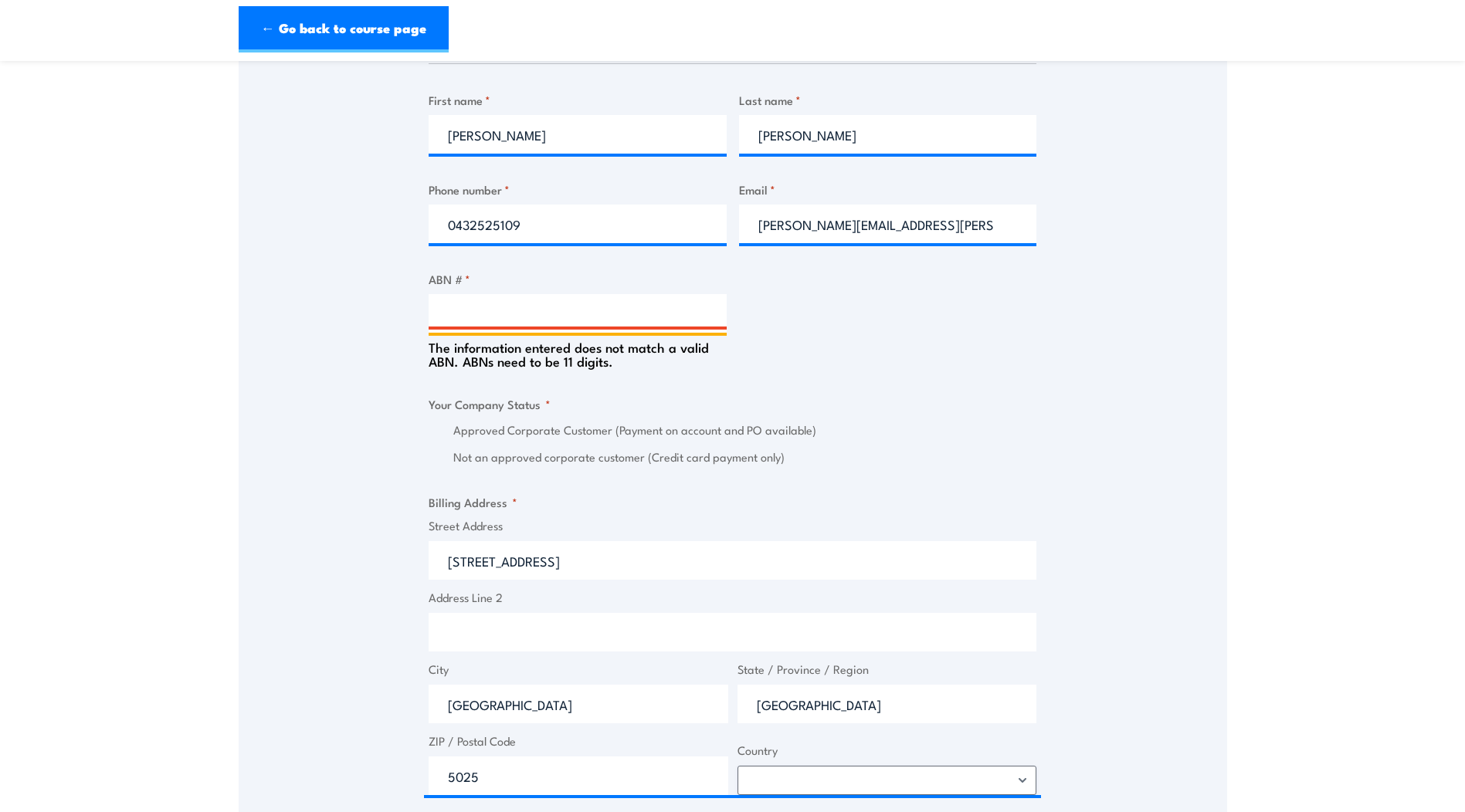
click at [572, 295] on input "ABN # *" at bounding box center [577, 313] width 298 height 39
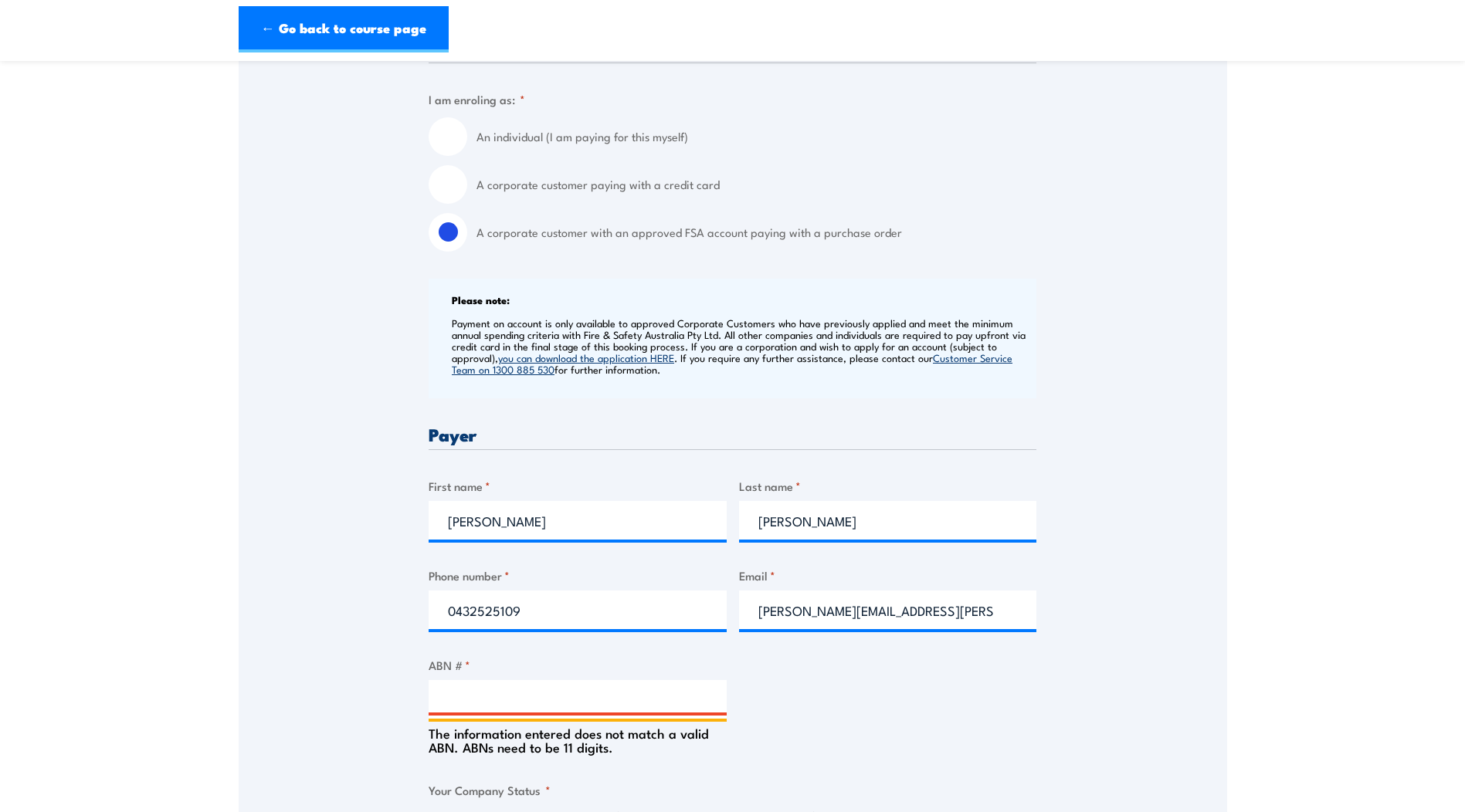
click at [531, 701] on input "ABN # *" at bounding box center [577, 699] width 298 height 39
click at [511, 719] on div "The information entered does not match a valid ABN. ABNs need to be 11 digits." at bounding box center [577, 736] width 298 height 36
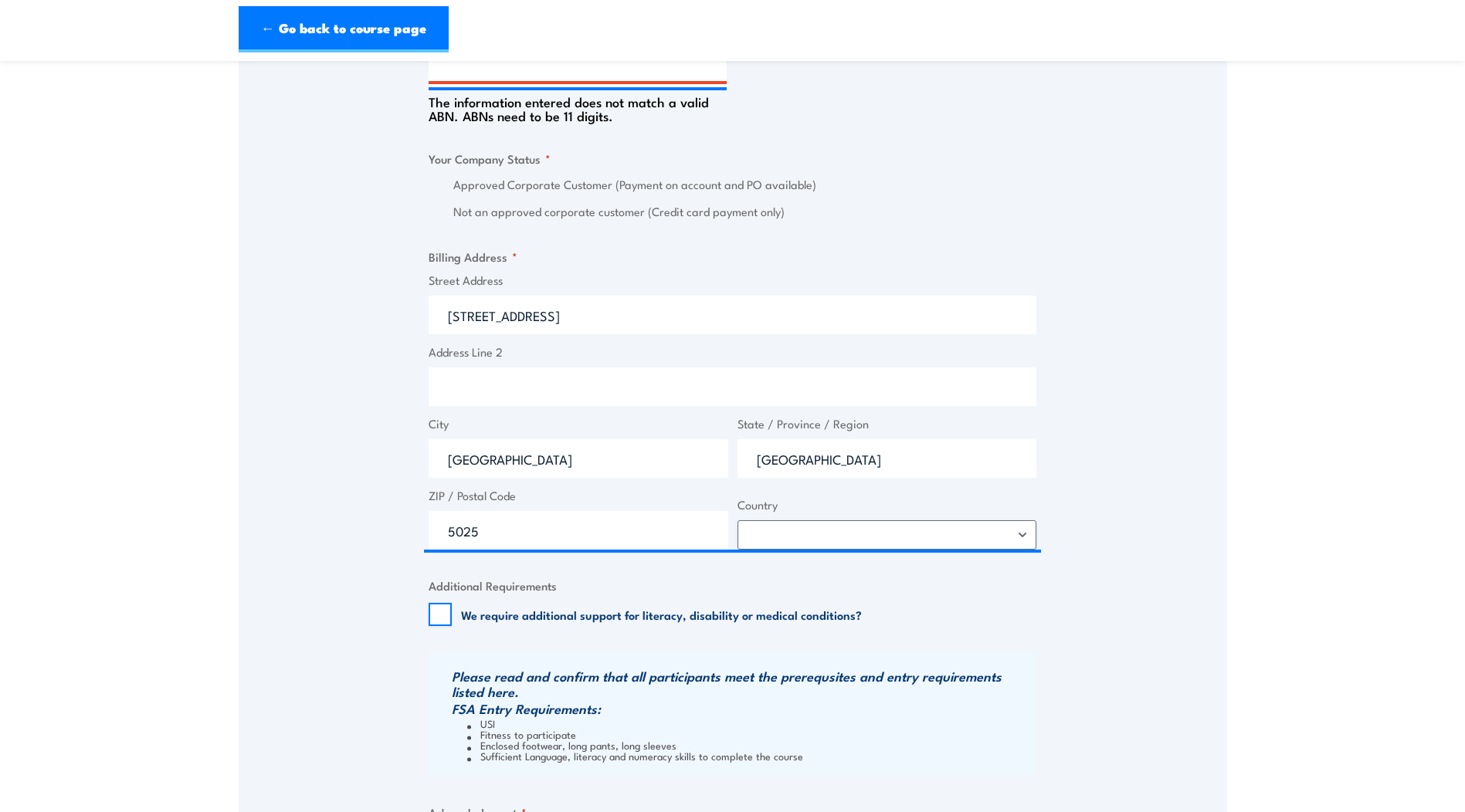
scroll to position [1240, 0]
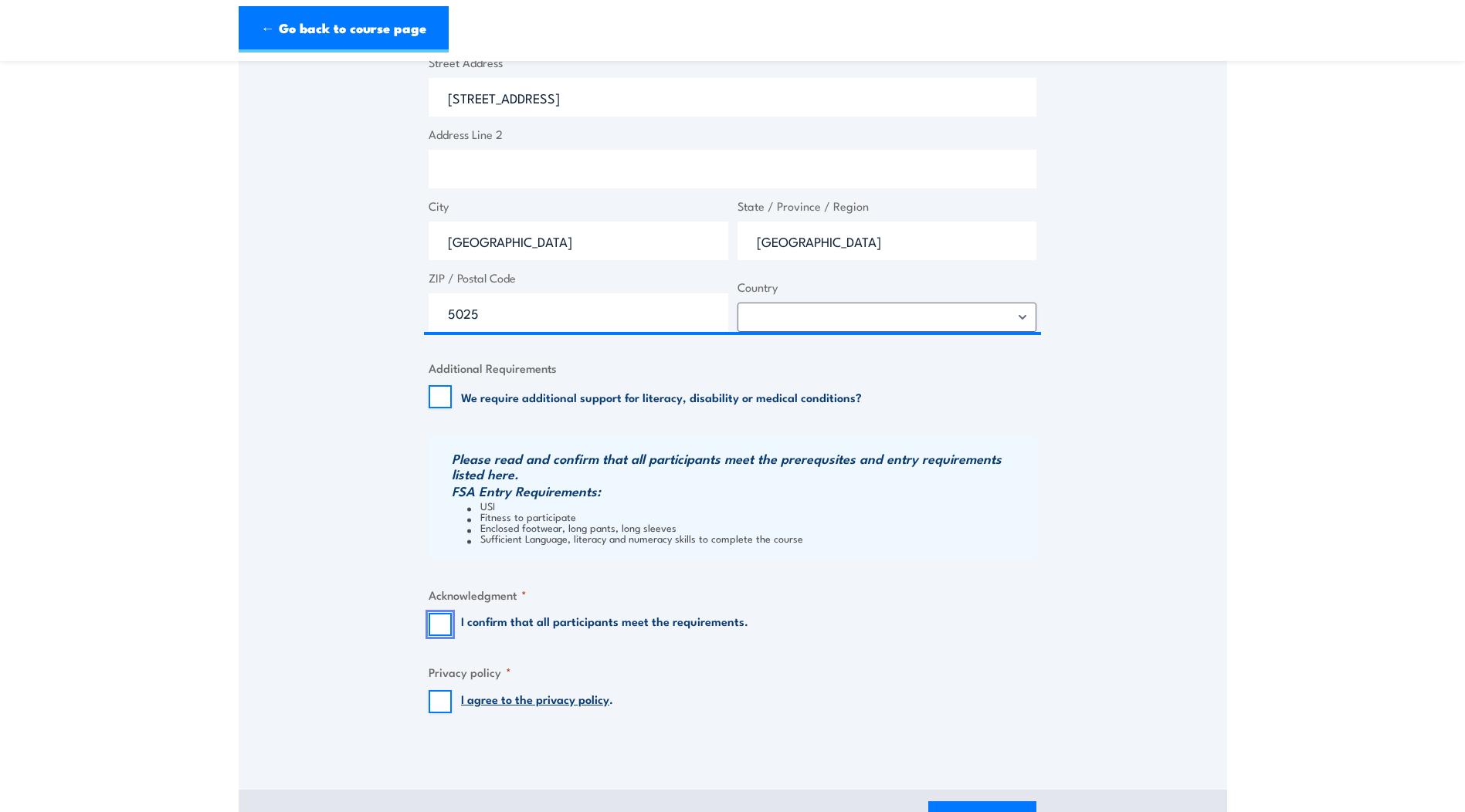
click at [448, 631] on input "I confirm that all participants meet the requirements." at bounding box center [439, 624] width 23 height 23
checkbox input "true"
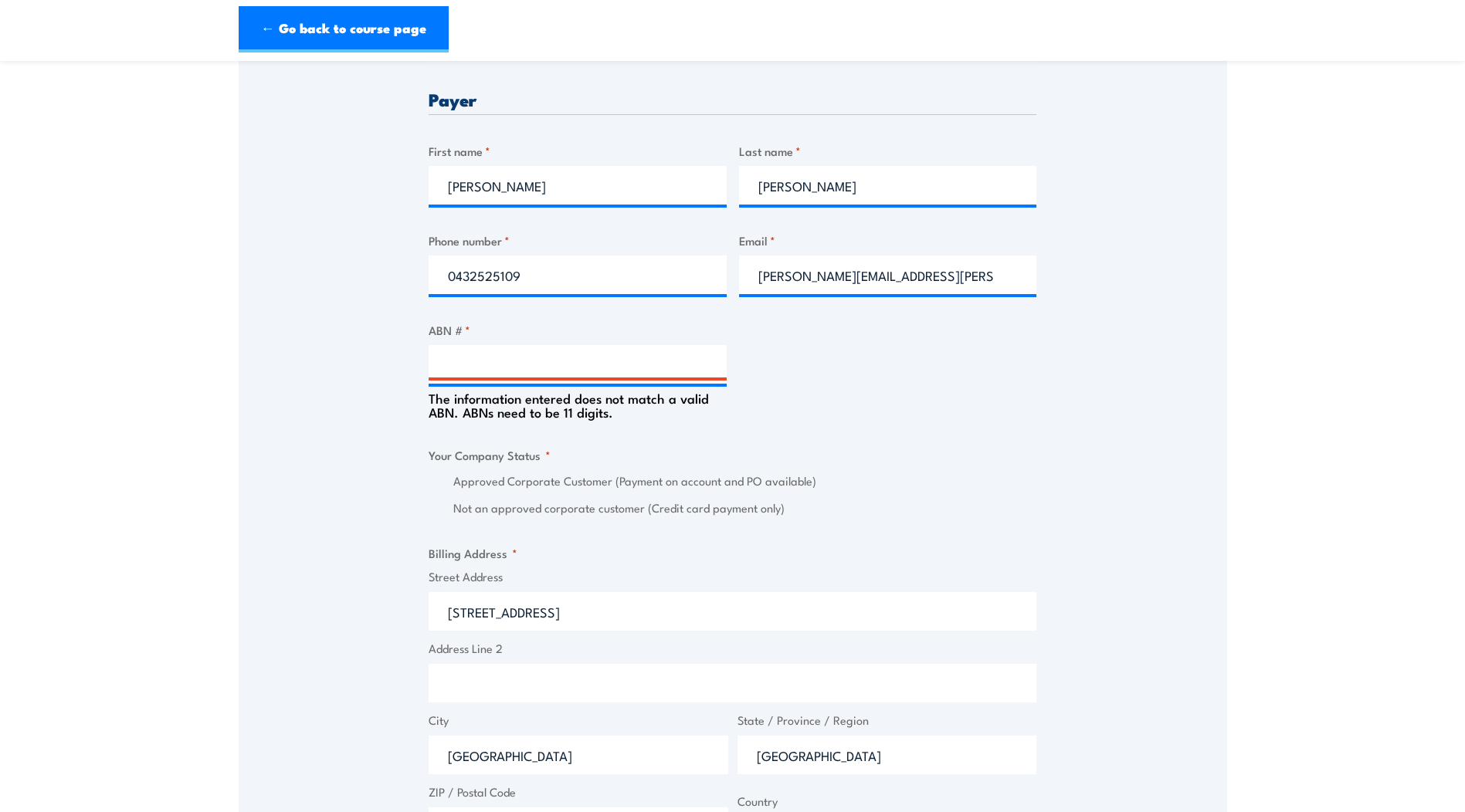
scroll to position [700, 0]
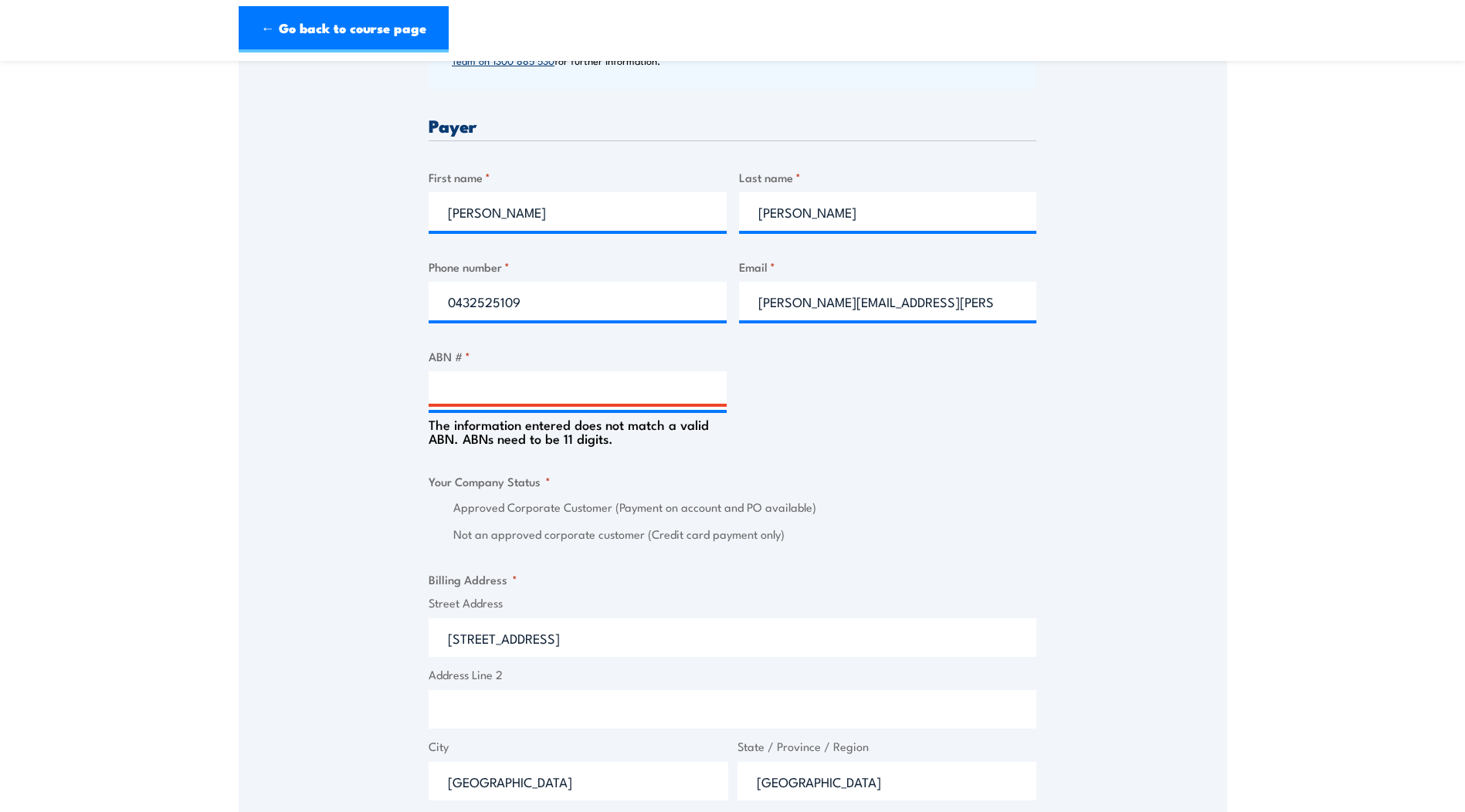
drag, startPoint x: 500, startPoint y: 455, endPoint x: 507, endPoint y: 434, distance: 22.1
click at [500, 453] on div "Billing details I am enroling as: * An individual (I am paying for this myself)…" at bounding box center [732, 505] width 607 height 1551
click at [521, 399] on input "ABN # *" at bounding box center [577, 391] width 298 height 39
drag, startPoint x: 528, startPoint y: 401, endPoint x: 531, endPoint y: 409, distance: 8.5
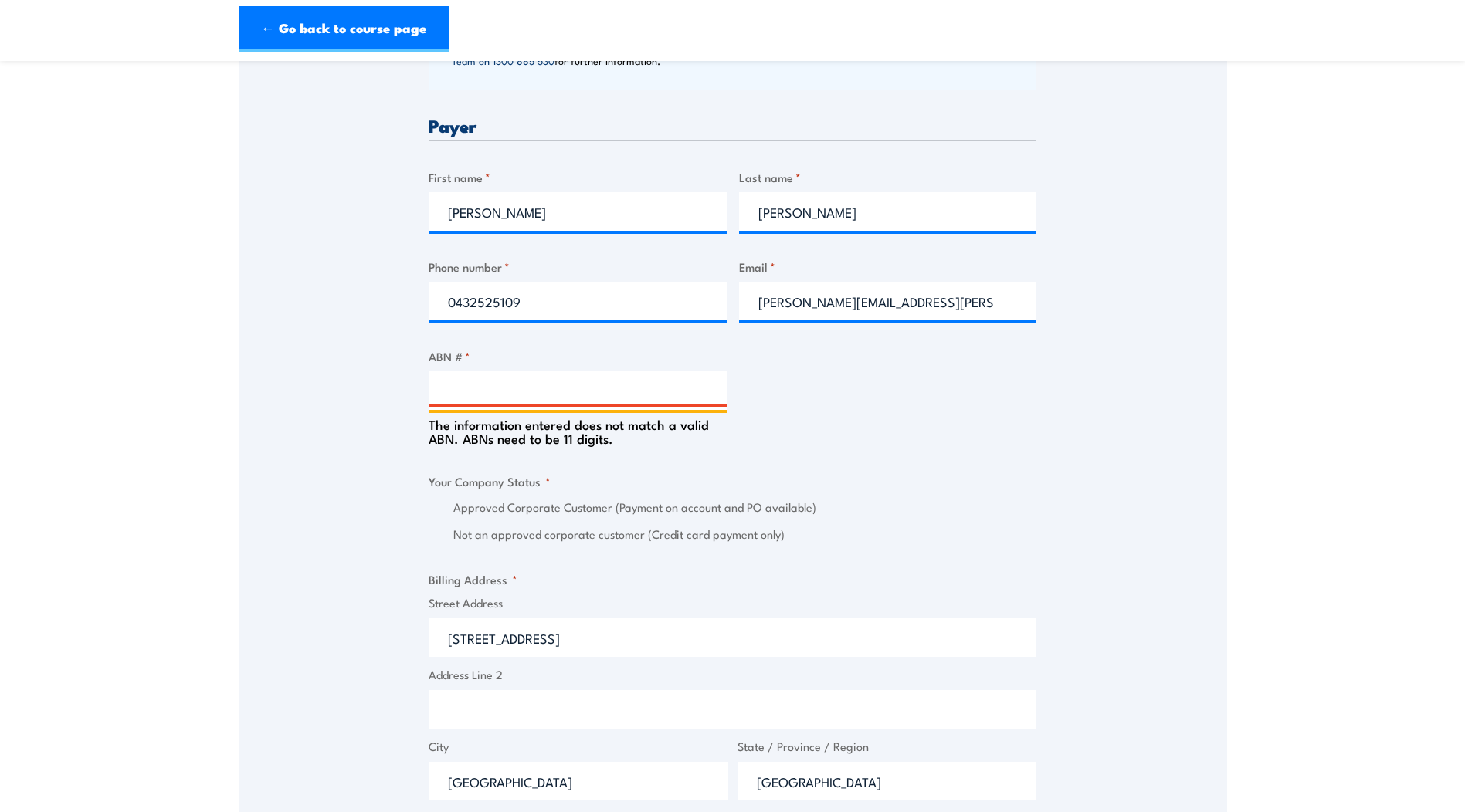
click at [530, 406] on div "ABN # * The information entered does not match a valid ABN. ABNs need to be 11 …" at bounding box center [577, 397] width 298 height 98
click at [545, 437] on div "The information entered does not match a valid ABN. ABNs need to be 11 digits." at bounding box center [577, 427] width 298 height 36
click at [539, 401] on input "ABN # *" at bounding box center [577, 391] width 298 height 39
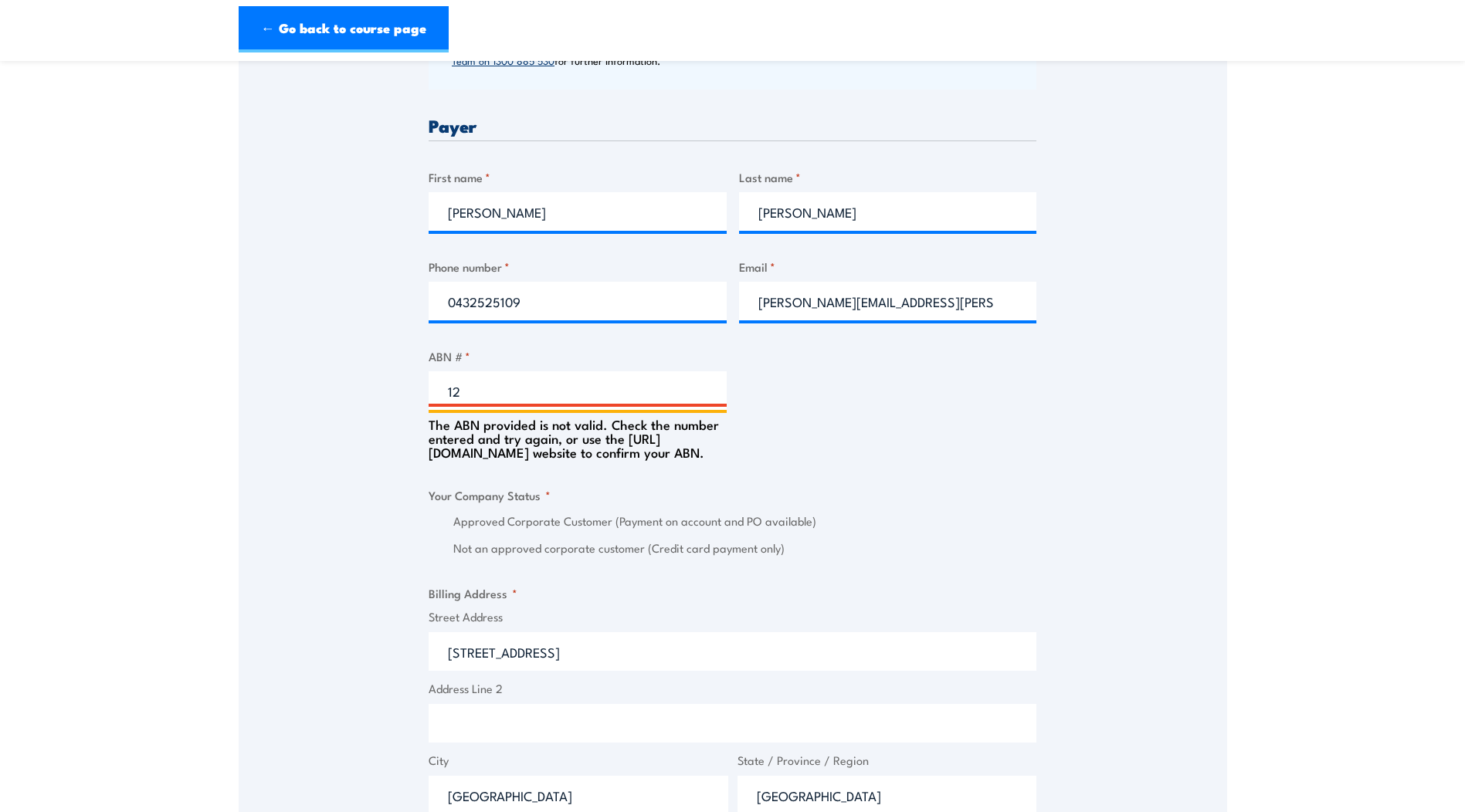
type input "1"
click at [585, 372] on input "ABN # *" at bounding box center [577, 391] width 298 height 39
click at [587, 390] on input "ABN # *" at bounding box center [577, 391] width 298 height 39
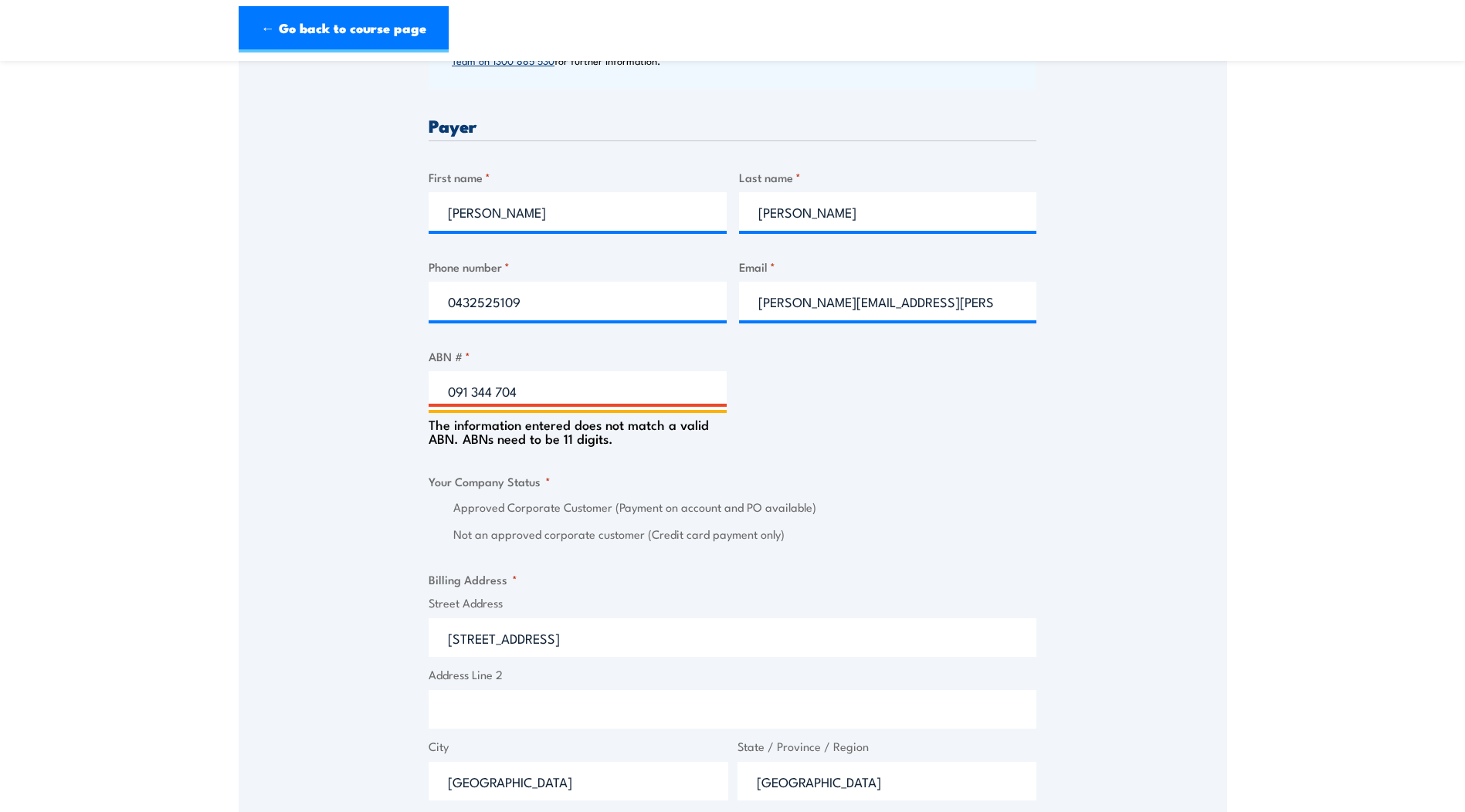
click at [572, 397] on input "091 344 704" at bounding box center [577, 391] width 298 height 39
drag, startPoint x: 595, startPoint y: 386, endPoint x: 430, endPoint y: 387, distance: 165.0
click at [430, 387] on input "091 344 704" at bounding box center [577, 391] width 298 height 39
paste input "99"
type input "99 091 344 704"
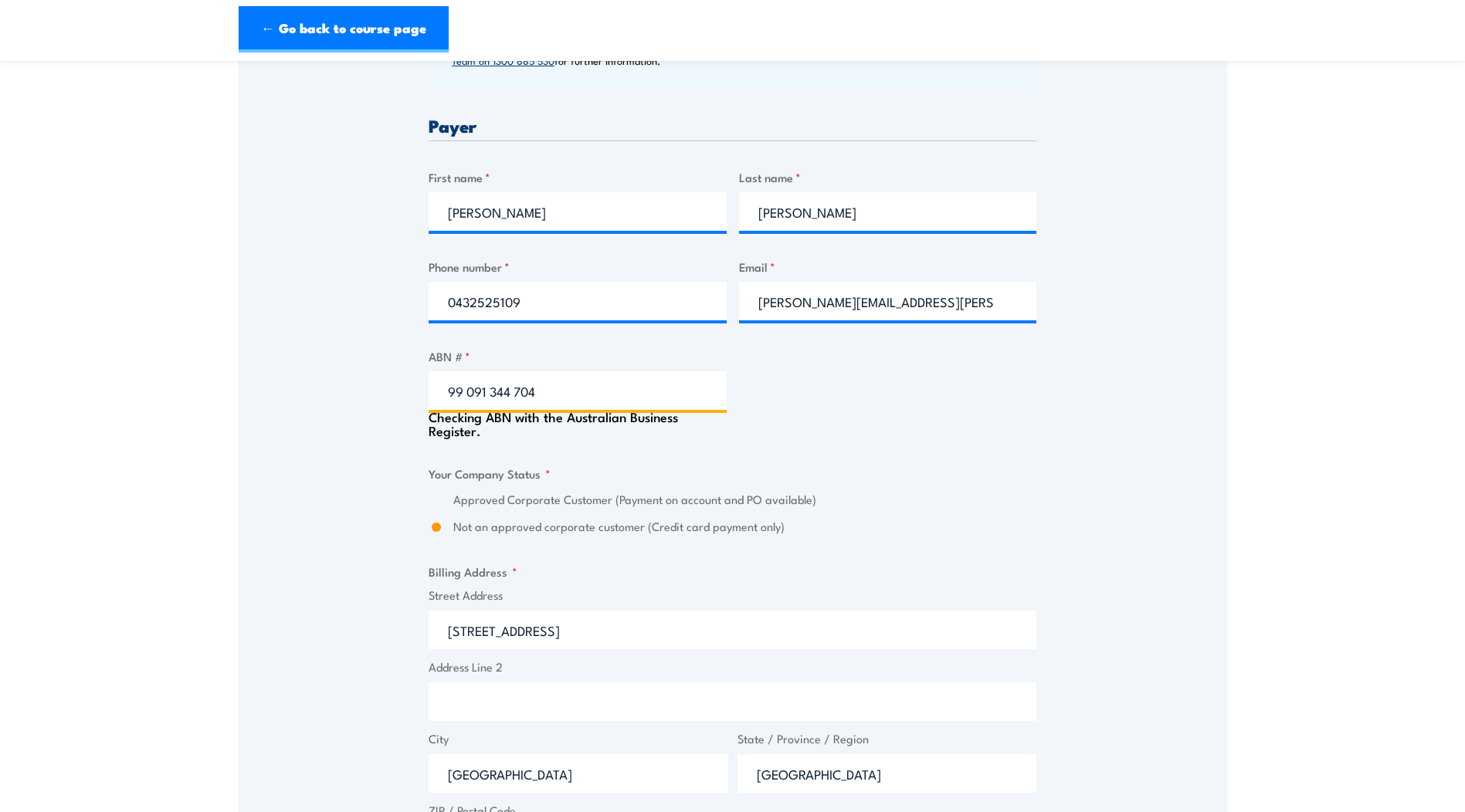
type input "APA GROUP LIMITED"
radio input "true"
type input "99 091 344 704"
click at [642, 468] on fieldset "Your Company Status * Approved Corporate Customer (Payment on account and PO av…" at bounding box center [732, 501] width 607 height 72
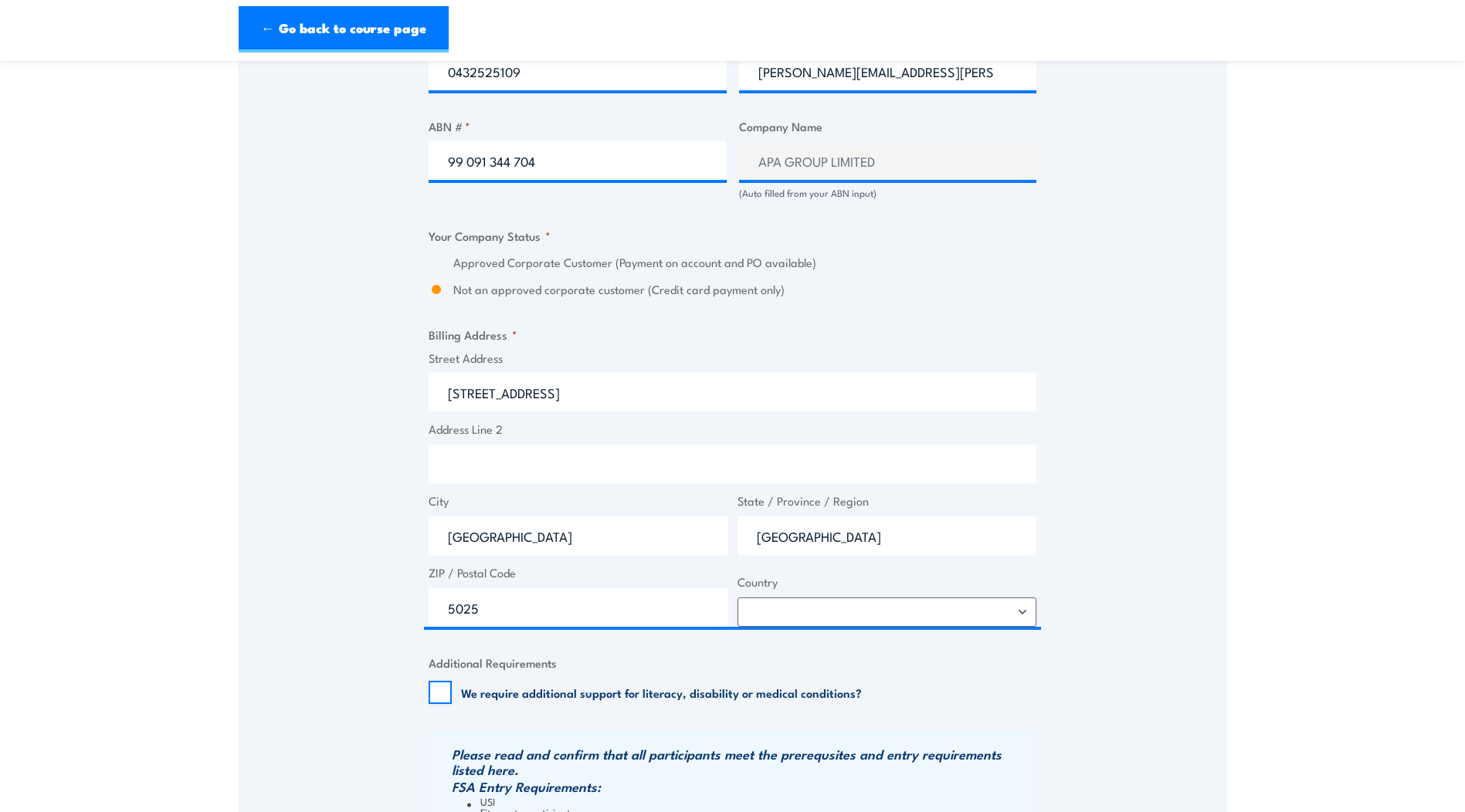
scroll to position [931, 0]
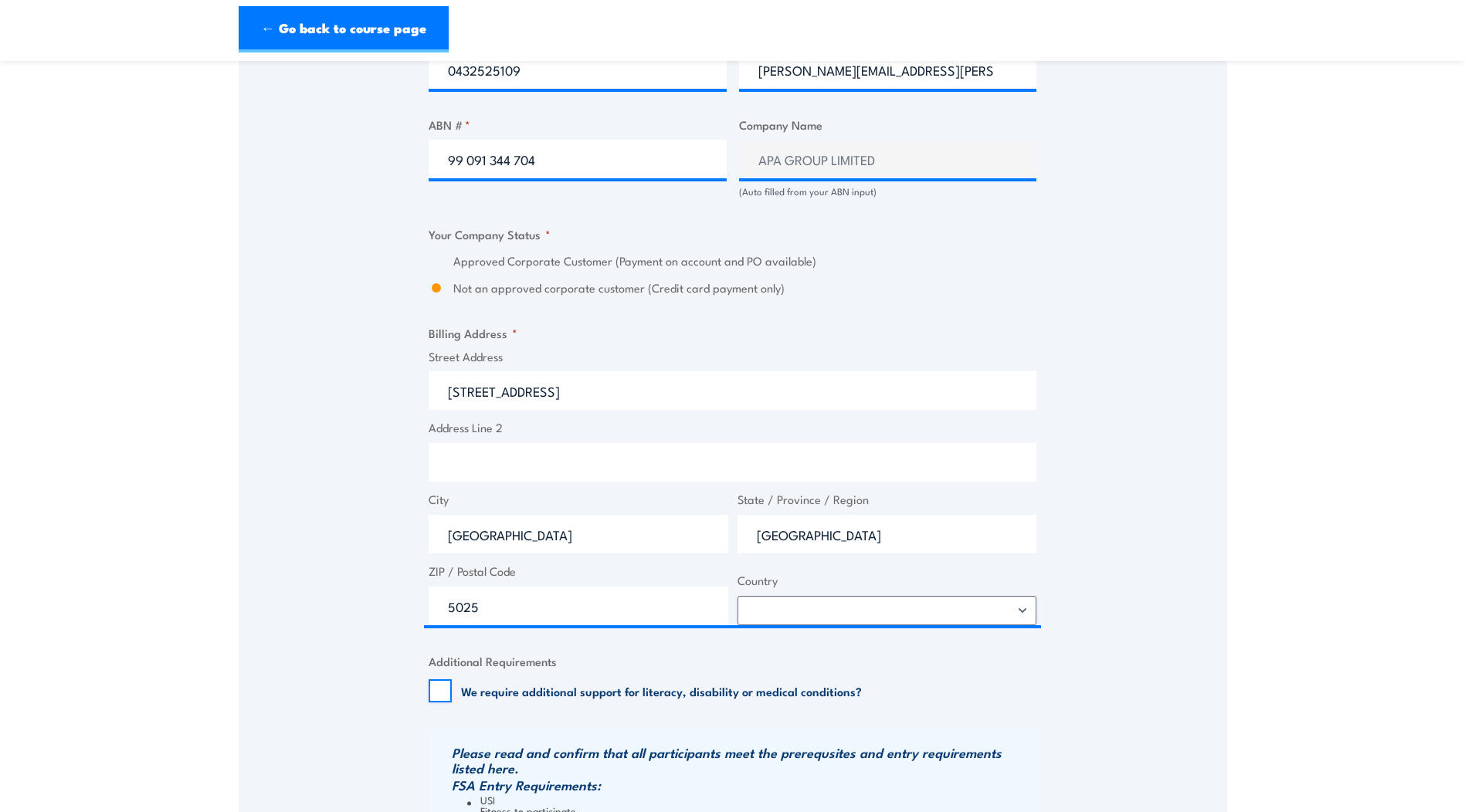
click at [495, 321] on div "Billing details I am enroling as: * An individual (I am paying for this myself)…" at bounding box center [732, 266] width 607 height 1537
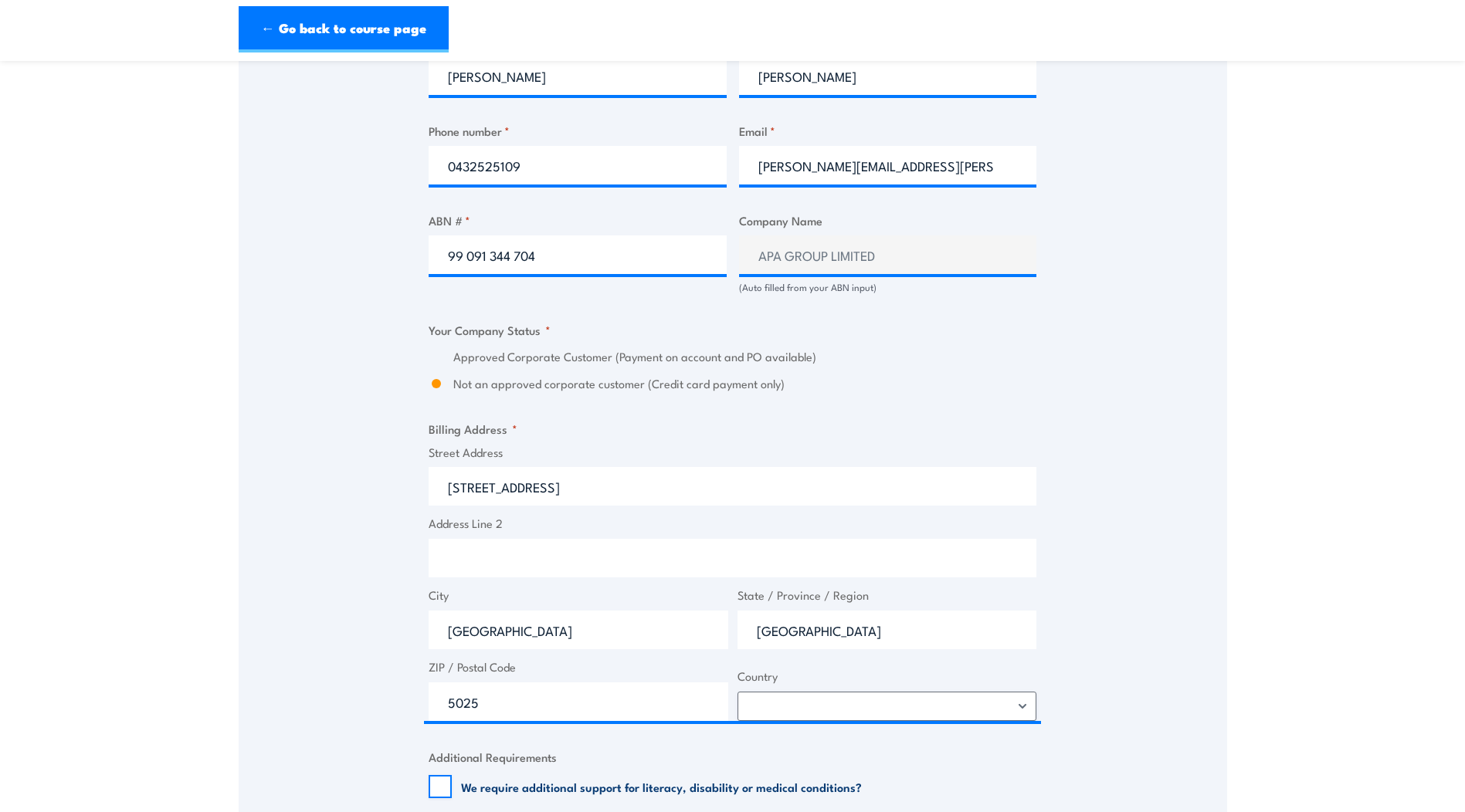
scroll to position [700, 0]
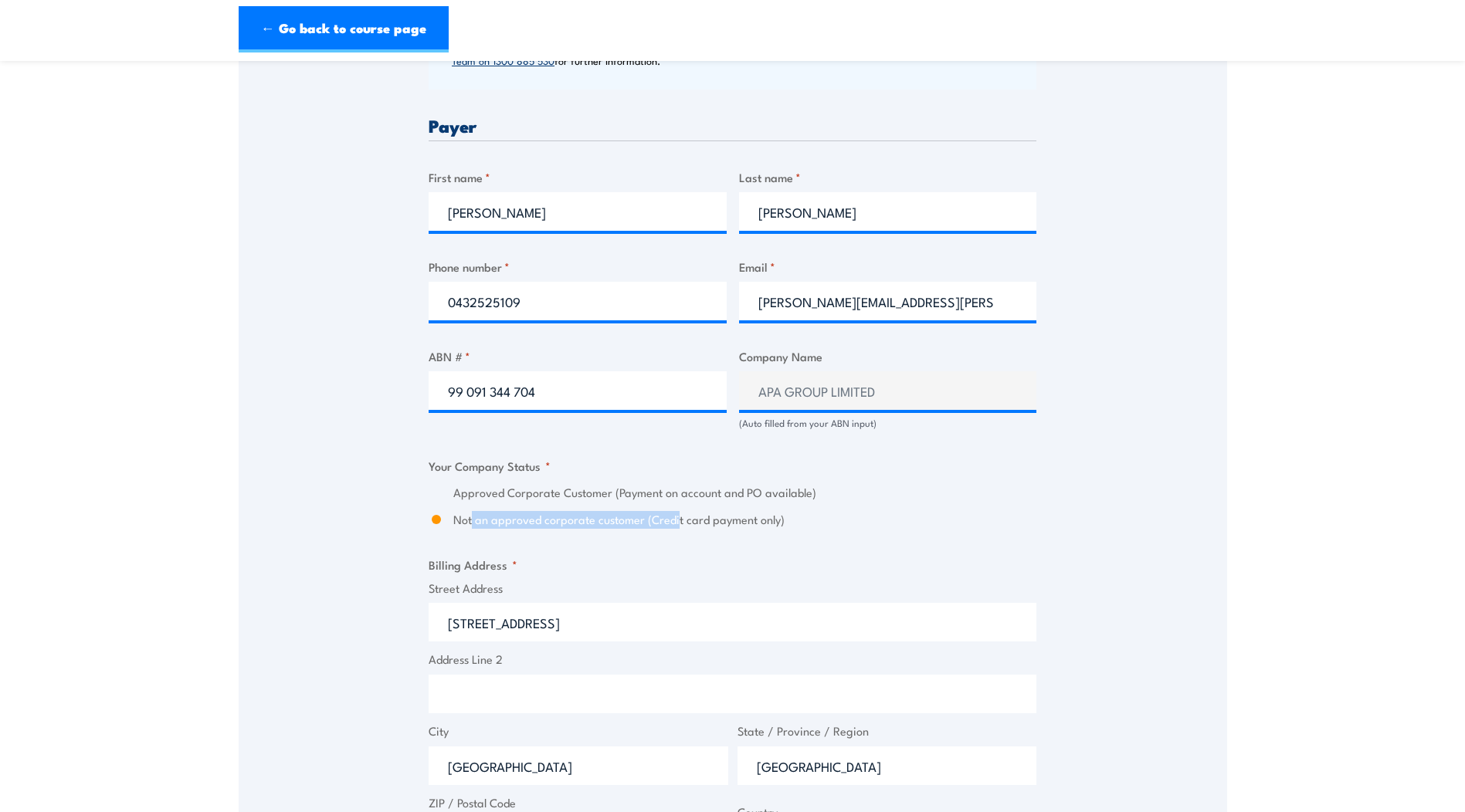
drag, startPoint x: 472, startPoint y: 526, endPoint x: 675, endPoint y: 528, distance: 203.0
click at [675, 528] on label "Not an approved corporate customer (Credit card payment only)" at bounding box center [744, 520] width 582 height 18
drag, startPoint x: 675, startPoint y: 528, endPoint x: 769, endPoint y: 524, distance: 94.1
click at [770, 524] on label "Not an approved corporate customer (Credit card payment only)" at bounding box center [744, 520] width 582 height 18
click at [444, 524] on input "Not an approved corporate customer (Credit card payment only)" at bounding box center [436, 520] width 16 height 18
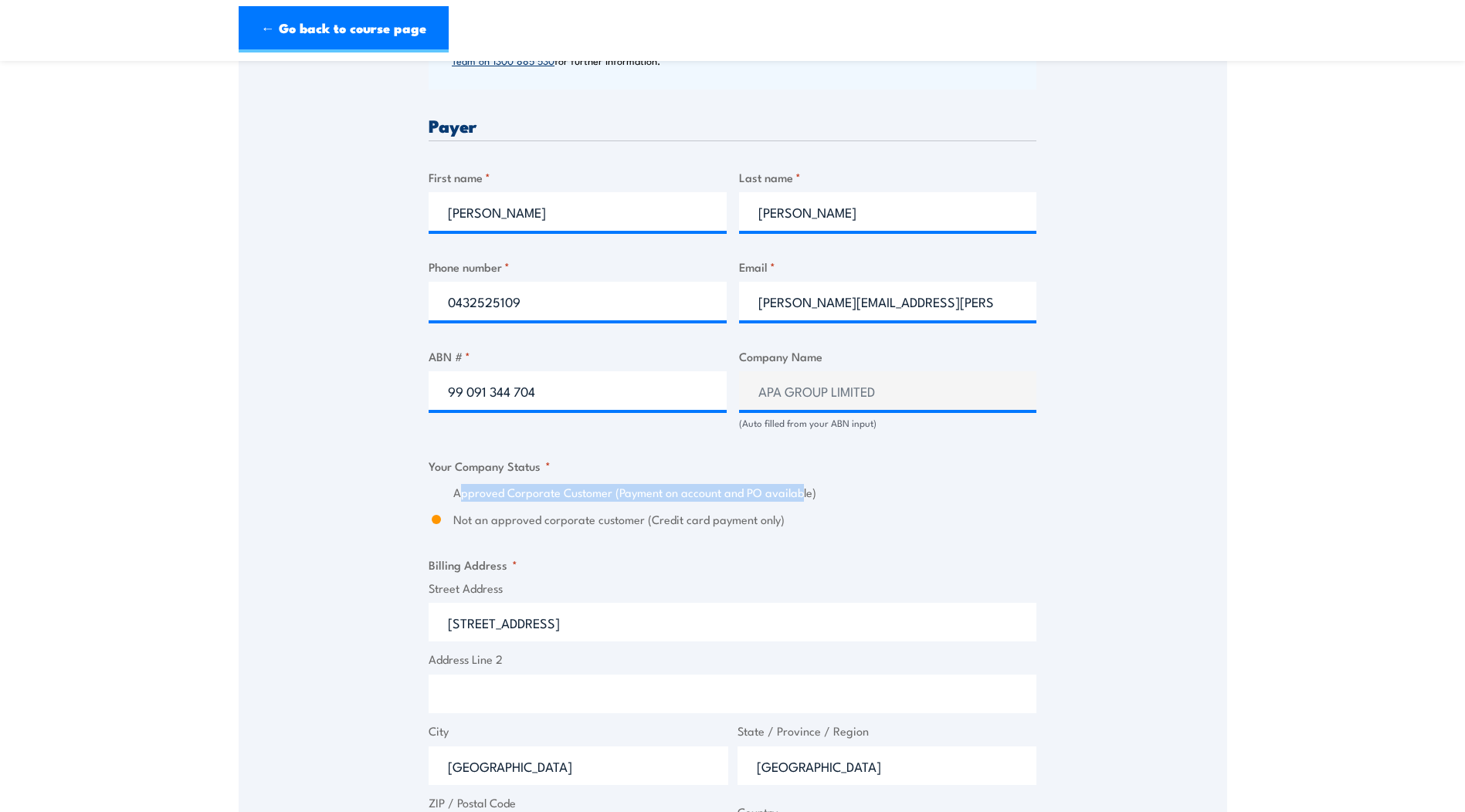
drag, startPoint x: 462, startPoint y: 493, endPoint x: 800, endPoint y: 493, distance: 338.0
click at [800, 493] on label "Approved Corporate Customer (Payment on account and PO available)" at bounding box center [744, 493] width 582 height 18
drag, startPoint x: 800, startPoint y: 493, endPoint x: 811, endPoint y: 493, distance: 11.0
click at [811, 493] on label "Approved Corporate Customer (Payment on account and PO available)" at bounding box center [744, 493] width 582 height 18
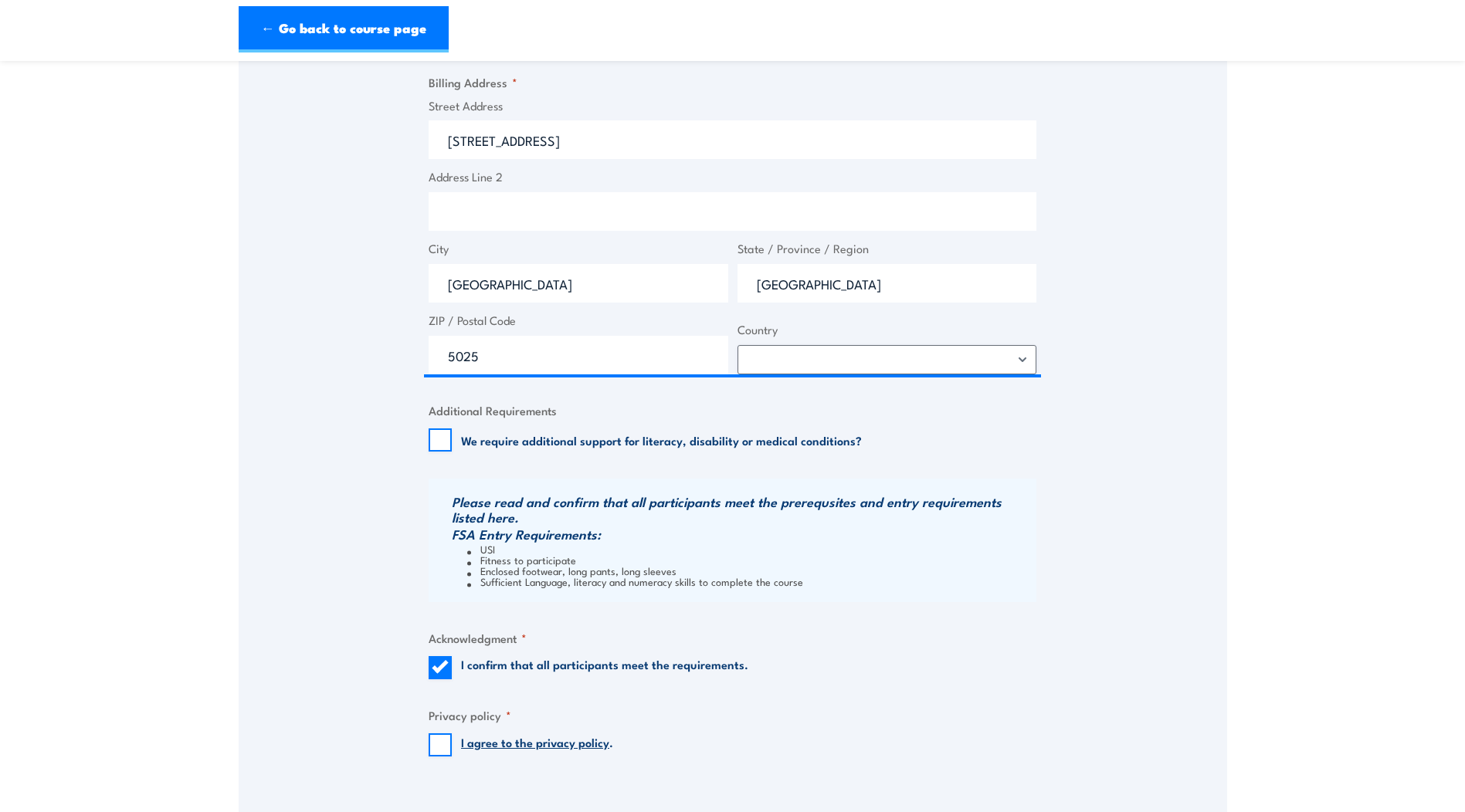
scroll to position [1317, 0]
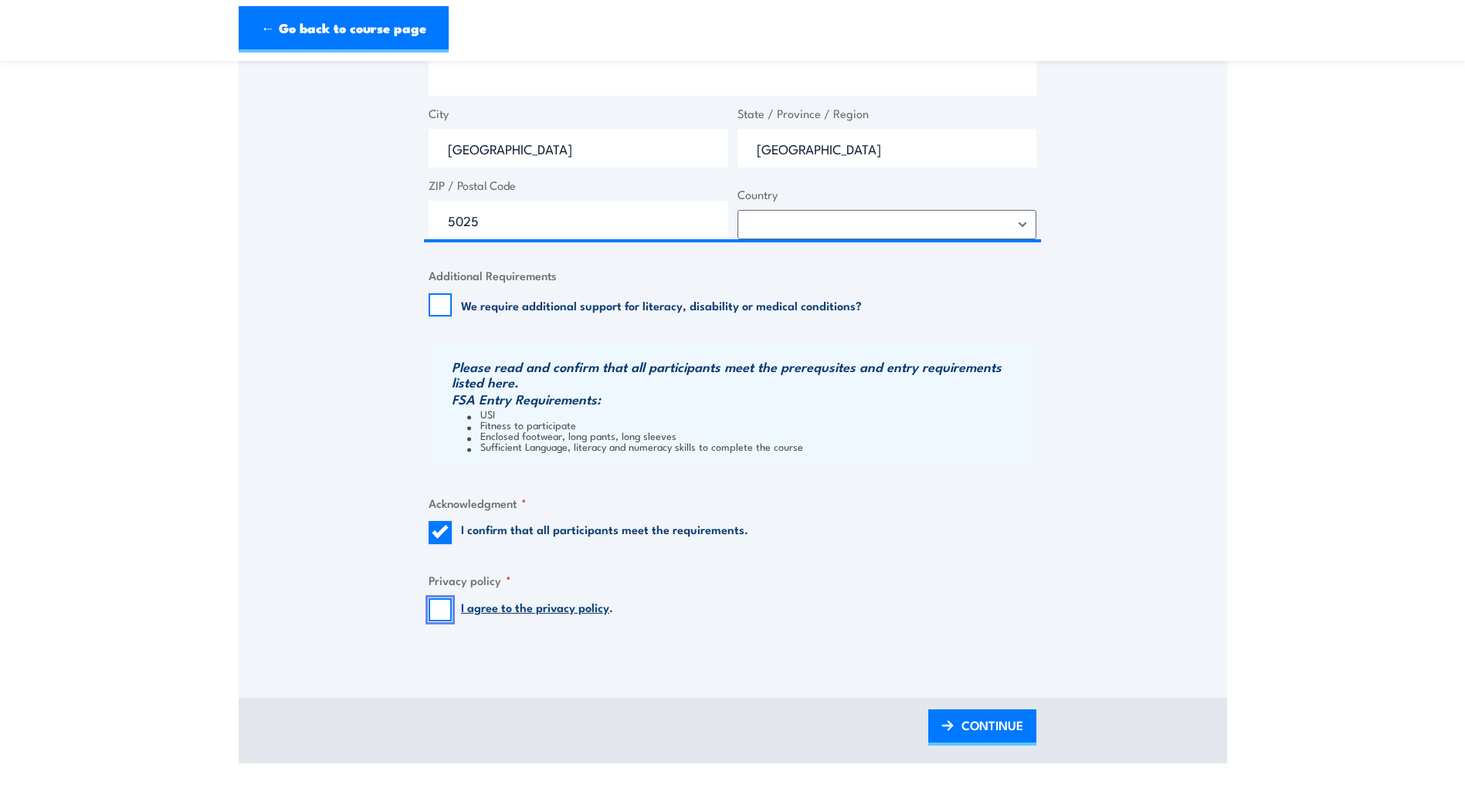
click at [440, 614] on input "I agree to the privacy policy ." at bounding box center [439, 609] width 23 height 23
checkbox input "true"
click at [963, 734] on span "CONTINUE" at bounding box center [992, 725] width 62 height 41
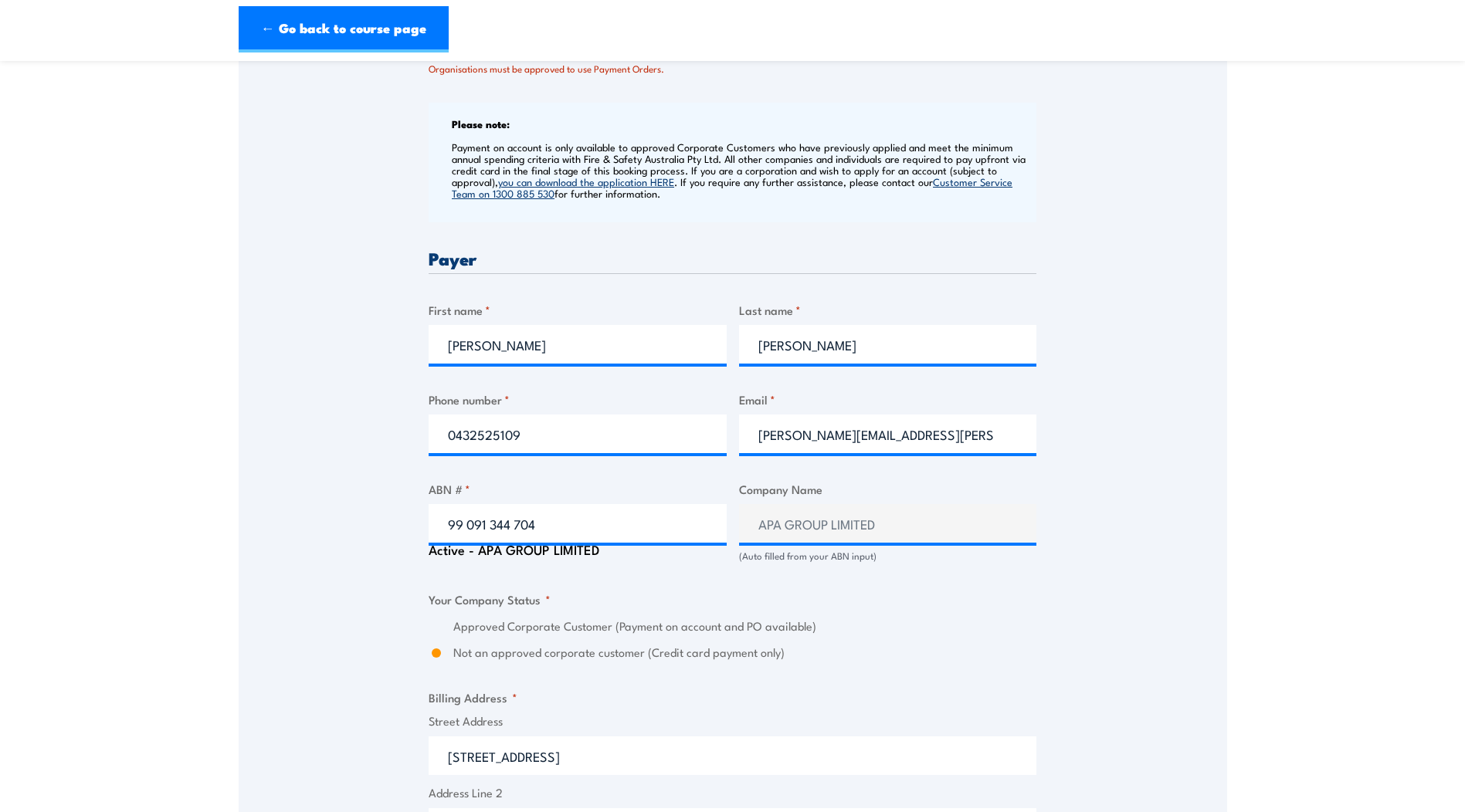
scroll to position [695, 0]
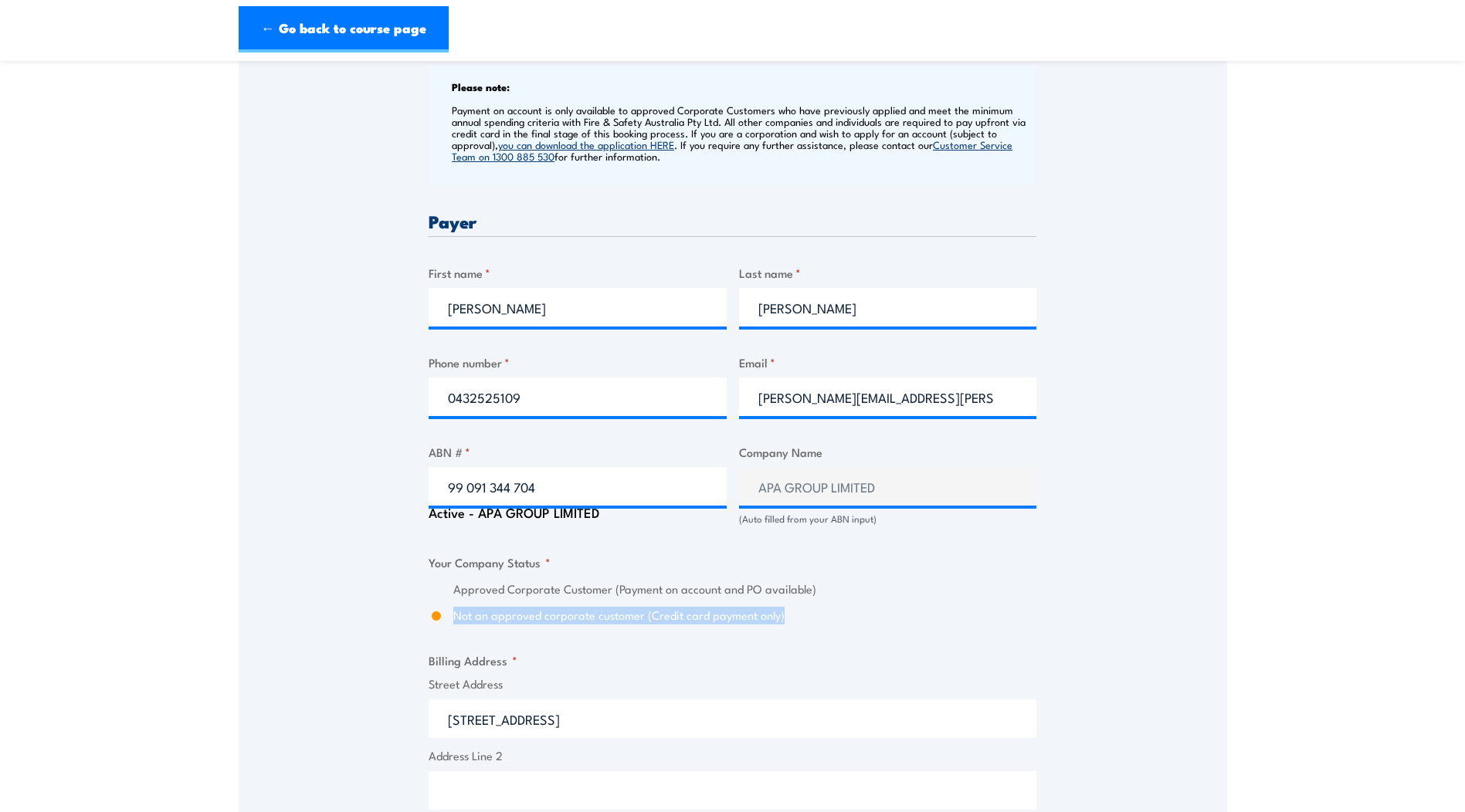
drag, startPoint x: 448, startPoint y: 615, endPoint x: 802, endPoint y: 635, distance: 354.6
click at [802, 635] on div "Billing details I am enroling as: * An individual (I am paying for this myself)…" at bounding box center [732, 577] width 607 height 1567
drag, startPoint x: 802, startPoint y: 635, endPoint x: 762, endPoint y: 659, distance: 46.6
click at [762, 659] on fieldset "Billing Address * Street Address 330 Grange Rd Address Line 2 City Kidman Park …" at bounding box center [732, 802] width 607 height 301
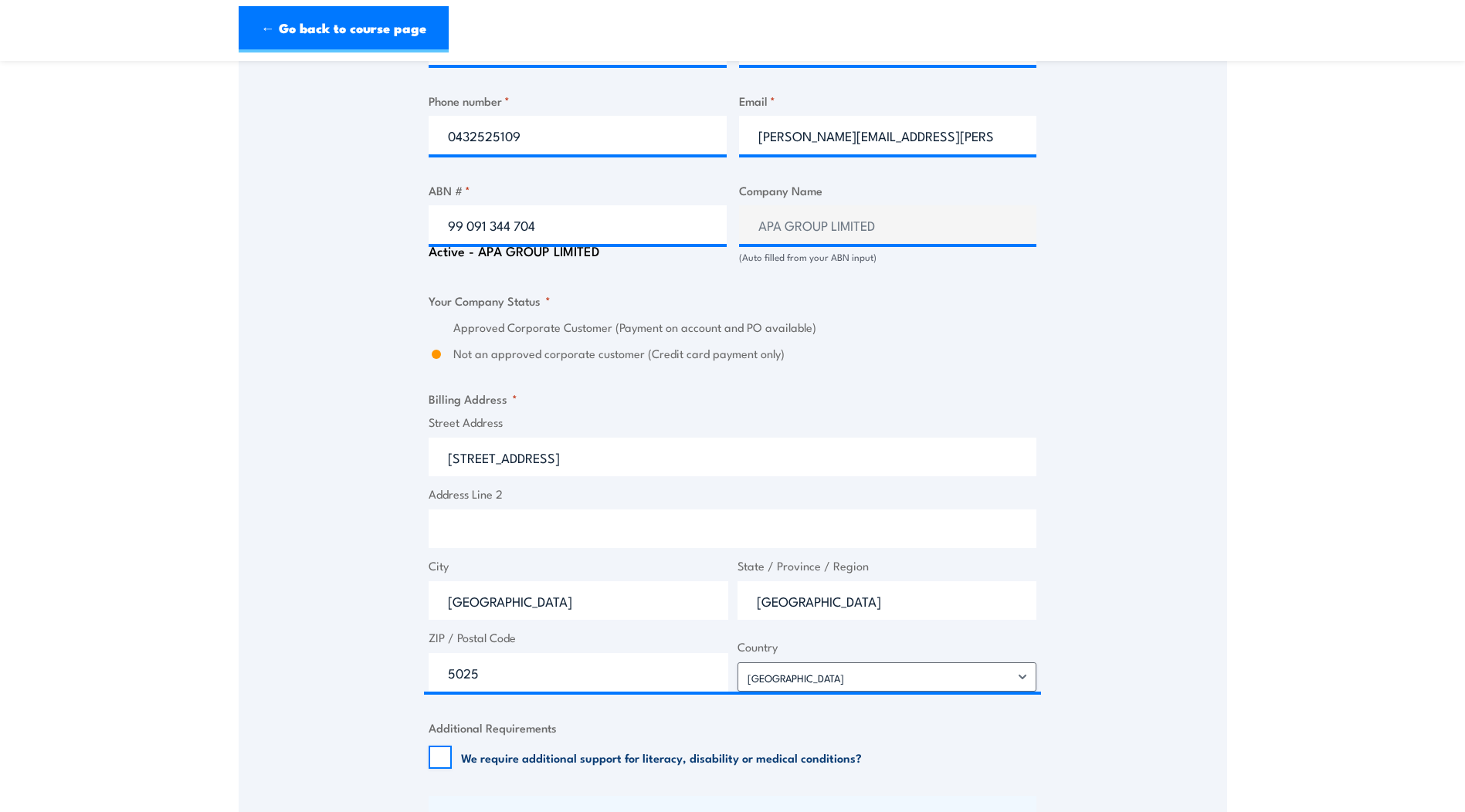
scroll to position [1004, 0]
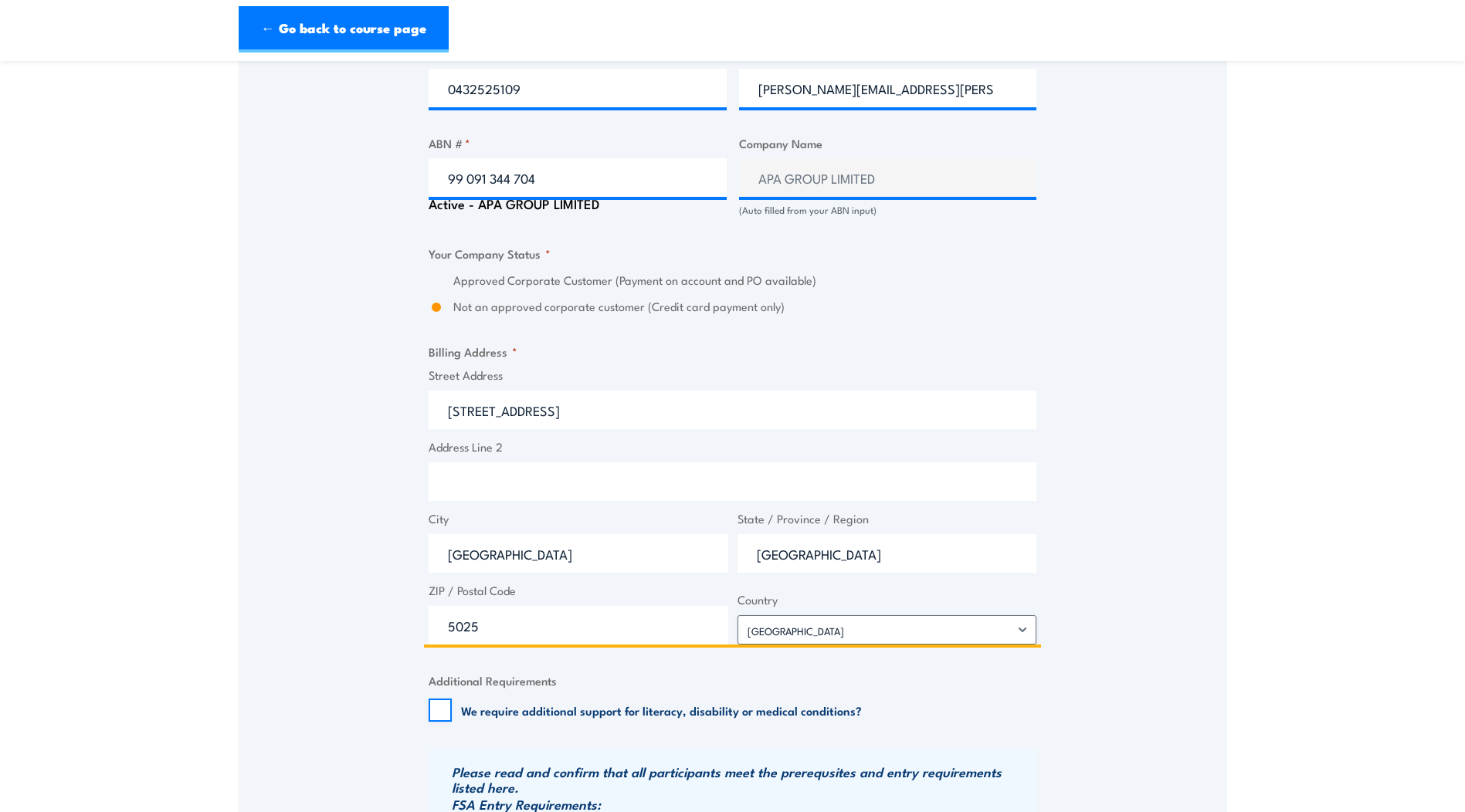
click at [549, 473] on input "Address Line 2" at bounding box center [732, 481] width 607 height 39
click at [766, 638] on select "Afghanistan Albania Algeria American Samoa Andorra Angola Anguilla Antarctica A…" at bounding box center [887, 630] width 299 height 30
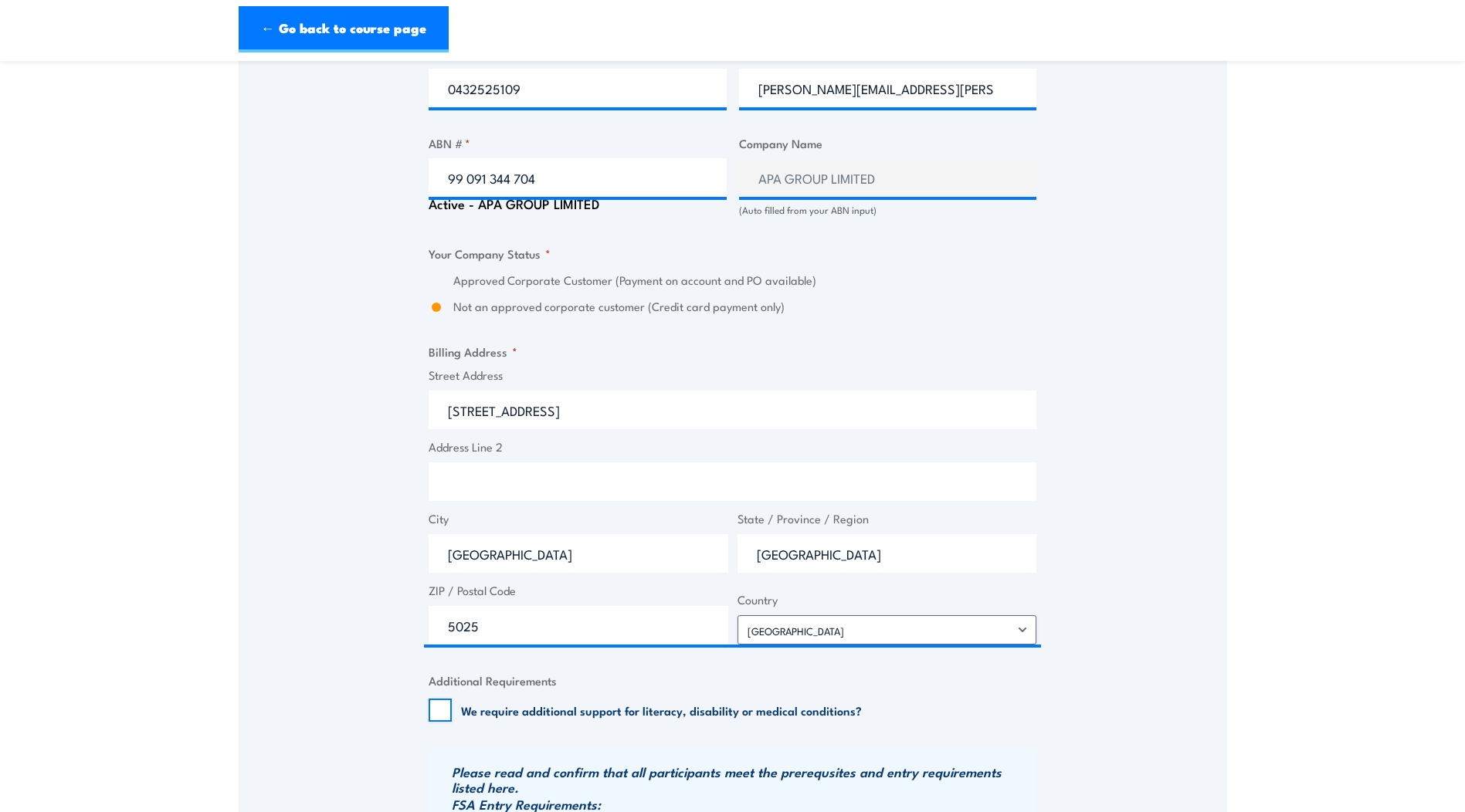
click at [802, 741] on div "Billing details I am enroling as: * An individual (I am paying for this myself)…" at bounding box center [732, 269] width 607 height 1567
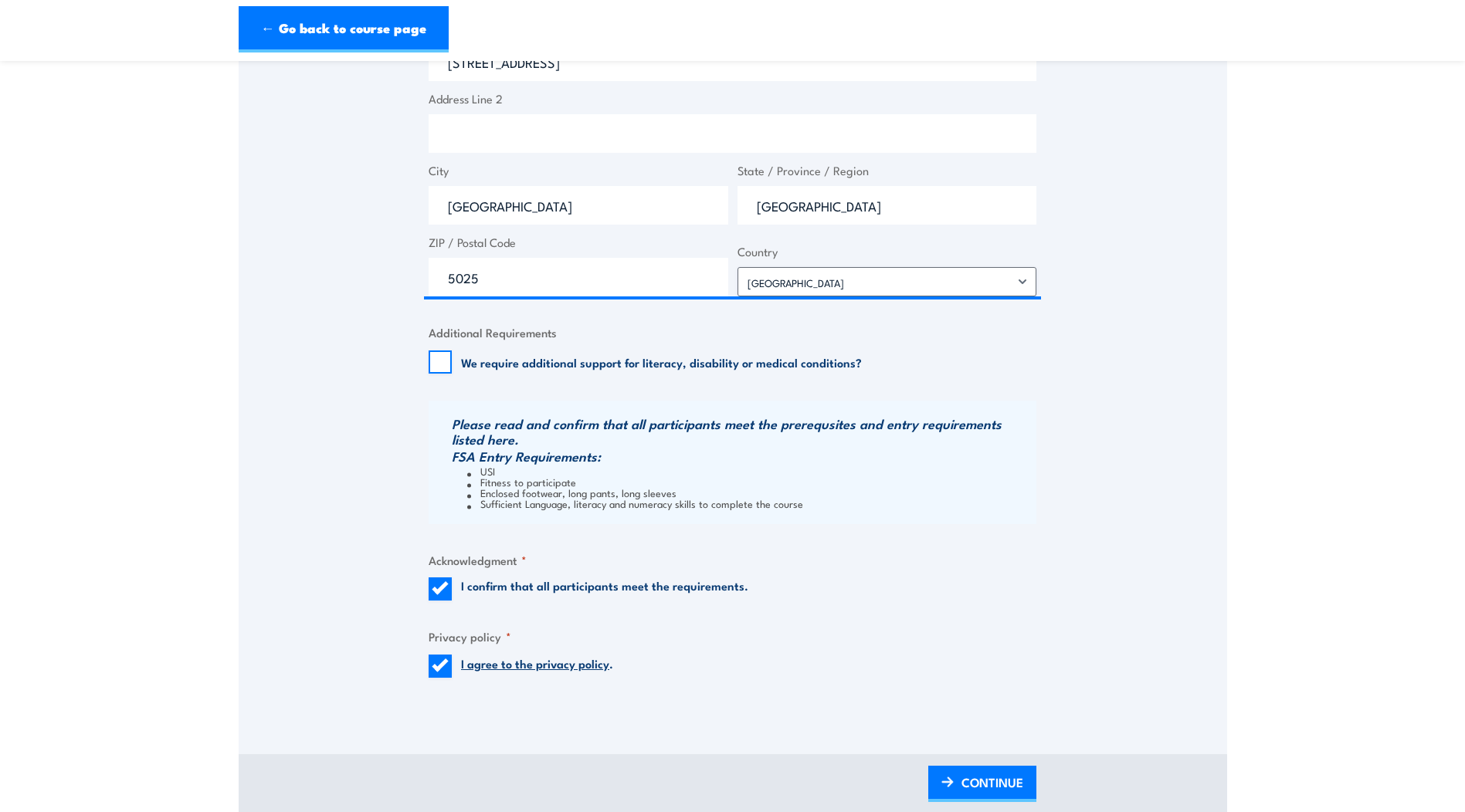
scroll to position [1389, 0]
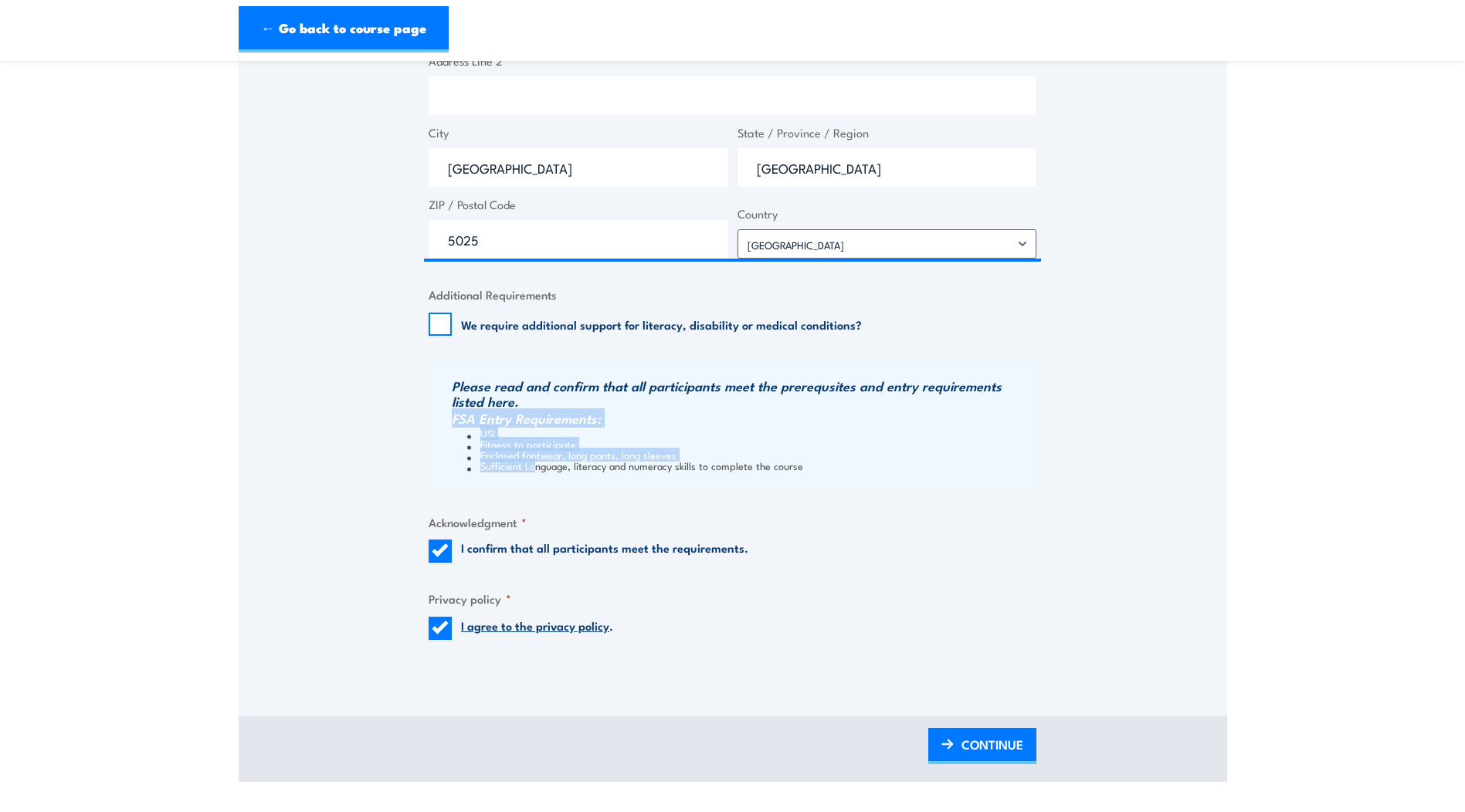
drag, startPoint x: 497, startPoint y: 396, endPoint x: 538, endPoint y: 471, distance: 85.5
click at [538, 471] on div "Please read and confirm that all participants meet the prerequsites and entry r…" at bounding box center [732, 424] width 607 height 123
drag, startPoint x: 538, startPoint y: 471, endPoint x: 606, endPoint y: 534, distance: 92.7
click at [606, 534] on fieldset "Acknowledgment * I confirm that all participants meet the requirements." at bounding box center [732, 539] width 607 height 50
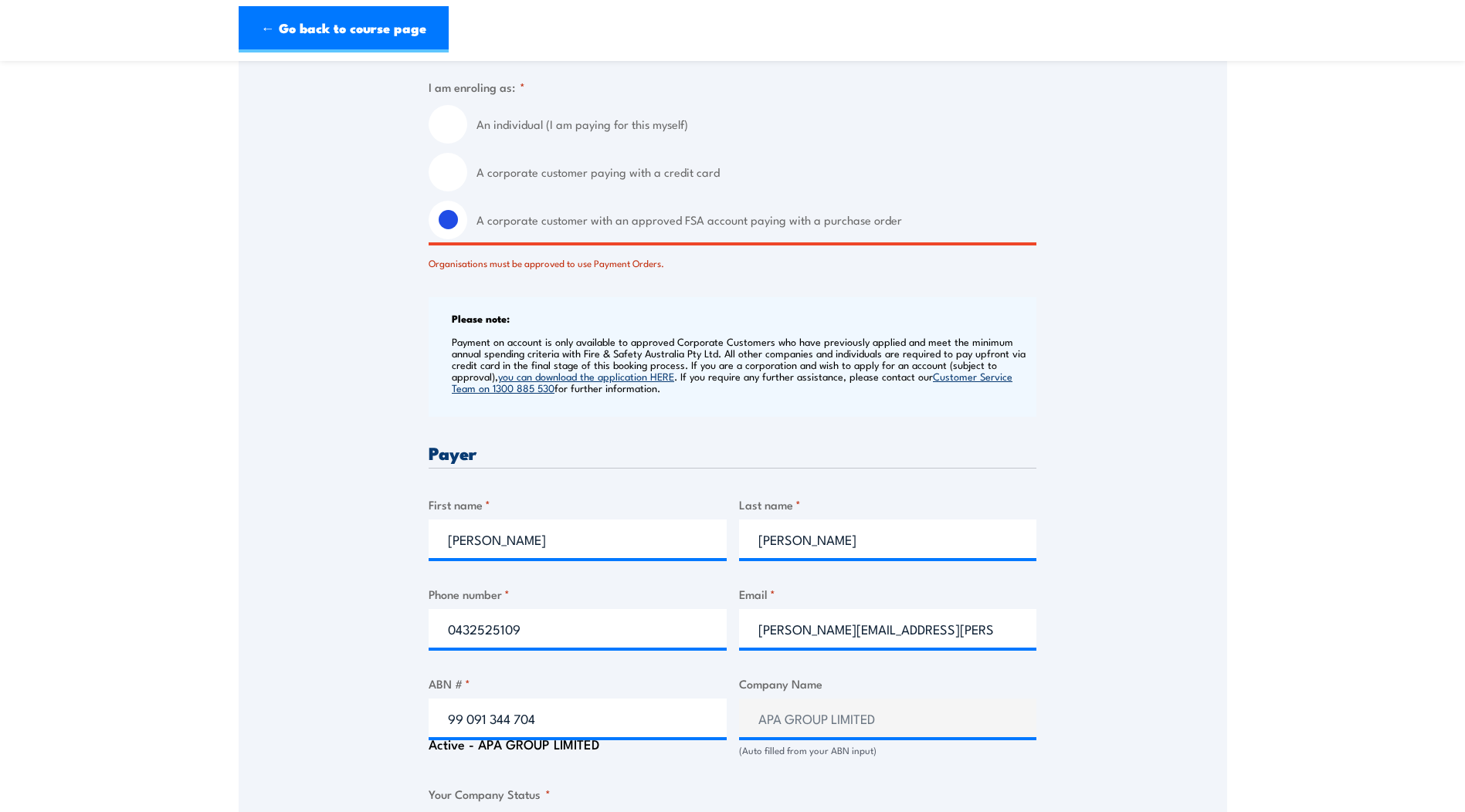
scroll to position [0, 0]
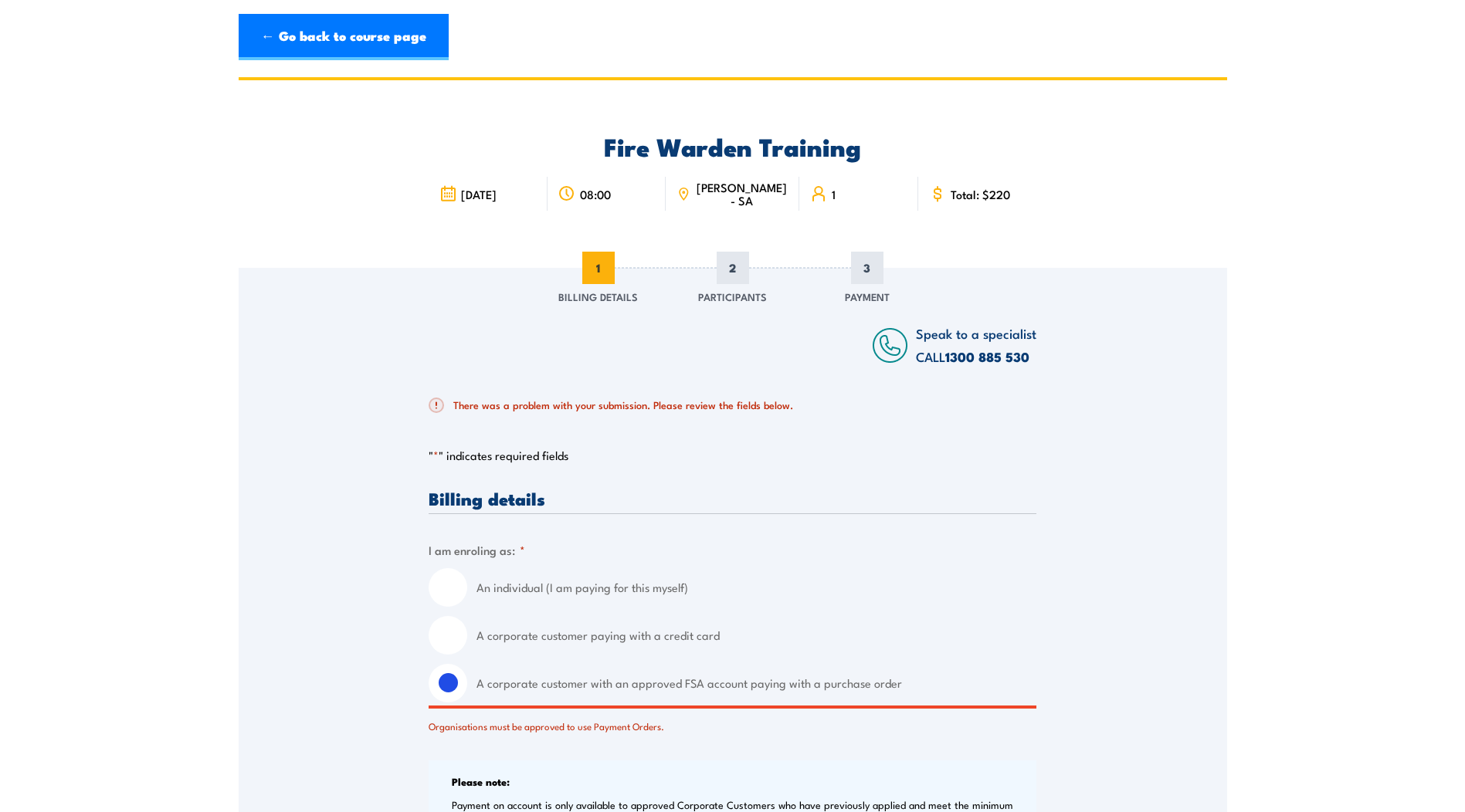
click at [738, 271] on span "2" at bounding box center [732, 267] width 33 height 33
click at [738, 274] on span "2" at bounding box center [732, 267] width 33 height 33
click at [735, 283] on span "2" at bounding box center [732, 267] width 33 height 33
click at [734, 284] on div "2 Participants" at bounding box center [732, 279] width 108 height 56
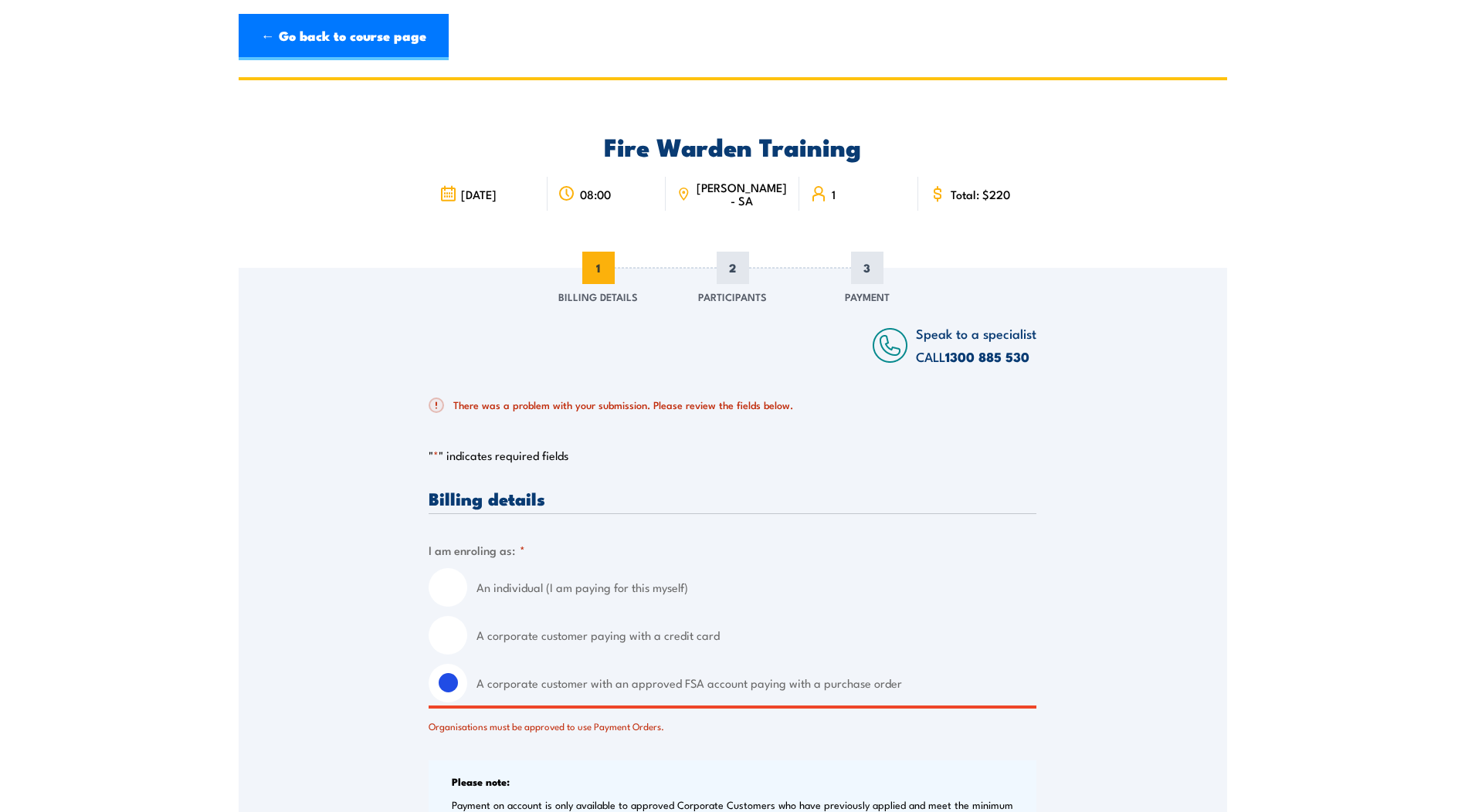
drag, startPoint x: 734, startPoint y: 284, endPoint x: 622, endPoint y: 368, distance: 140.0
click at [622, 368] on div at bounding box center [603, 345] width 351 height 47
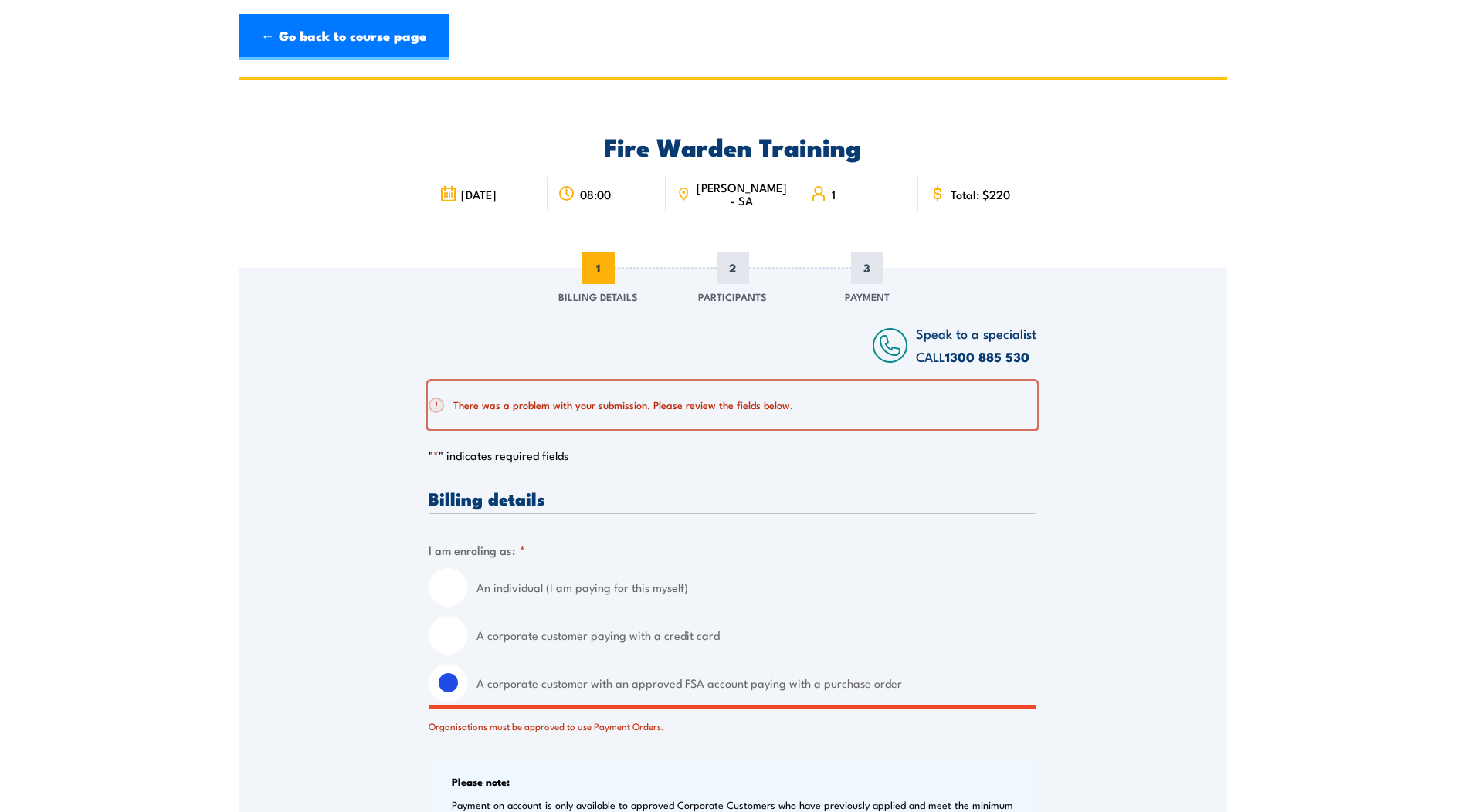
click at [610, 409] on h2 "There was a problem with your submission. Please review the fields below." at bounding box center [726, 406] width 595 height 16
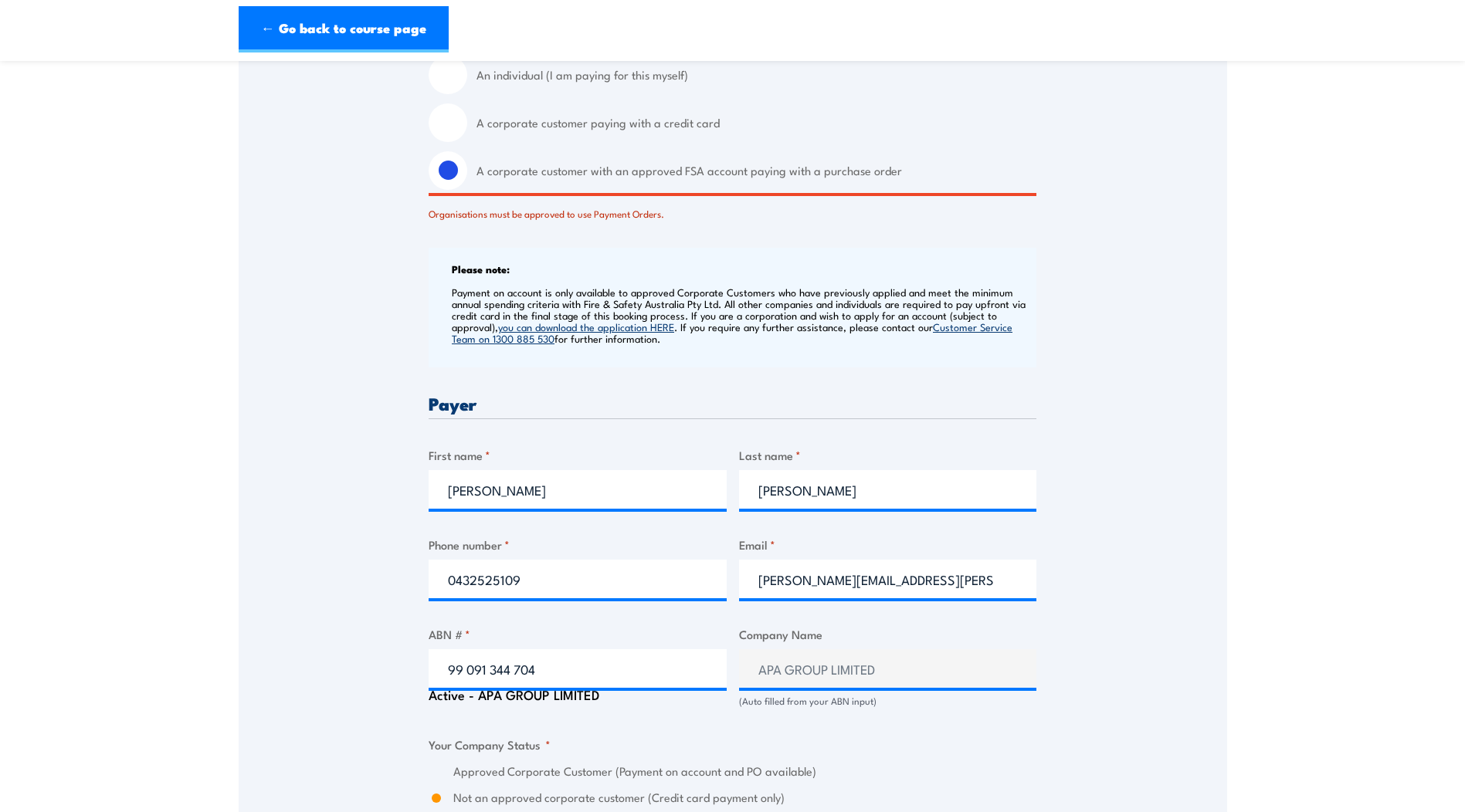
scroll to position [309, 0]
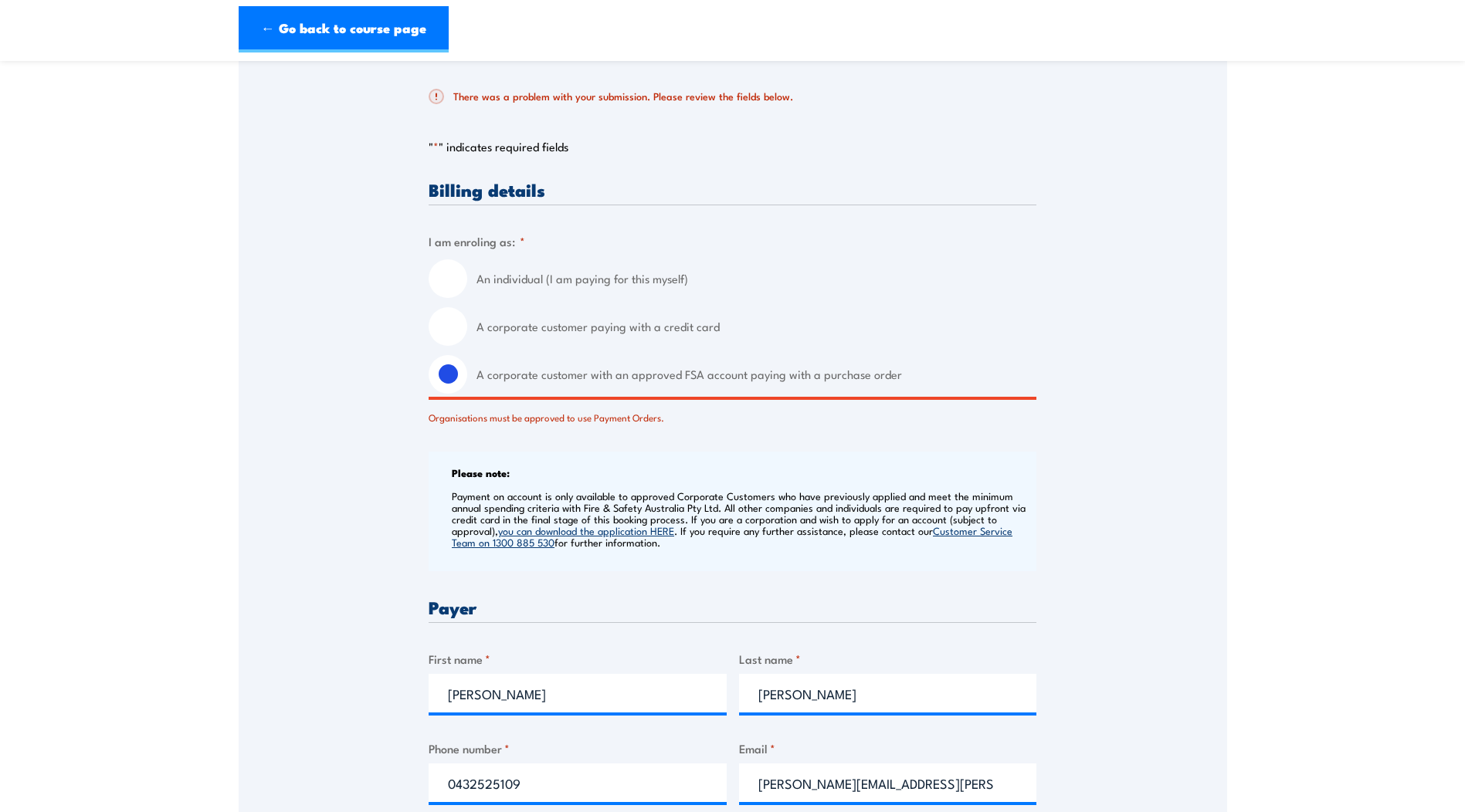
click at [452, 333] on input "A corporate customer paying with a credit card" at bounding box center [447, 326] width 39 height 39
radio input "true"
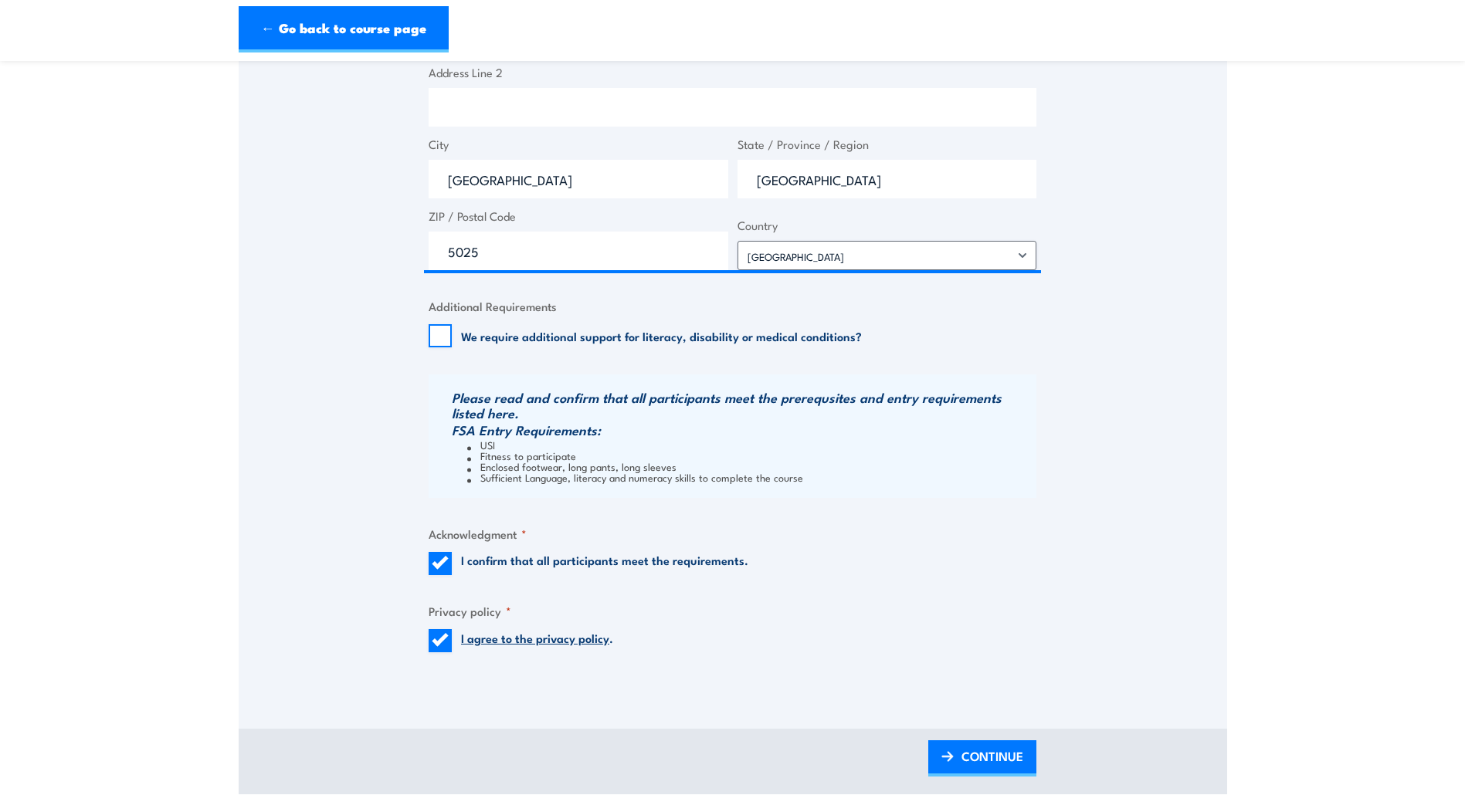
scroll to position [1313, 0]
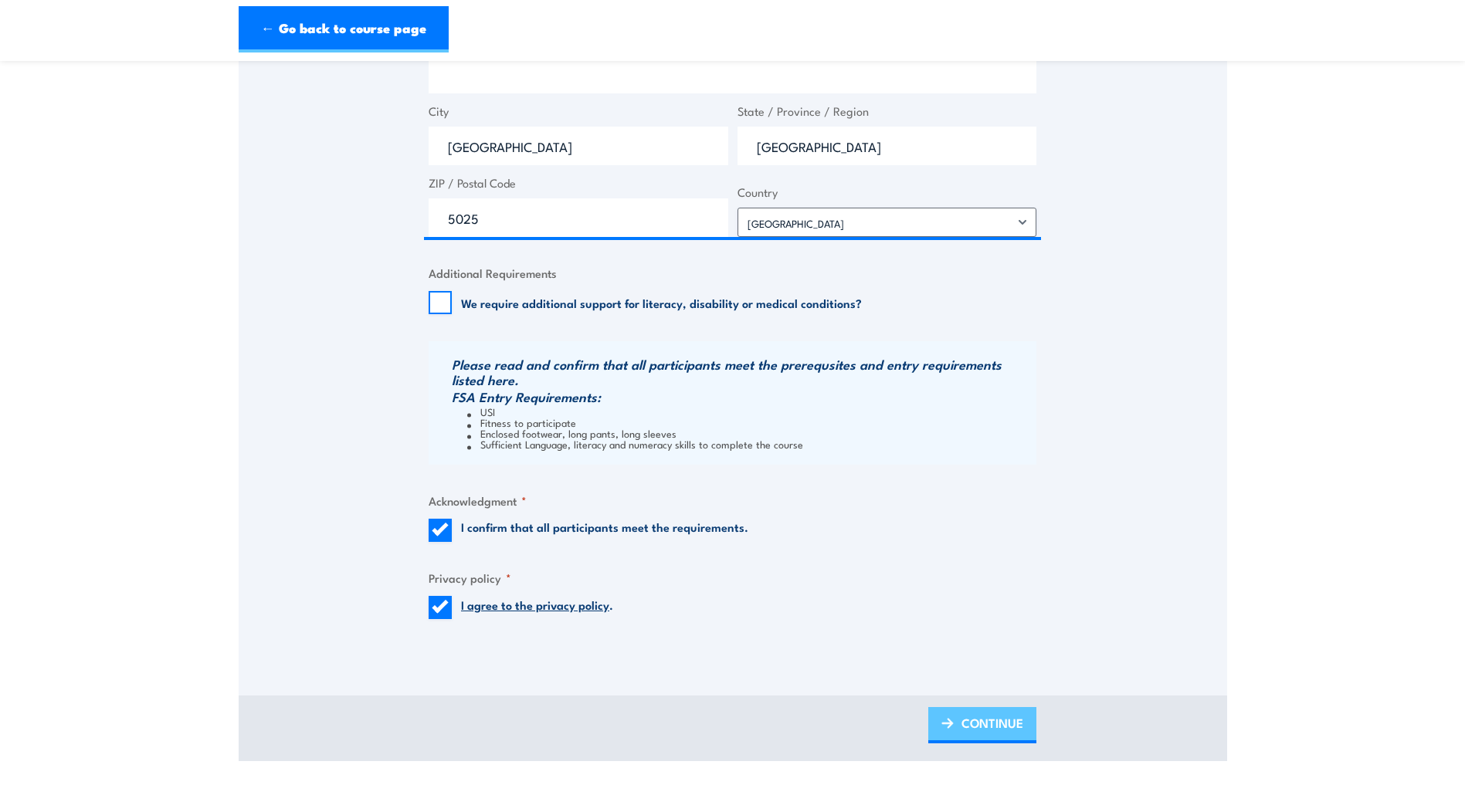
click at [963, 721] on span "CONTINUE" at bounding box center [992, 723] width 62 height 41
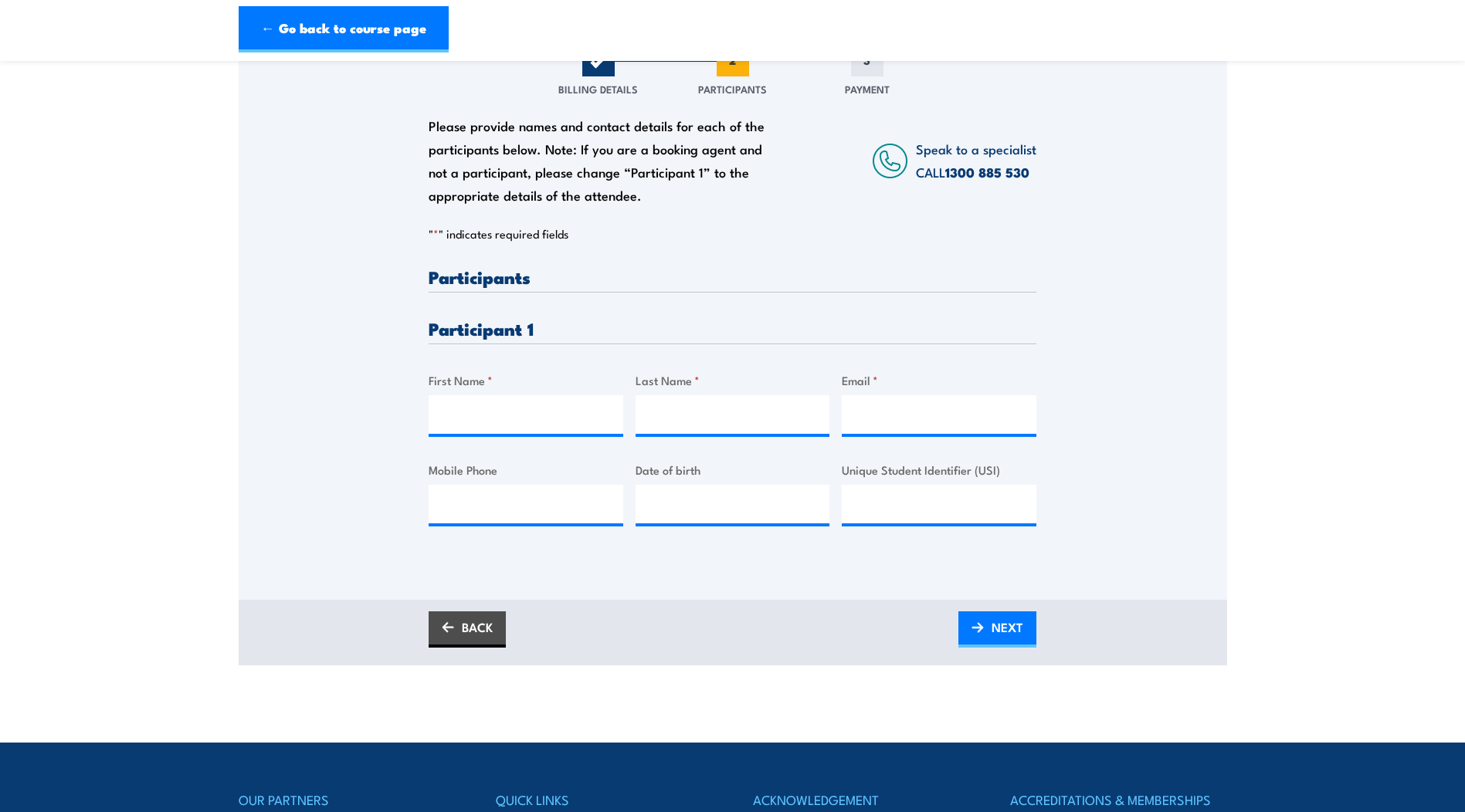
scroll to position [78, 0]
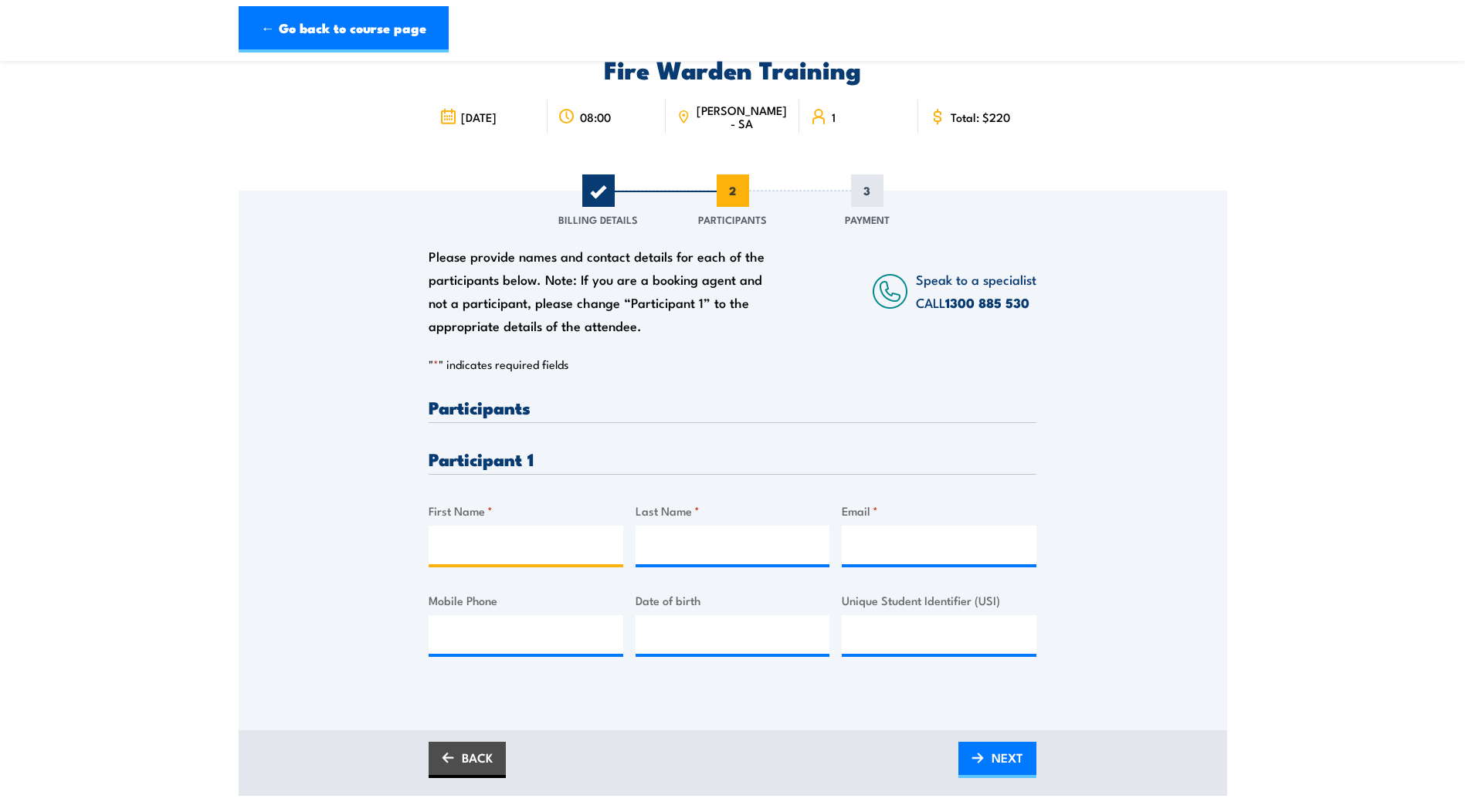
click at [521, 541] on input "First Name *" at bounding box center [526, 545] width 195 height 39
type input "Nicholas"
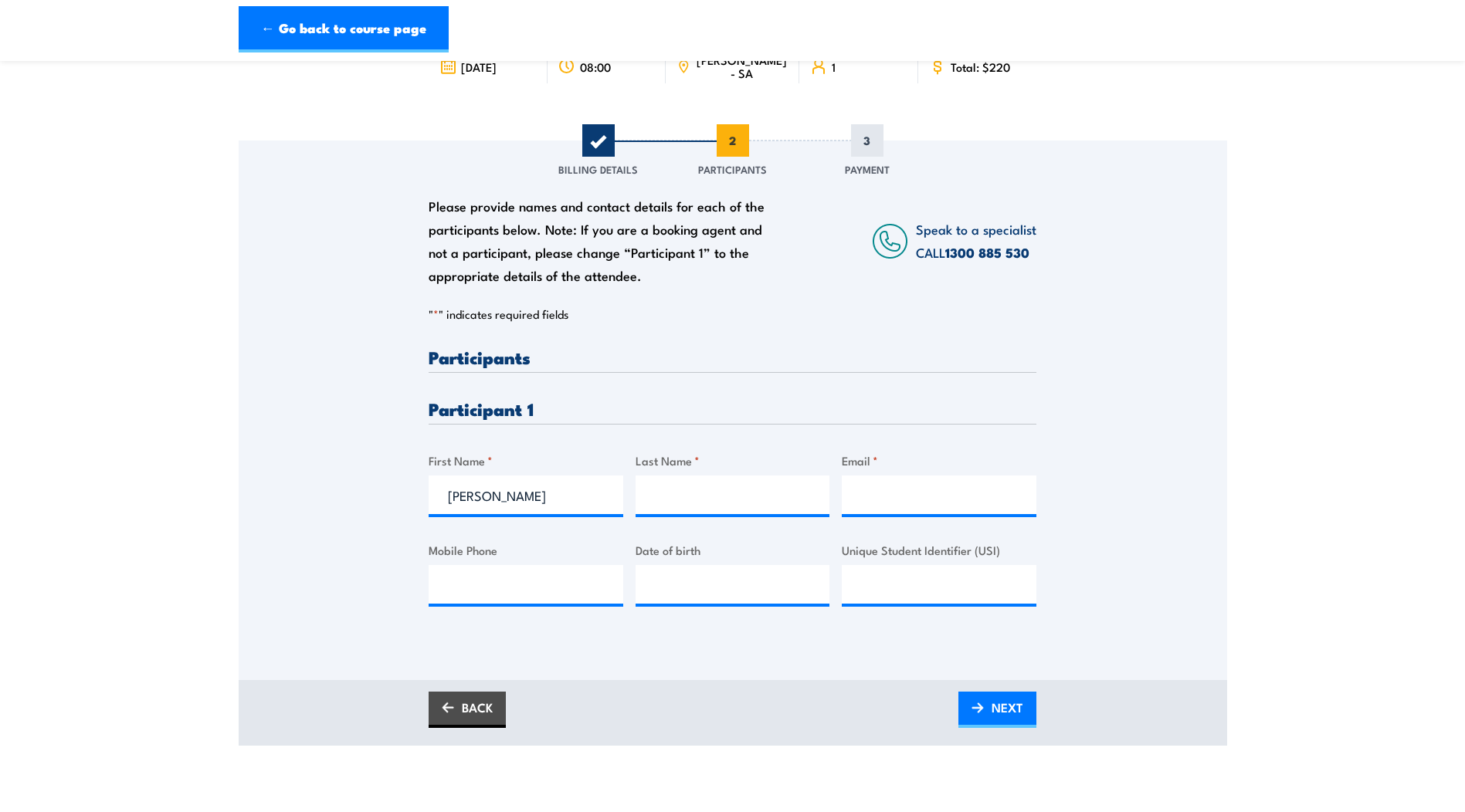
scroll to position [154, 0]
